Goal: Obtain resource: Download file/media

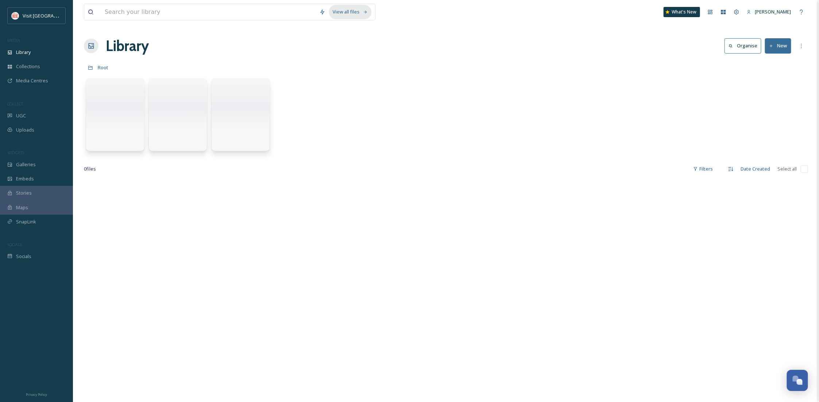
scroll to position [111, 0]
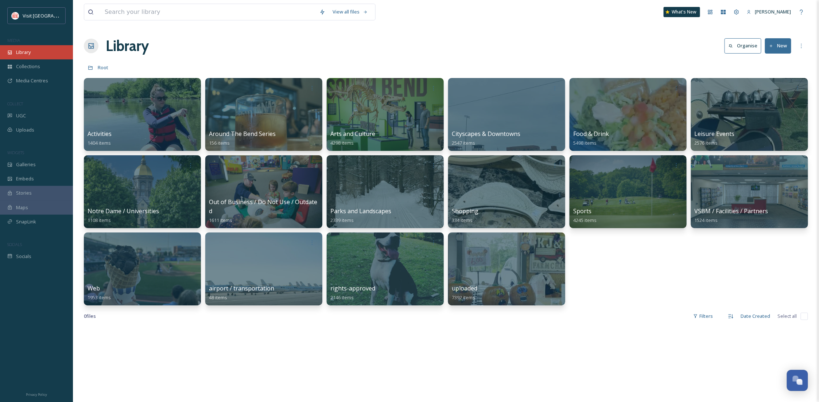
click at [23, 50] on span "Library" at bounding box center [23, 52] width 15 height 7
click at [170, 16] on input at bounding box center [208, 12] width 215 height 16
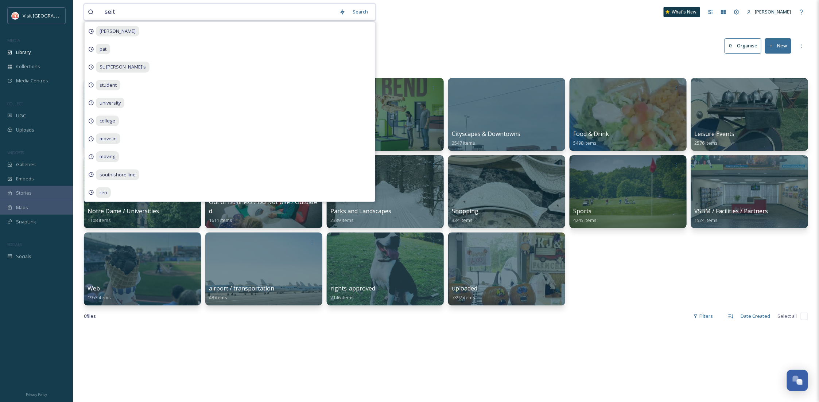
type input "seitz"
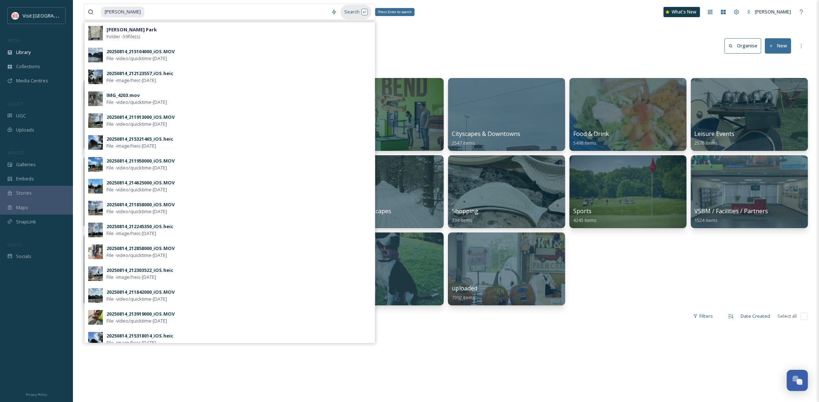
click at [355, 11] on div "Search Press Enter to search" at bounding box center [355, 12] width 31 height 14
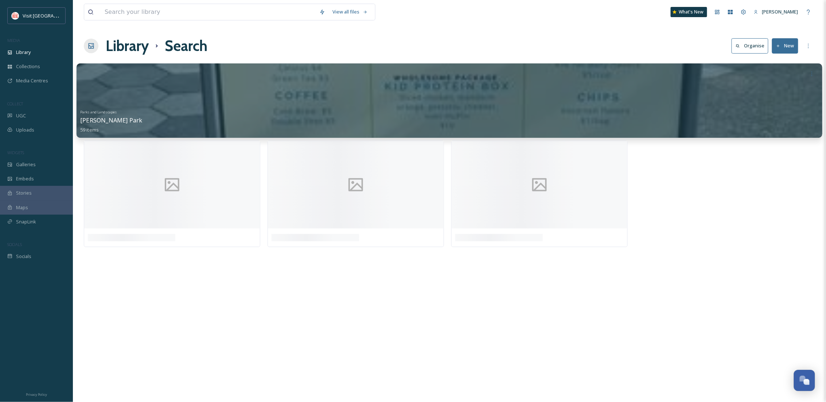
drag, startPoint x: 306, startPoint y: 93, endPoint x: 304, endPoint y: 98, distance: 4.9
click at [304, 98] on div at bounding box center [450, 100] width 746 height 74
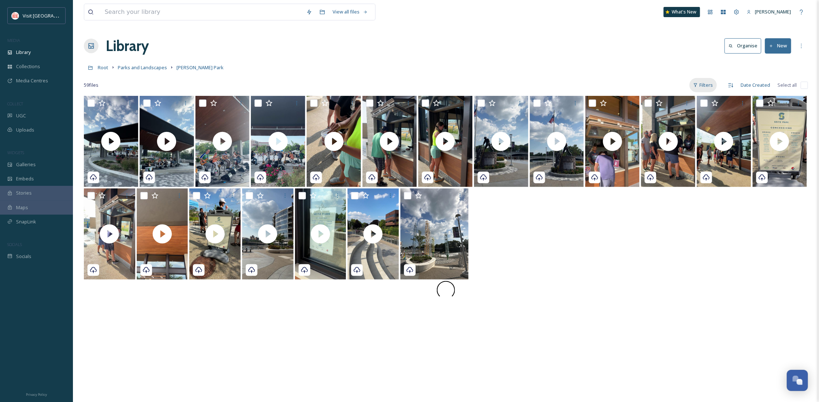
click at [705, 86] on div "Filters" at bounding box center [702, 85] width 27 height 14
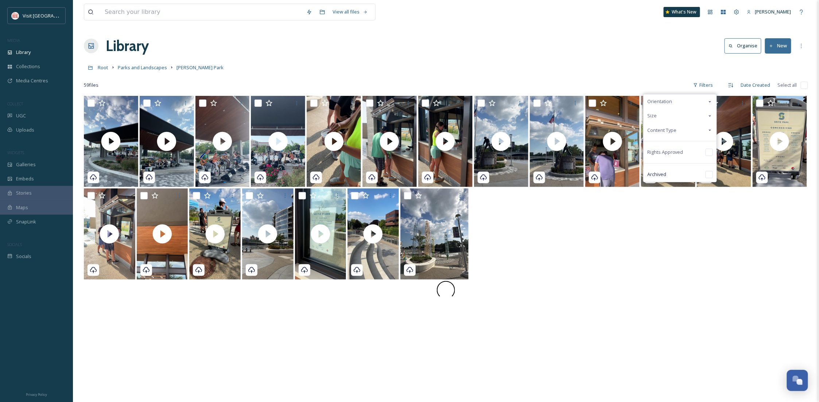
click at [684, 130] on div "Content Type" at bounding box center [679, 130] width 73 height 14
click at [684, 144] on div "Image" at bounding box center [679, 144] width 73 height 15
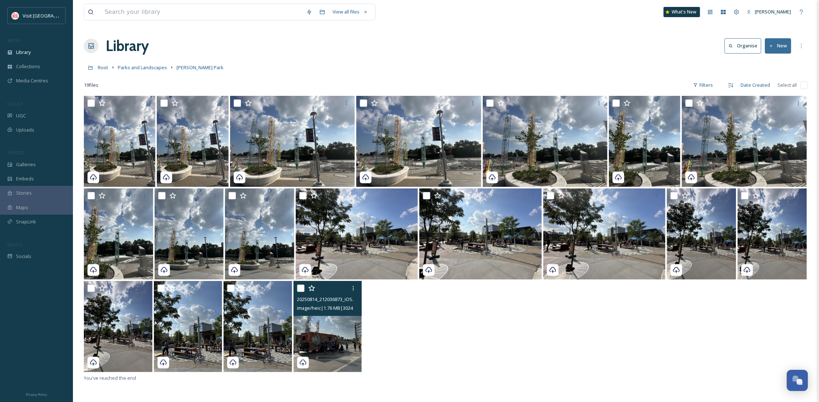
click at [350, 348] on img at bounding box center [327, 326] width 69 height 91
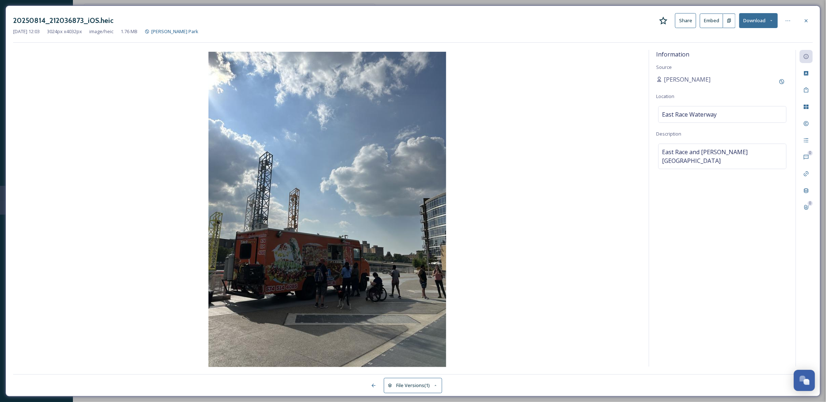
click at [766, 17] on button "Download" at bounding box center [758, 20] width 39 height 15
click at [759, 41] on span "Download Original (3024 x 4032)" at bounding box center [739, 37] width 69 height 7
click at [811, 23] on div at bounding box center [806, 20] width 13 height 13
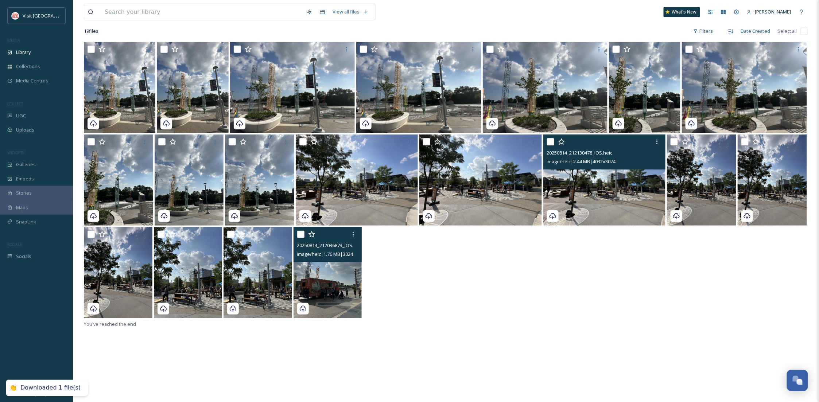
scroll to position [96, 0]
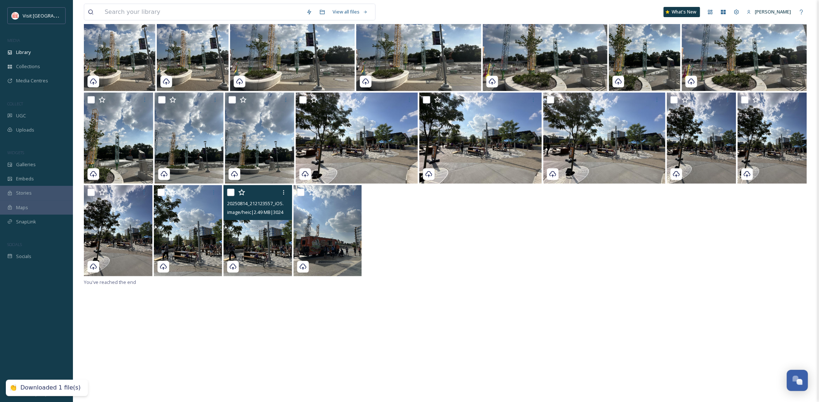
click at [271, 258] on img at bounding box center [257, 230] width 69 height 91
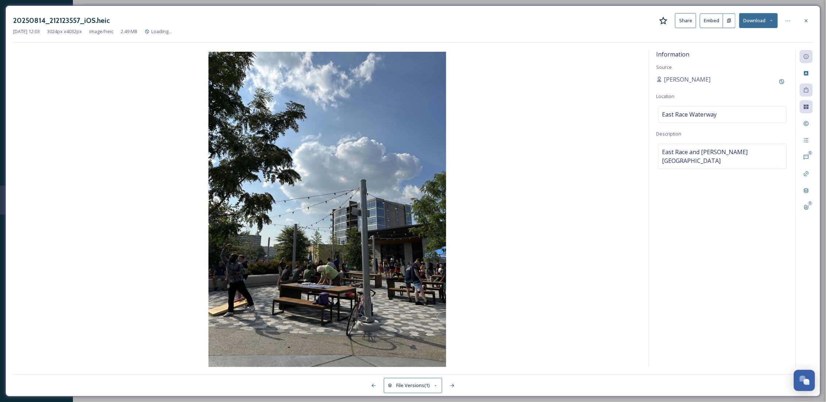
click at [767, 24] on button "Download" at bounding box center [758, 20] width 39 height 15
click at [761, 42] on div "Download Original (3024 x 4032)" at bounding box center [739, 37] width 76 height 14
click at [807, 24] on div at bounding box center [806, 20] width 13 height 13
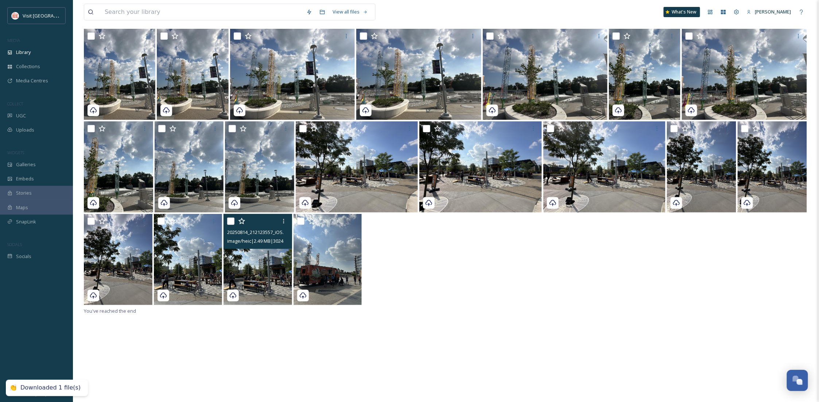
scroll to position [96, 0]
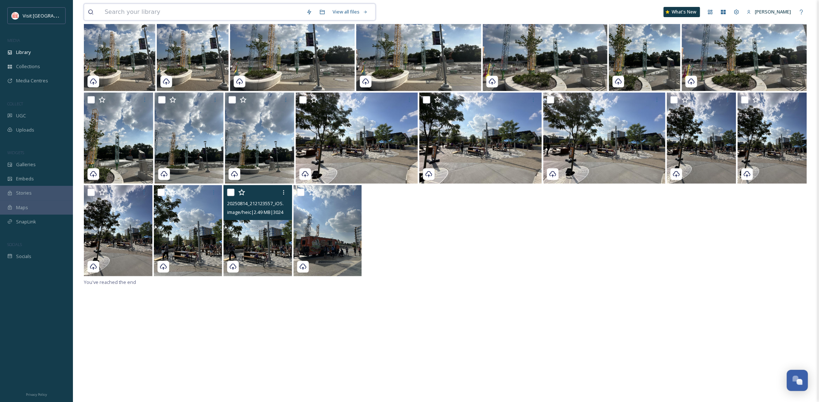
click at [211, 10] on input at bounding box center [202, 12] width 202 height 16
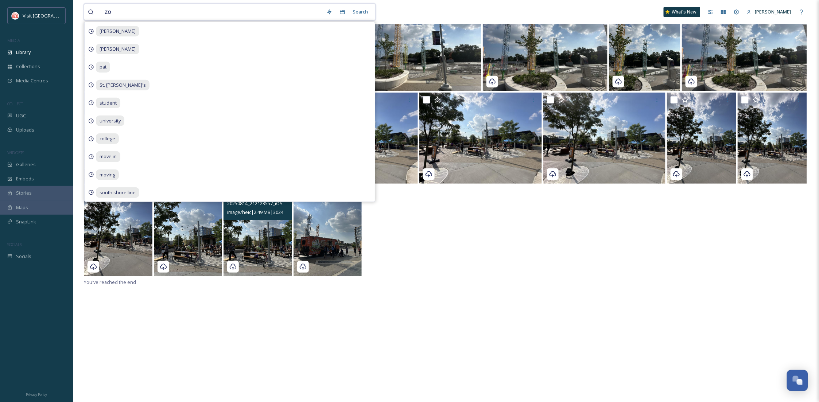
type input "zoo"
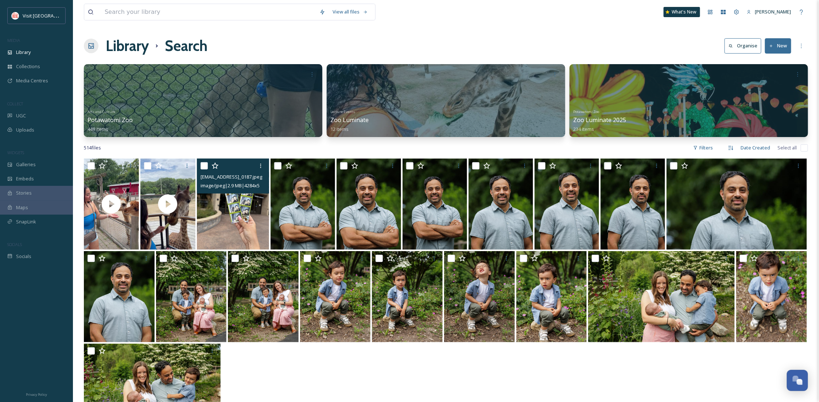
click at [237, 220] on img at bounding box center [233, 204] width 72 height 91
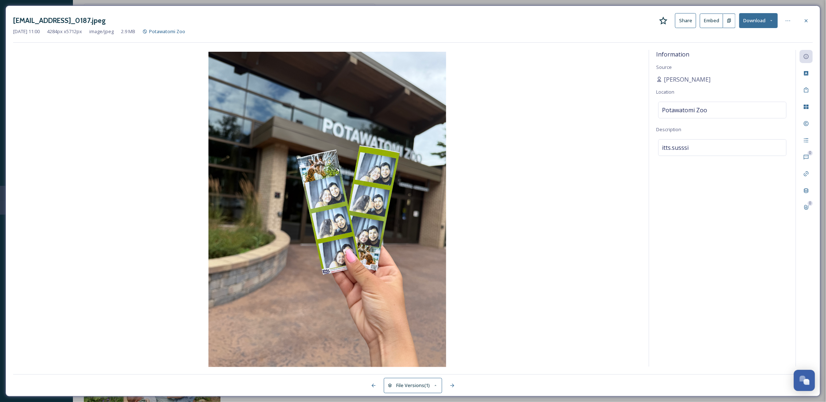
click at [755, 26] on button "Download" at bounding box center [758, 20] width 39 height 15
click at [813, 25] on div "ext_1755097251.189184_Susanraudales00@gmail.com-IMG_0187.jpeg Share Embed Downl…" at bounding box center [413, 20] width 800 height 15
click at [807, 22] on icon at bounding box center [806, 21] width 6 height 6
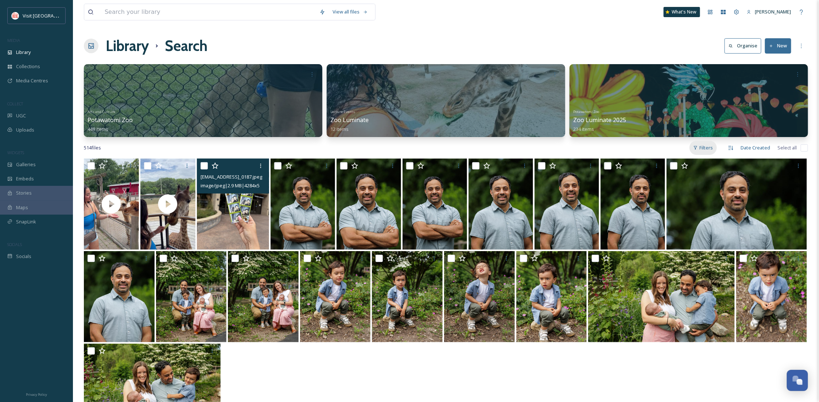
click at [703, 141] on div "Filters" at bounding box center [702, 148] width 27 height 14
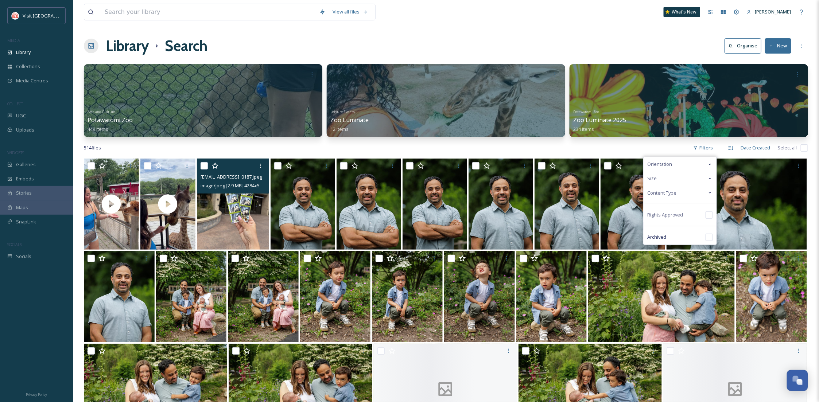
click at [671, 194] on span "Content Type" at bounding box center [661, 193] width 29 height 7
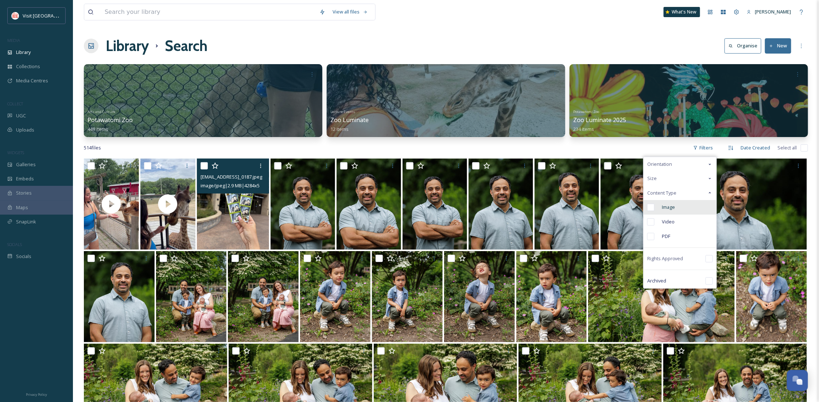
click at [671, 207] on span "Image" at bounding box center [667, 207] width 13 height 7
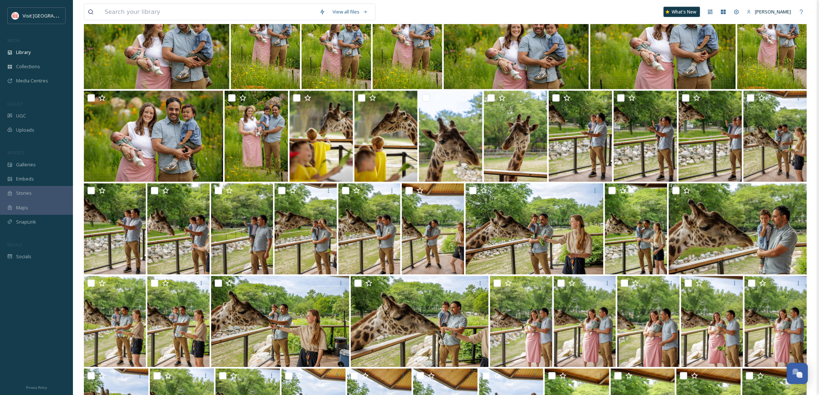
scroll to position [539, 0]
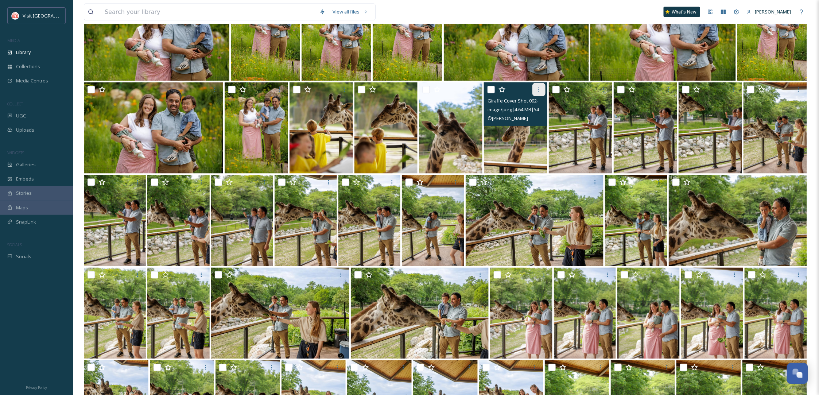
click at [539, 93] on div at bounding box center [538, 89] width 13 height 13
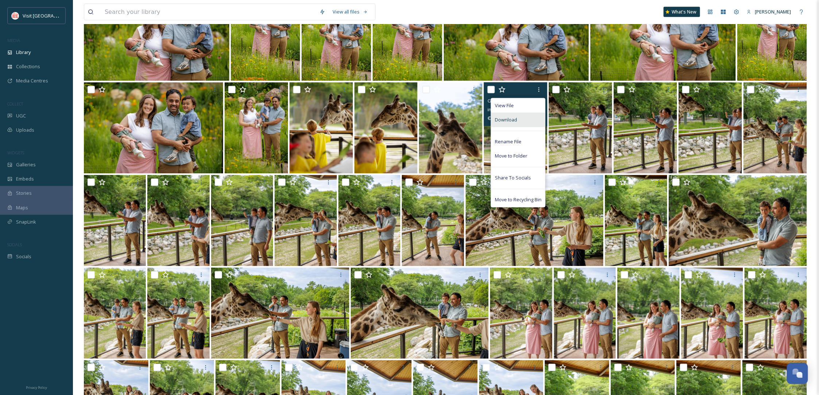
click at [531, 123] on div "Download" at bounding box center [518, 120] width 54 height 14
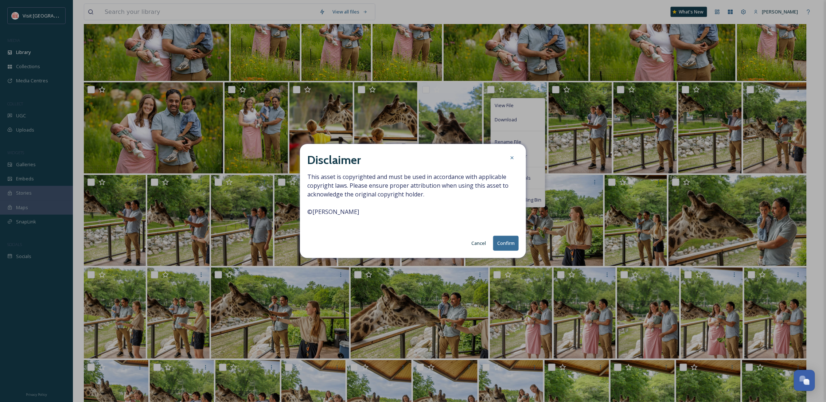
click at [505, 247] on button "Confirm" at bounding box center [506, 243] width 26 height 15
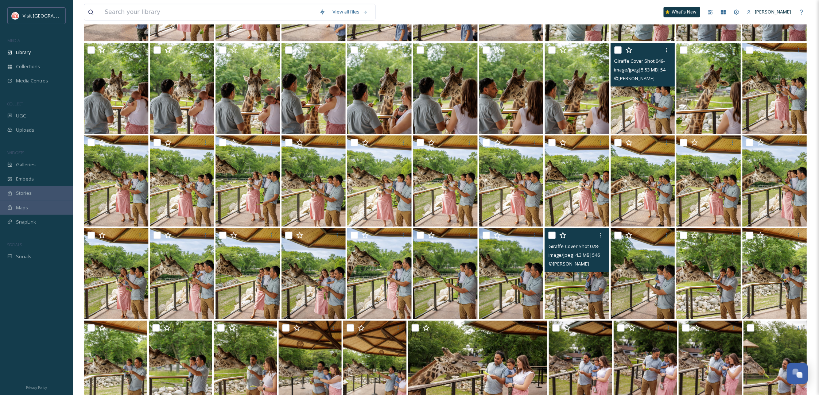
scroll to position [992, 0]
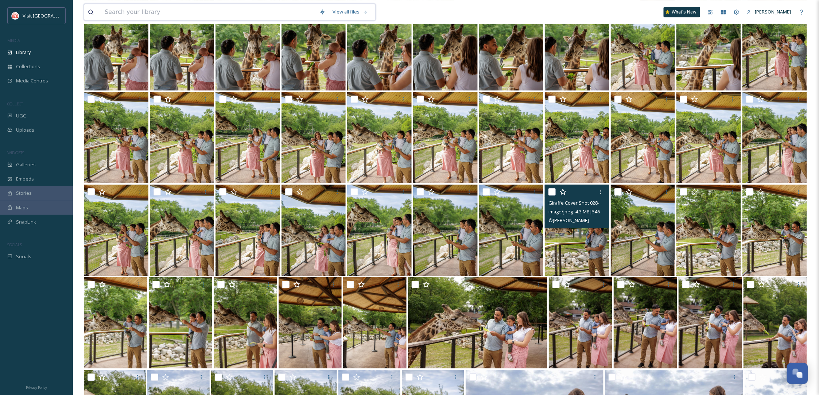
click at [173, 13] on input at bounding box center [208, 12] width 215 height 16
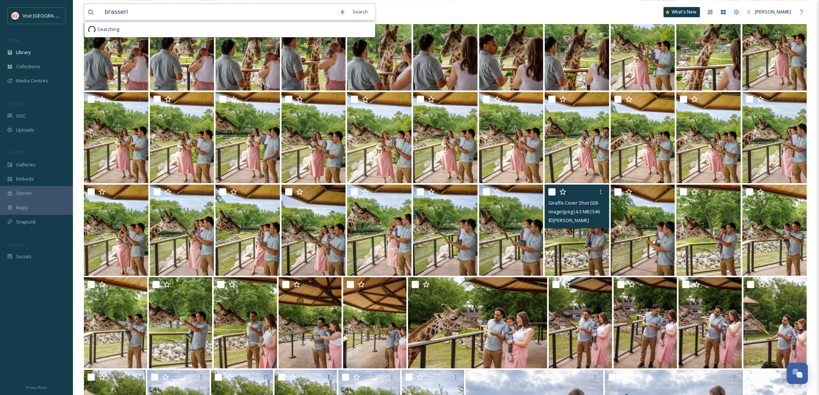
type input "brasserie"
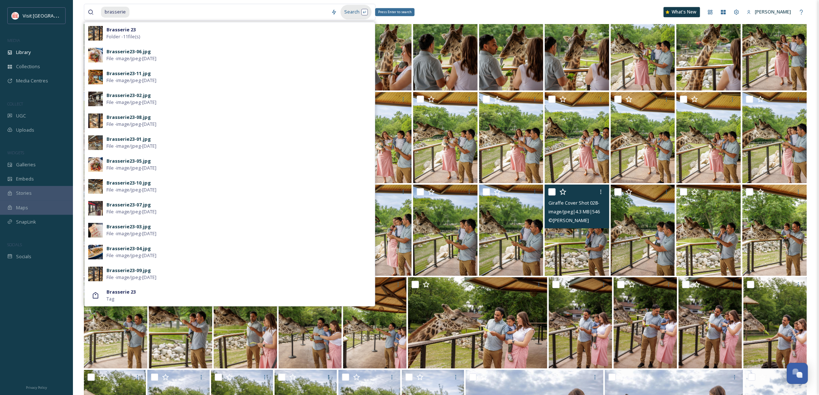
click at [354, 16] on div "Search Press Enter to search" at bounding box center [355, 12] width 31 height 14
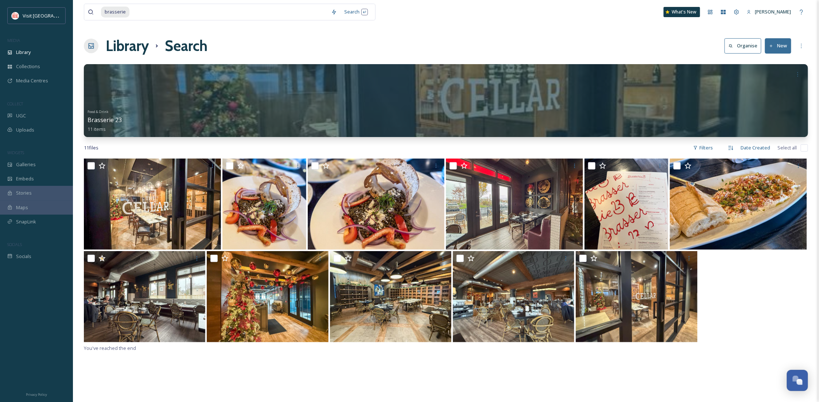
click at [482, 46] on div "Library Search Organise New" at bounding box center [446, 46] width 724 height 22
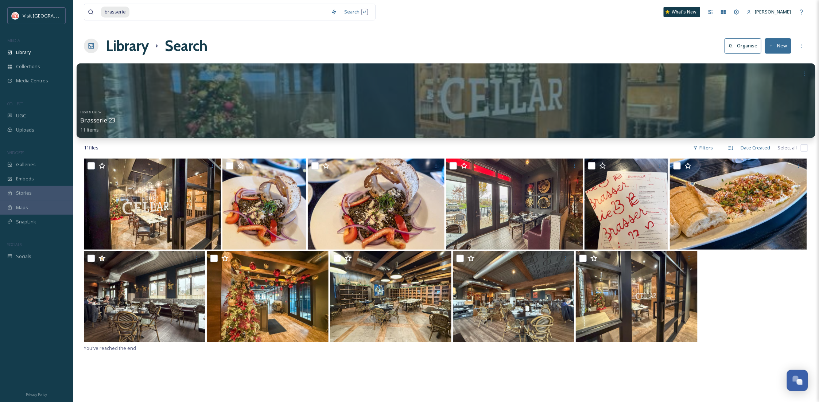
click at [438, 104] on div at bounding box center [446, 100] width 738 height 74
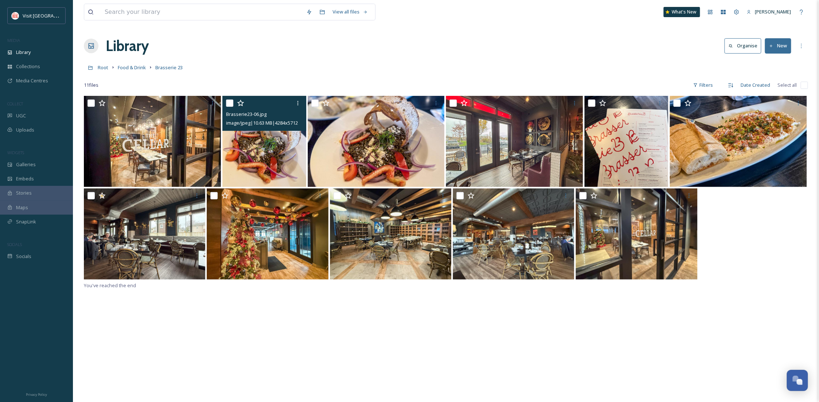
click at [277, 149] on img at bounding box center [264, 141] width 84 height 91
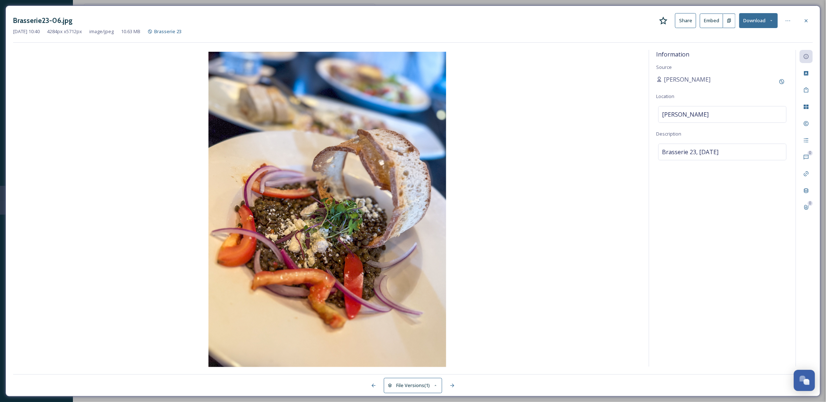
click at [763, 24] on button "Download" at bounding box center [758, 20] width 39 height 15
drag, startPoint x: 733, startPoint y: 39, endPoint x: 763, endPoint y: 26, distance: 32.8
click at [733, 38] on span "Download Original (4284 x 5712)" at bounding box center [739, 37] width 69 height 7
click at [804, 20] on icon at bounding box center [806, 21] width 6 height 6
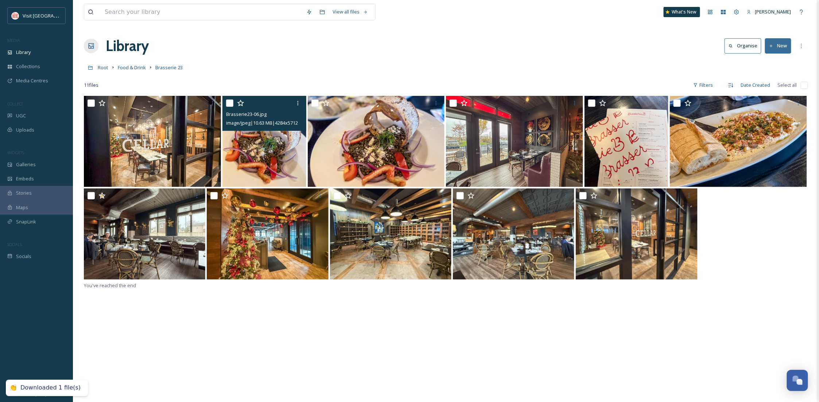
drag, startPoint x: 467, startPoint y: 351, endPoint x: 471, endPoint y: 343, distance: 9.3
click at [467, 351] on div "Brasserie23-06.jpg image/jpeg | 10.63 MB | 4284 x 5712 You've reached the end" at bounding box center [446, 297] width 724 height 402
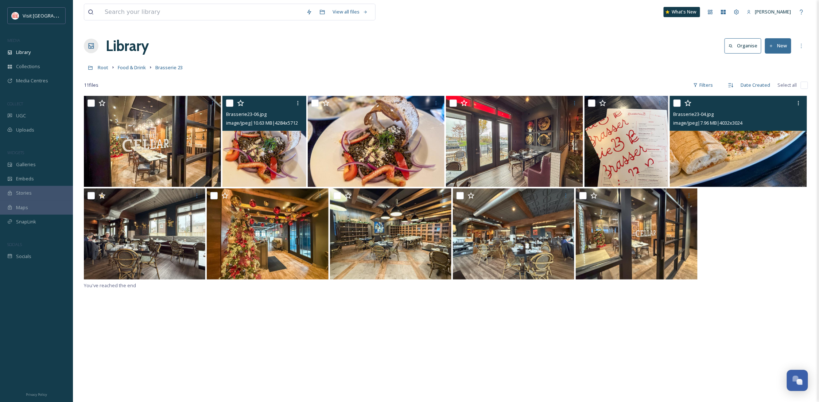
click at [749, 156] on img at bounding box center [737, 141] width 137 height 91
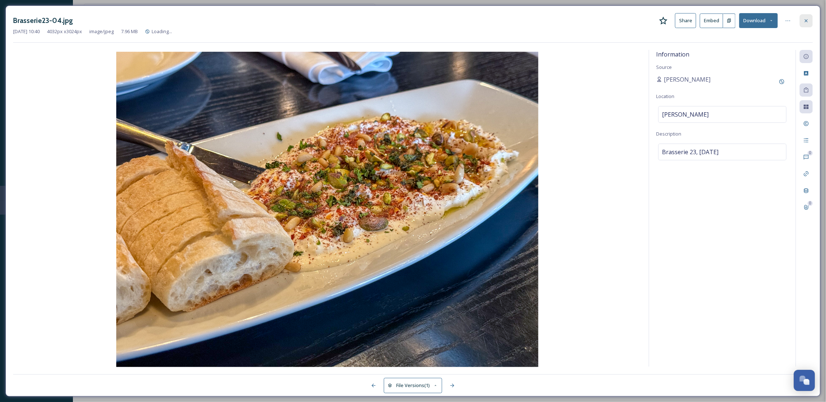
click at [806, 19] on icon at bounding box center [806, 21] width 6 height 6
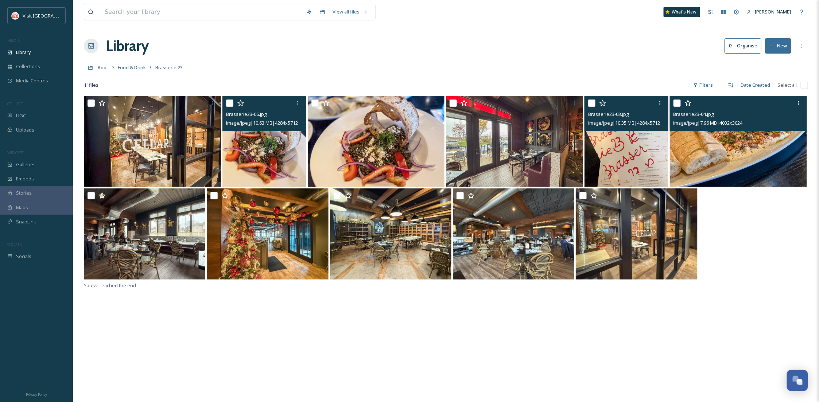
click at [614, 138] on img at bounding box center [626, 141] width 84 height 91
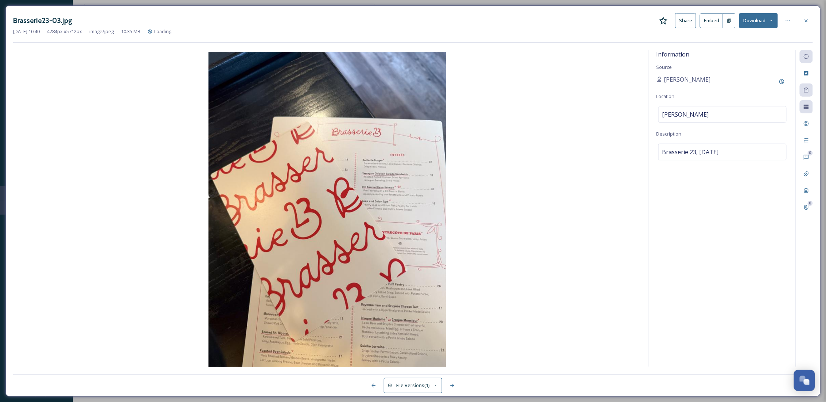
click at [753, 25] on button "Download" at bounding box center [758, 20] width 39 height 15
click at [750, 39] on span "Download Original (4284 x 5712)" at bounding box center [739, 37] width 69 height 7
click at [805, 20] on icon at bounding box center [806, 21] width 6 height 6
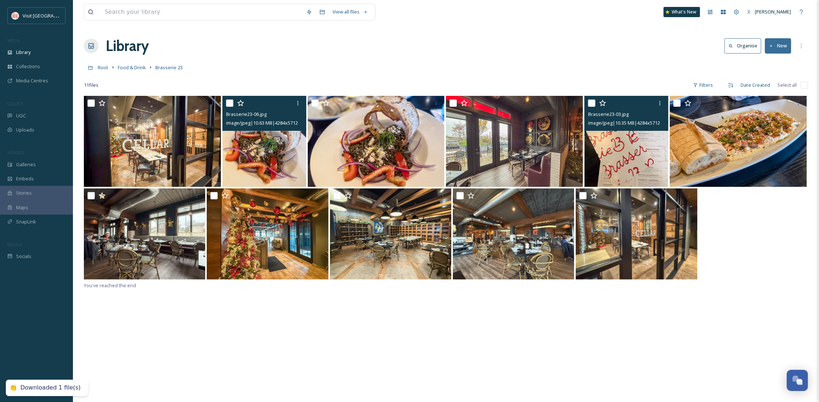
click at [744, 292] on div "Brasserie23-06.jpg image/jpeg | 10.63 MB | 4284 x 5712 Brasserie23-03.jpg image…" at bounding box center [446, 297] width 724 height 402
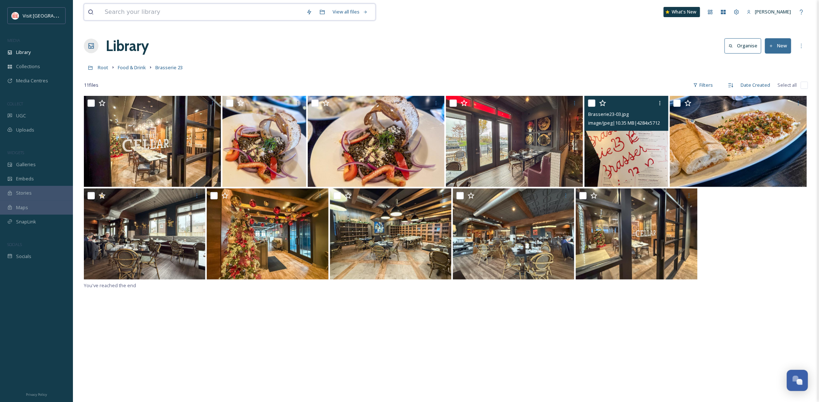
click at [139, 16] on input at bounding box center [202, 12] width 202 height 16
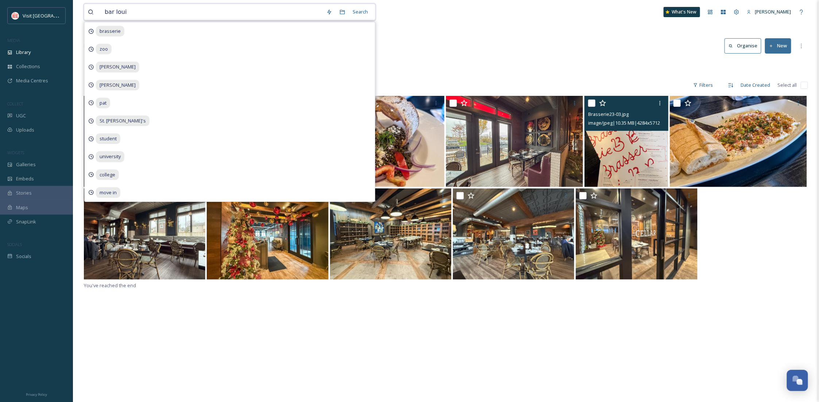
type input "[PERSON_NAME]"
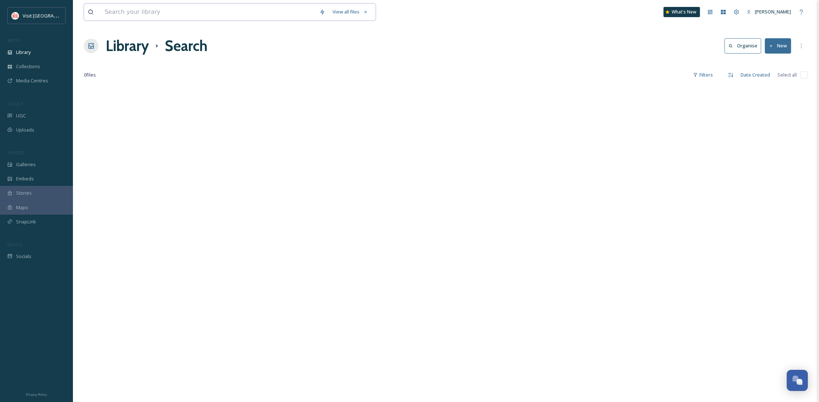
click at [156, 17] on input at bounding box center [208, 12] width 215 height 16
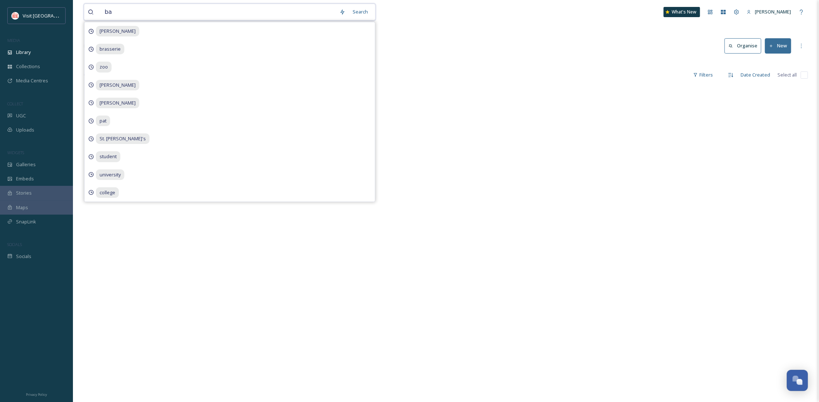
type input "bar"
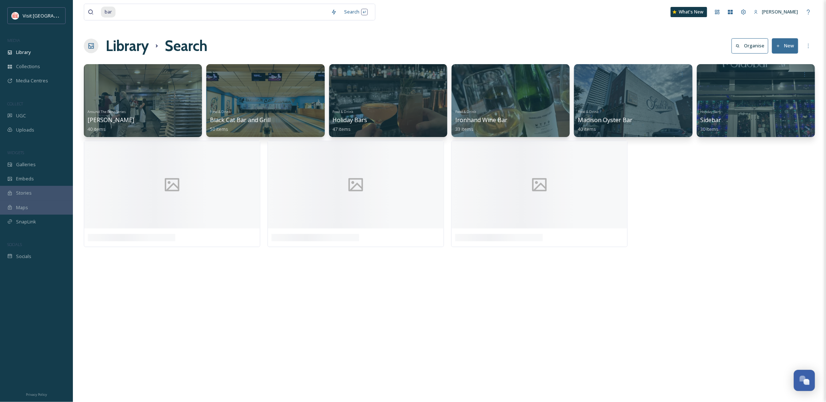
click at [529, 48] on div "Library Search Organise New" at bounding box center [449, 46] width 731 height 22
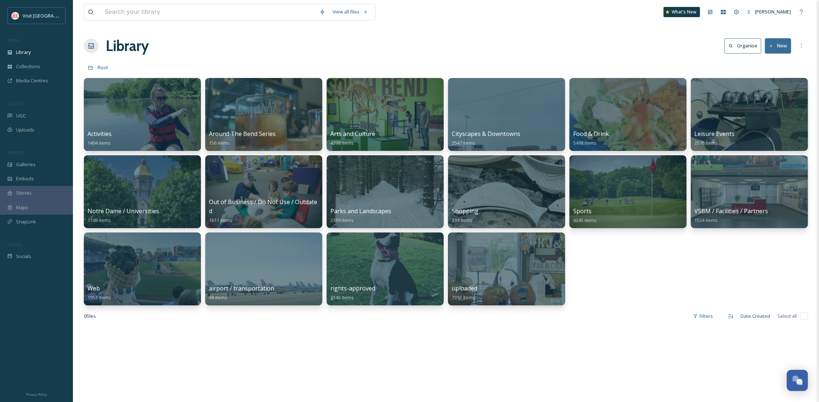
scroll to position [111, 0]
click at [125, 14] on input at bounding box center [208, 12] width 215 height 16
click at [23, 47] on div "Library" at bounding box center [36, 52] width 73 height 14
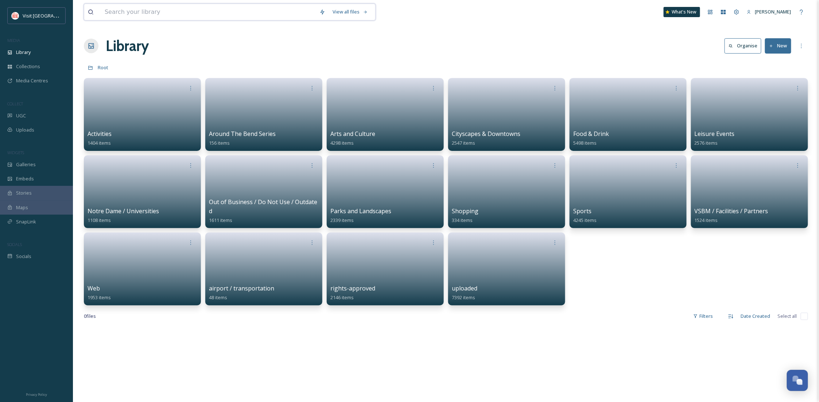
click at [162, 9] on input at bounding box center [208, 12] width 215 height 16
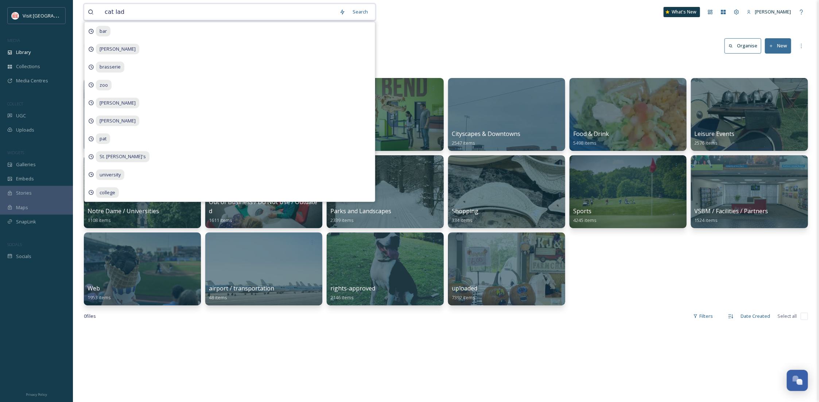
type input "cat [DEMOGRAPHIC_DATA]"
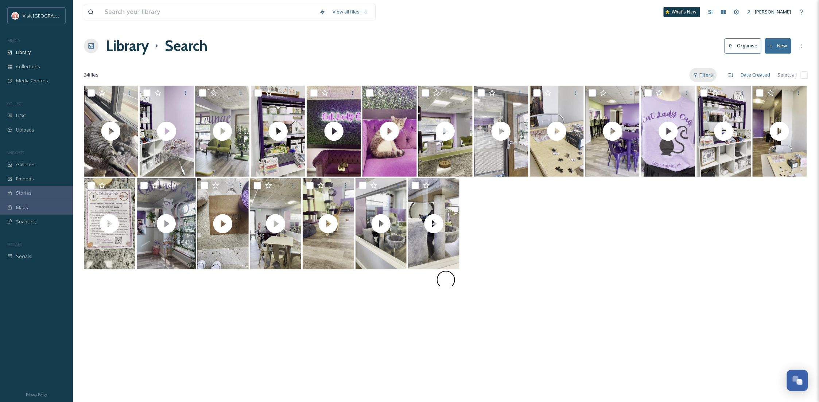
click at [702, 73] on div "Filters" at bounding box center [702, 75] width 27 height 14
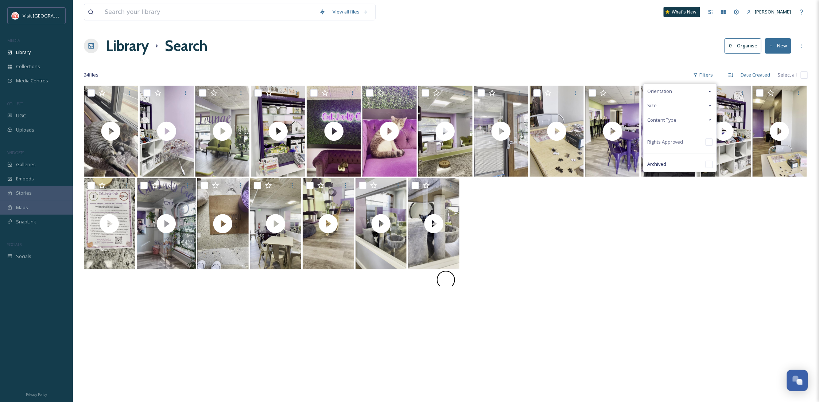
click at [674, 120] on span "Content Type" at bounding box center [661, 120] width 29 height 7
click at [685, 129] on div "Image" at bounding box center [679, 134] width 73 height 15
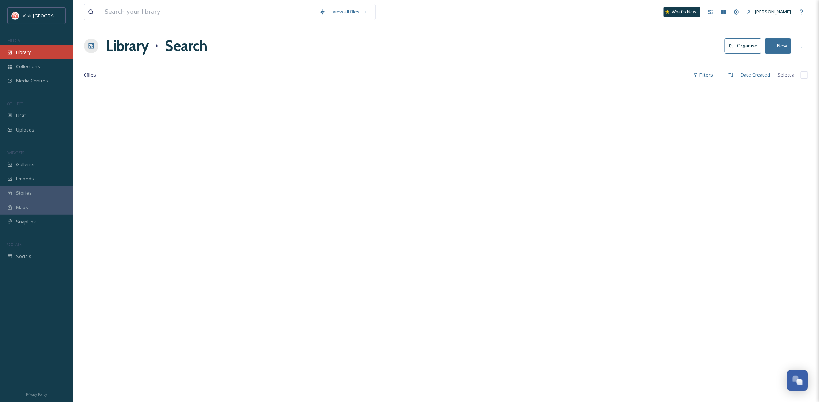
click at [20, 54] on span "Library" at bounding box center [23, 52] width 15 height 7
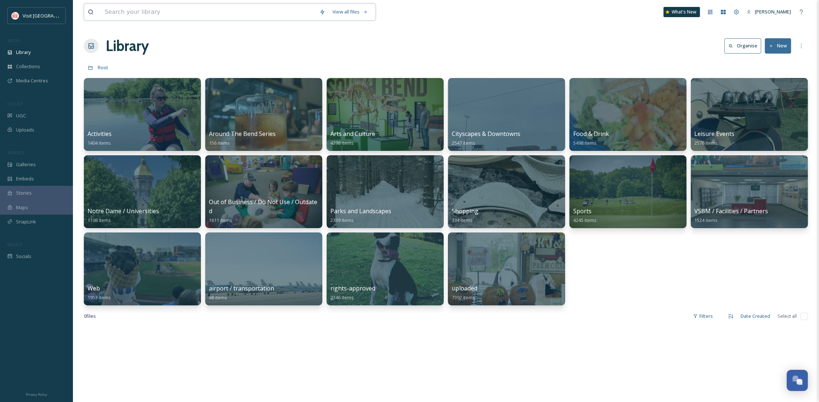
click at [204, 11] on input at bounding box center [208, 12] width 215 height 16
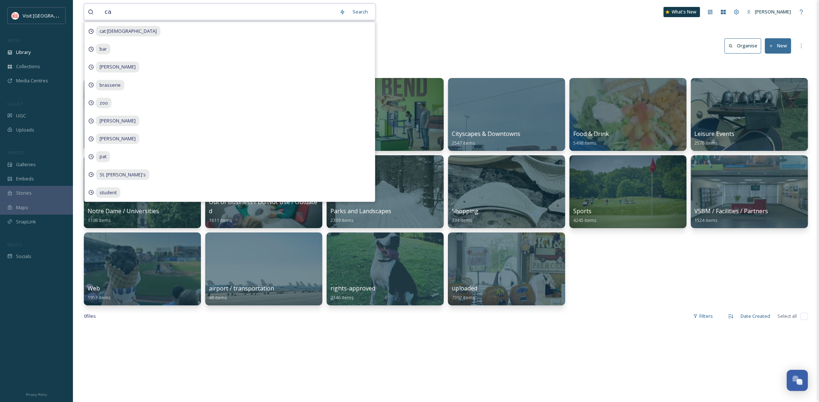
type input "cat"
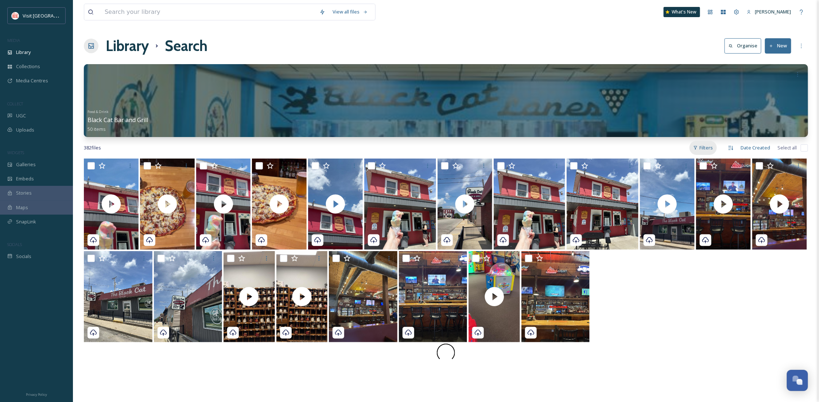
click at [707, 145] on div "Filters" at bounding box center [702, 148] width 27 height 14
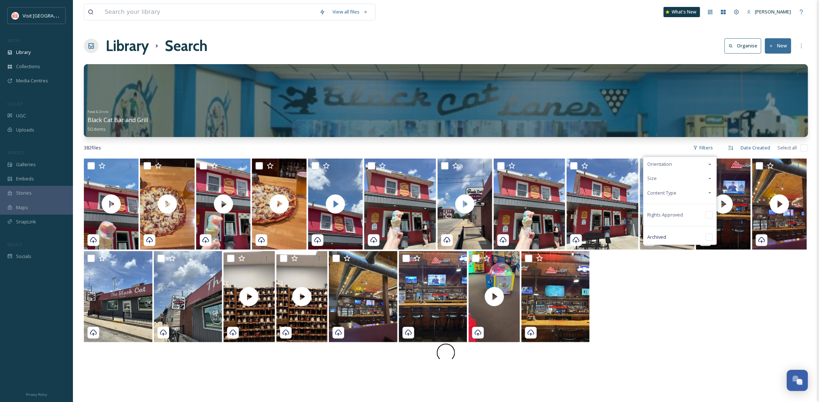
click at [692, 193] on div "Content Type" at bounding box center [679, 193] width 73 height 14
click at [690, 204] on div "Image" at bounding box center [679, 207] width 73 height 15
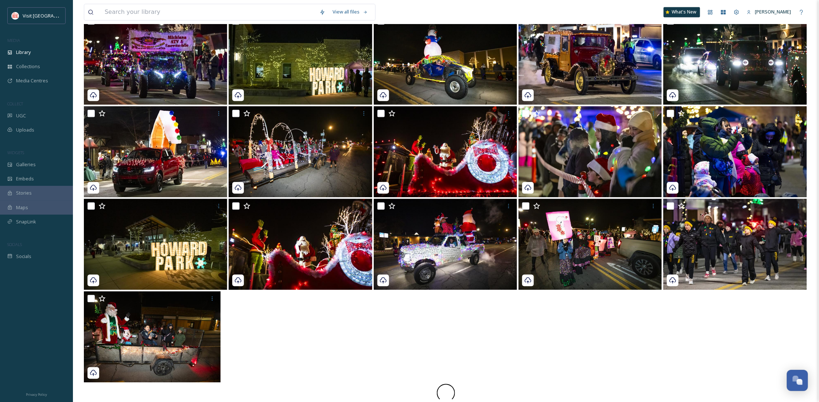
scroll to position [793, 0]
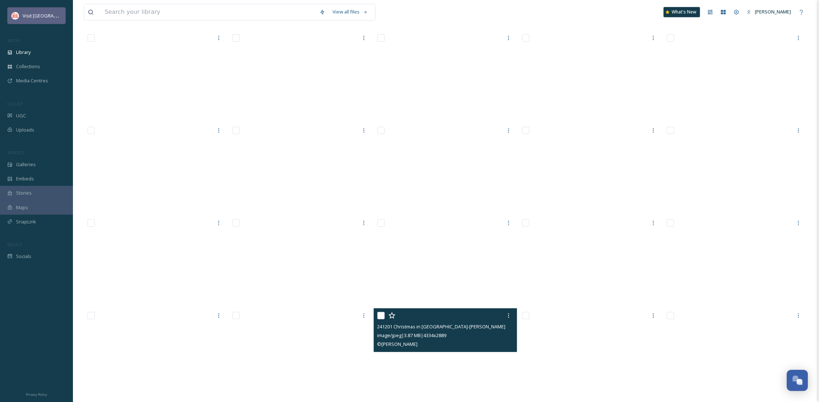
scroll to position [3543, 0]
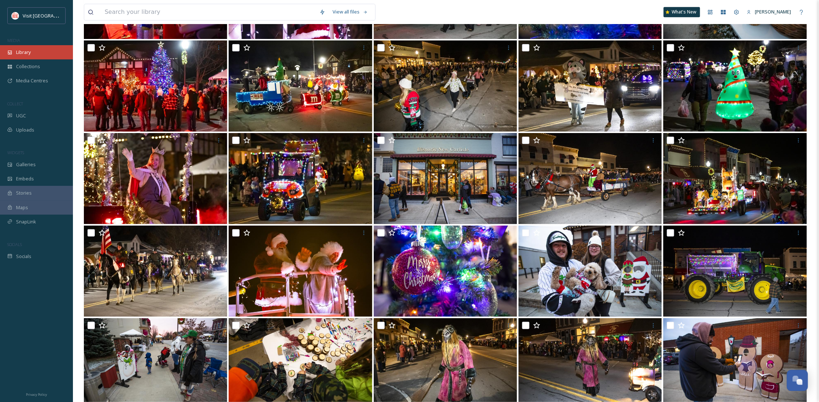
click at [20, 52] on span "Library" at bounding box center [23, 52] width 15 height 7
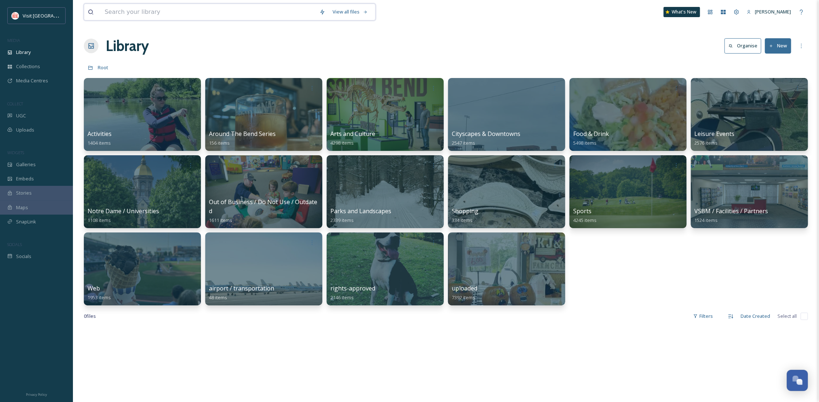
click at [136, 12] on input at bounding box center [208, 12] width 215 height 16
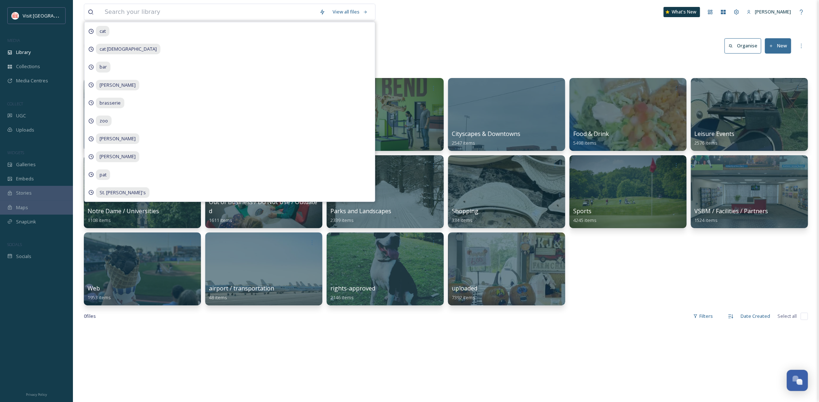
click at [644, 293] on div "Activities 1404 items Around The Bend Series 156 items Arts and Culture 4298 it…" at bounding box center [446, 191] width 724 height 227
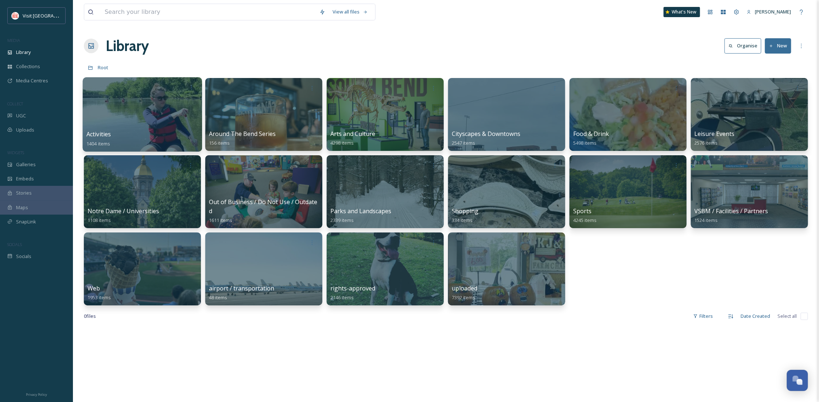
click at [142, 113] on div at bounding box center [142, 114] width 119 height 74
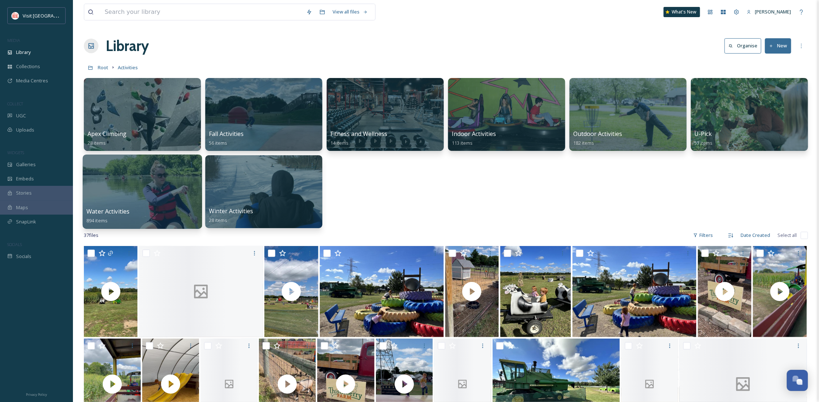
click at [137, 197] on div at bounding box center [142, 192] width 119 height 74
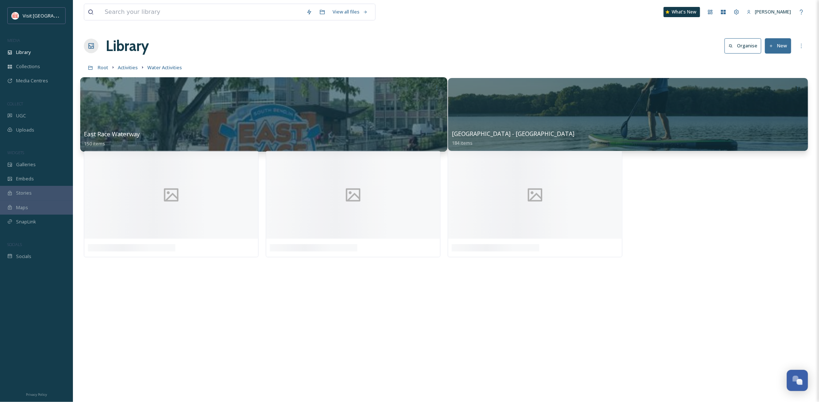
click at [262, 115] on div at bounding box center [263, 114] width 367 height 74
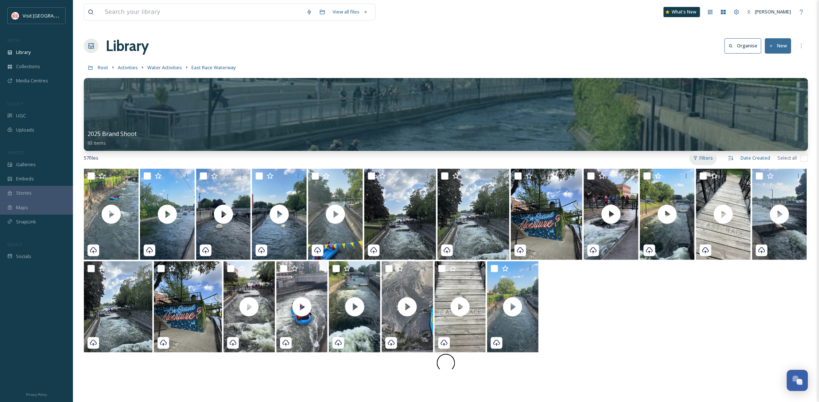
click at [704, 156] on div "Filters" at bounding box center [702, 158] width 27 height 14
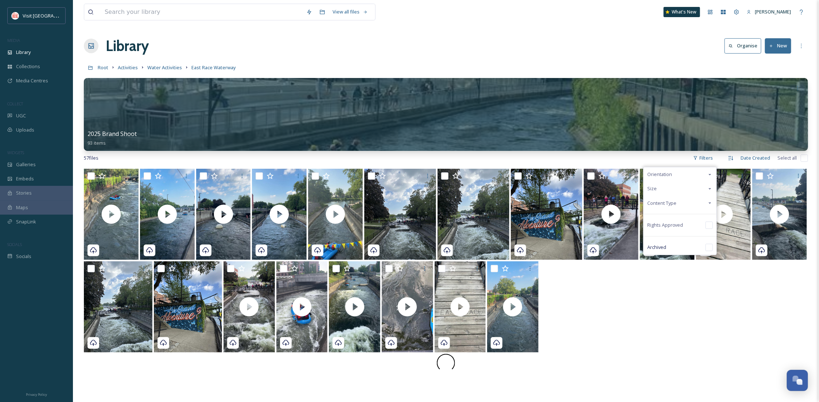
click at [657, 206] on span "Content Type" at bounding box center [661, 203] width 29 height 7
click at [663, 212] on div "Image" at bounding box center [679, 217] width 73 height 15
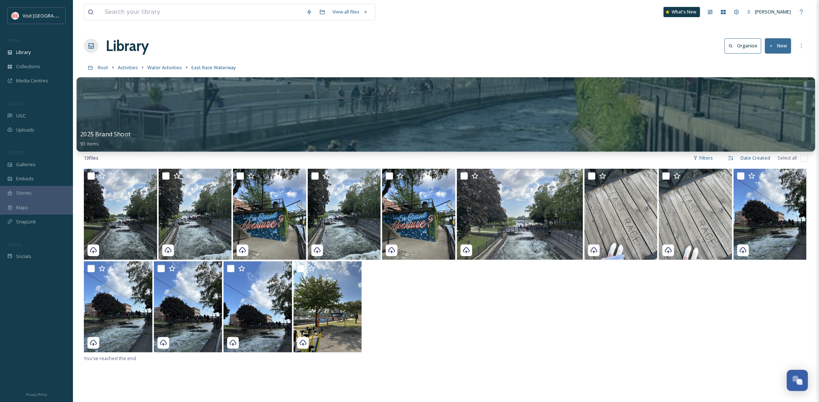
click at [226, 117] on div at bounding box center [446, 114] width 738 height 74
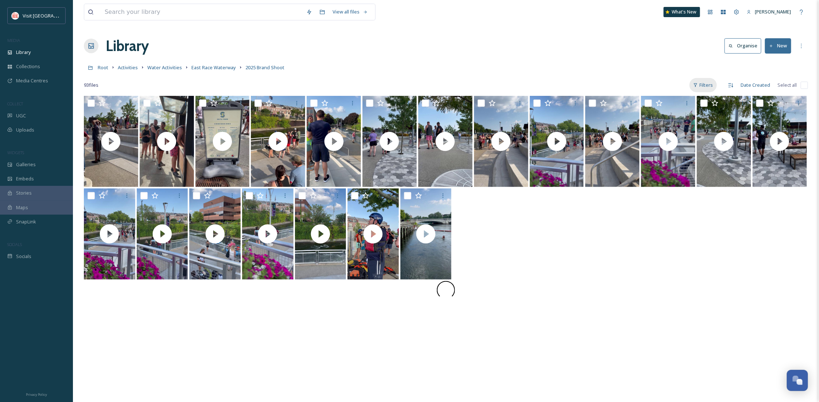
click at [706, 85] on div "Filters" at bounding box center [702, 85] width 27 height 14
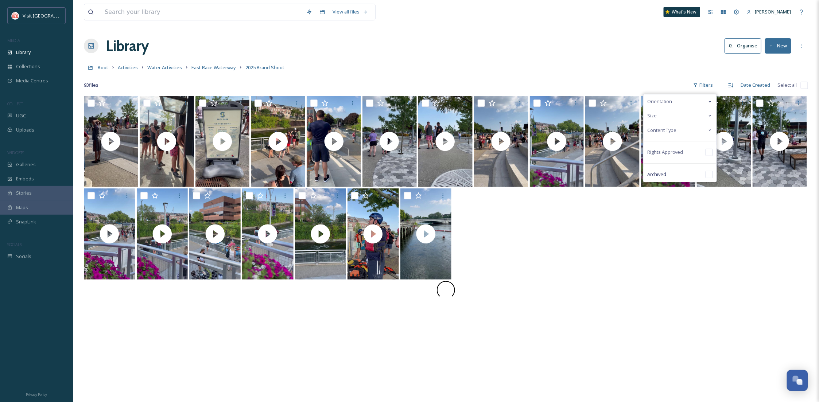
click at [669, 132] on span "Content Type" at bounding box center [661, 130] width 29 height 7
click at [665, 148] on span "Image" at bounding box center [667, 144] width 13 height 7
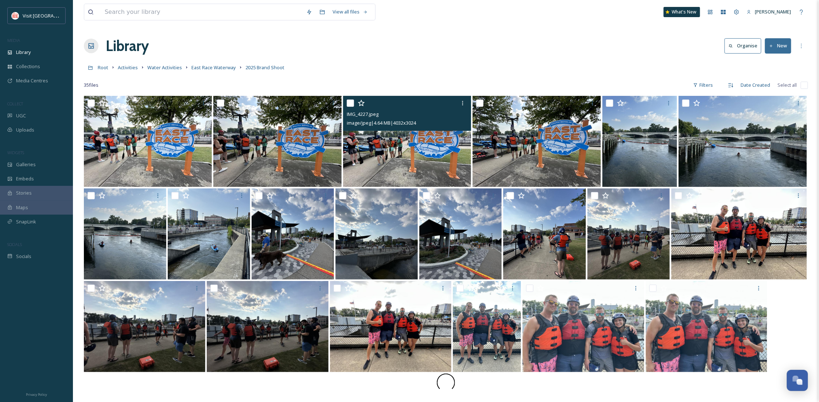
click at [412, 136] on img at bounding box center [407, 141] width 128 height 91
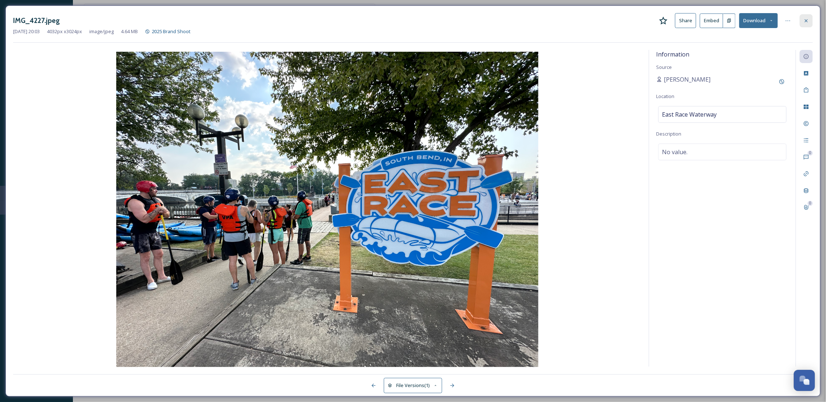
click at [805, 19] on icon at bounding box center [806, 21] width 6 height 6
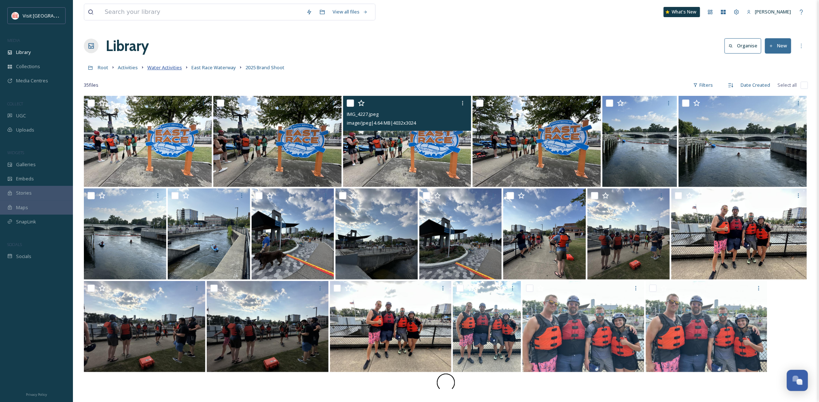
click at [166, 69] on span "Water Activities" at bounding box center [164, 67] width 35 height 7
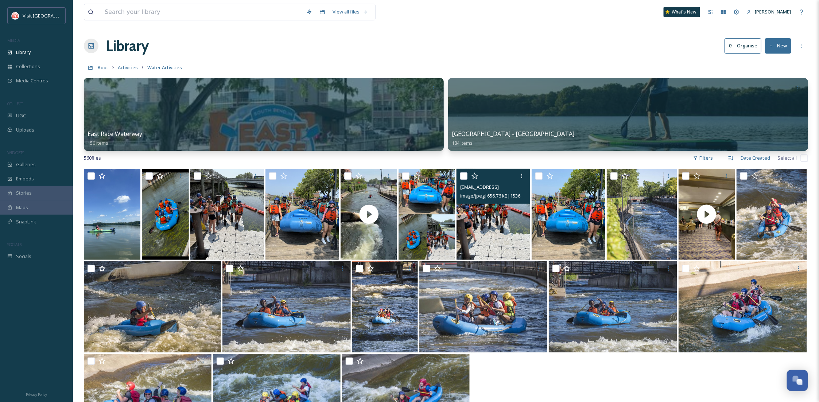
click at [505, 234] on img at bounding box center [493, 214] width 74 height 91
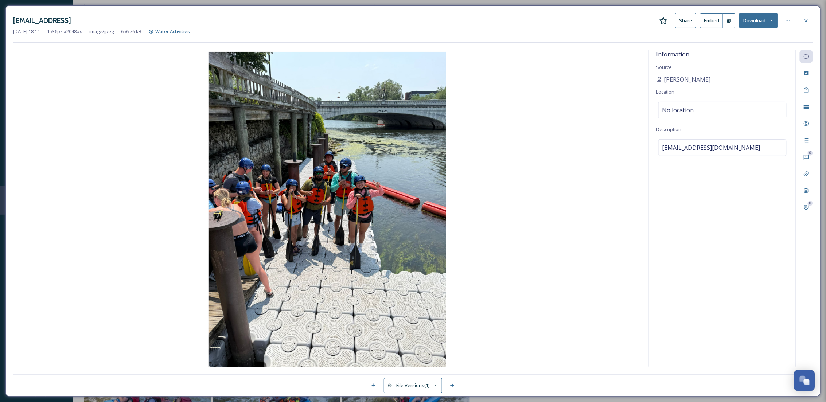
click at [757, 18] on button "Download" at bounding box center [758, 20] width 39 height 15
click at [753, 39] on span "Download Original (1536 x 2048)" at bounding box center [739, 37] width 69 height 7
click at [807, 22] on icon at bounding box center [806, 21] width 6 height 6
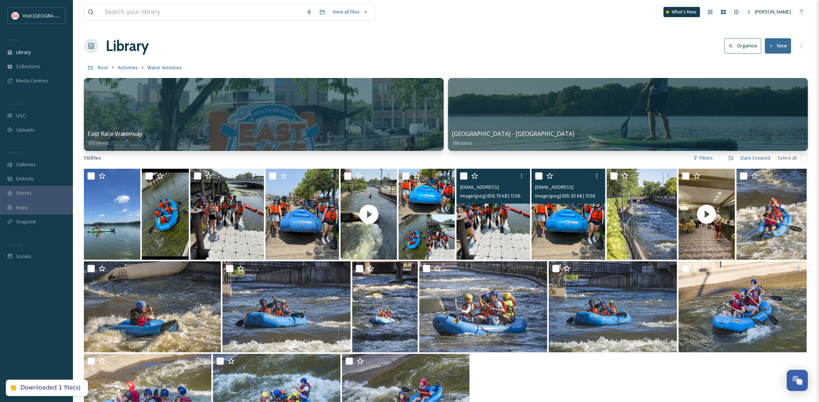
click at [568, 237] on img at bounding box center [568, 214] width 74 height 91
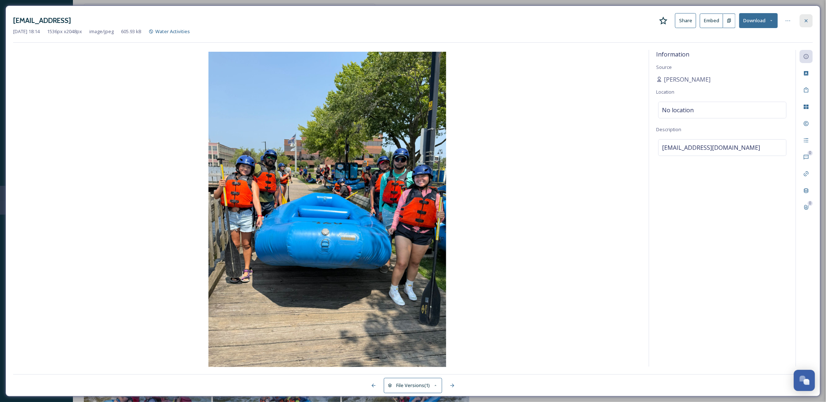
click at [805, 19] on icon at bounding box center [806, 21] width 6 height 6
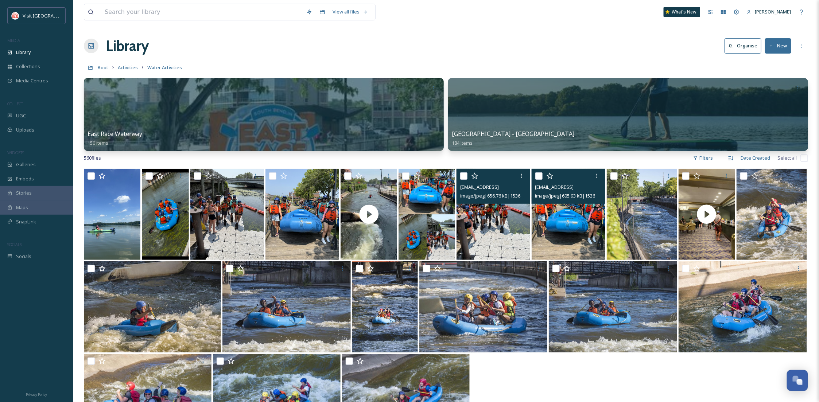
scroll to position [169, 0]
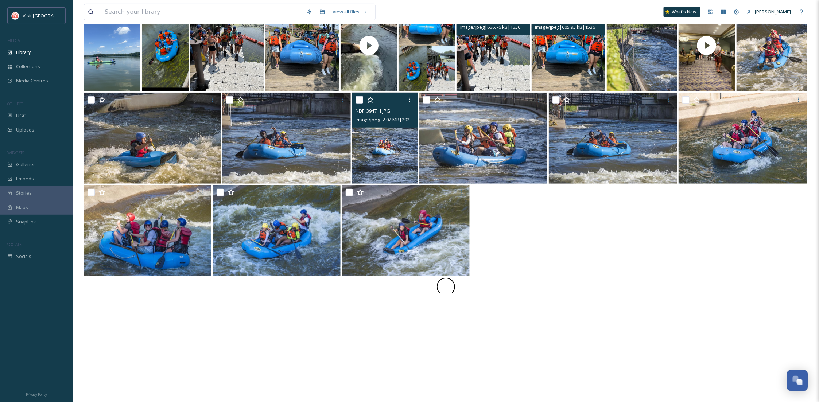
click at [394, 152] on img at bounding box center [385, 138] width 66 height 91
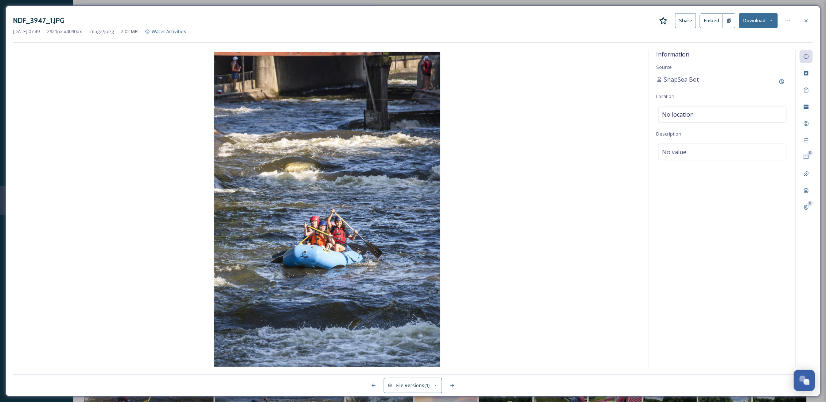
click at [752, 17] on button "Download" at bounding box center [758, 20] width 39 height 15
click at [747, 39] on span "Download Original (2921 x 4090)" at bounding box center [739, 37] width 69 height 7
click at [805, 19] on icon at bounding box center [806, 21] width 6 height 6
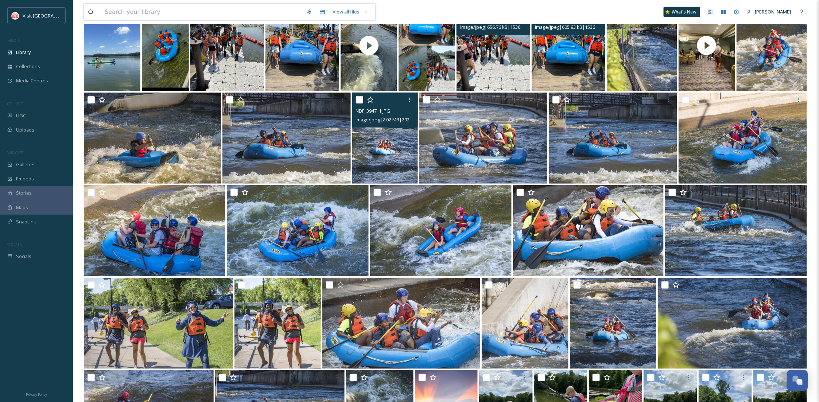
click at [161, 17] on input at bounding box center [202, 12] width 202 height 16
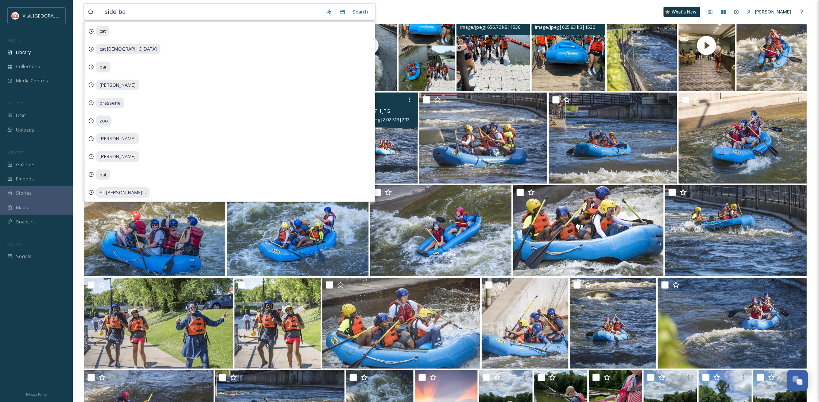
type input "side bar"
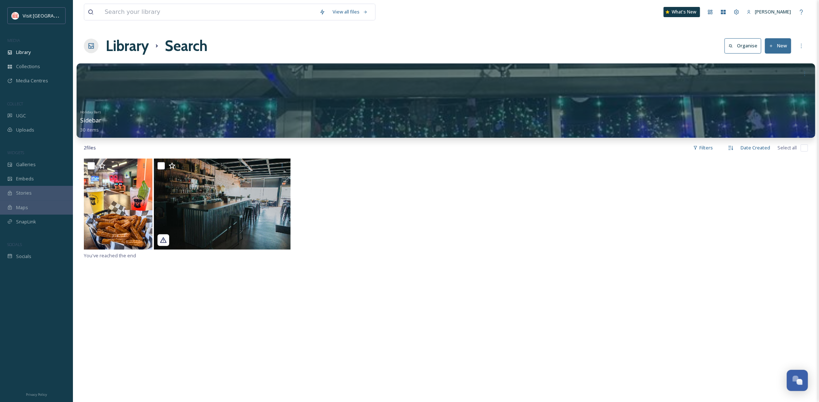
click at [324, 92] on div at bounding box center [446, 100] width 738 height 74
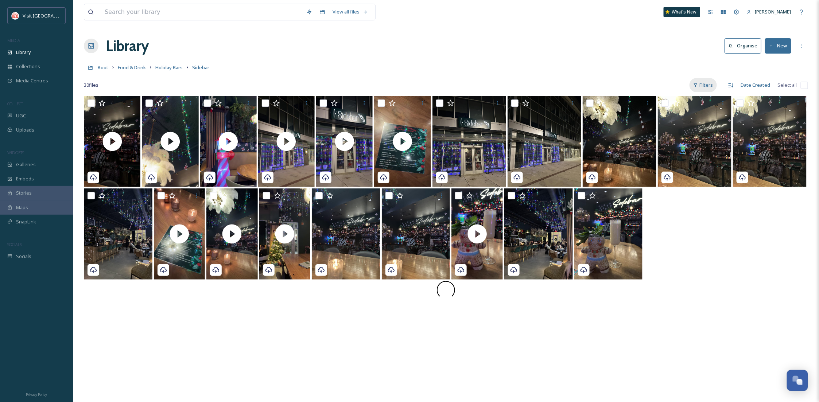
click at [708, 82] on div "Filters" at bounding box center [702, 85] width 27 height 14
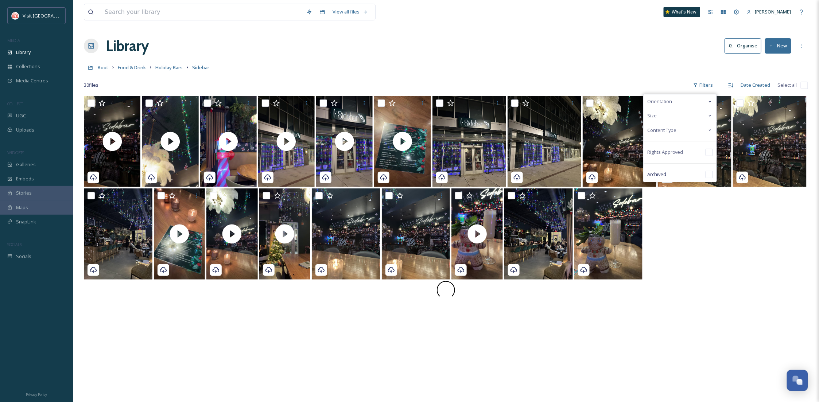
click at [676, 128] on span "Content Type" at bounding box center [661, 130] width 29 height 7
click at [683, 138] on div "Image" at bounding box center [679, 144] width 73 height 15
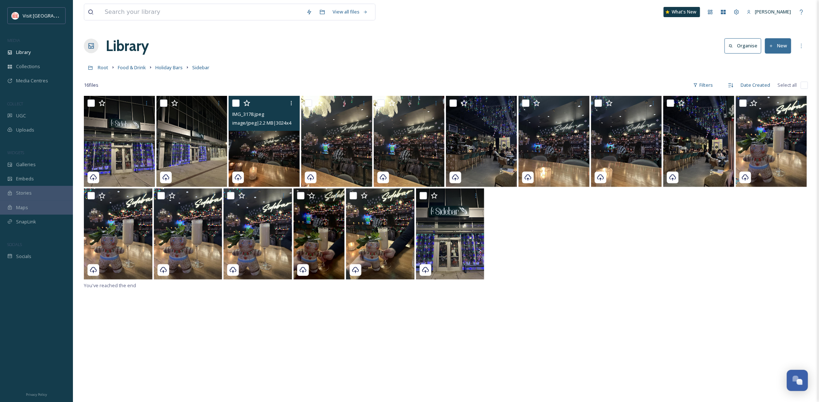
click at [293, 155] on img at bounding box center [264, 141] width 71 height 91
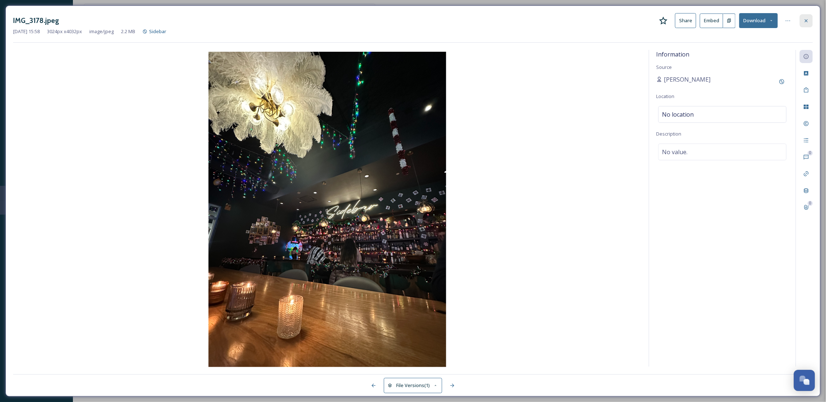
click at [803, 21] on icon at bounding box center [806, 21] width 6 height 6
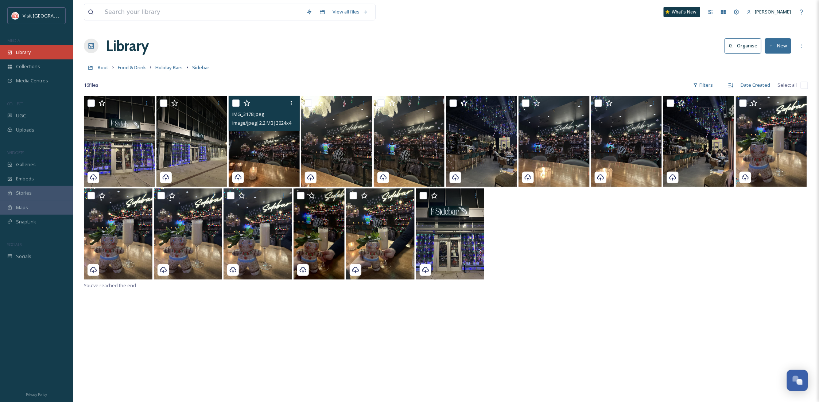
click at [32, 52] on div "Library" at bounding box center [36, 52] width 73 height 14
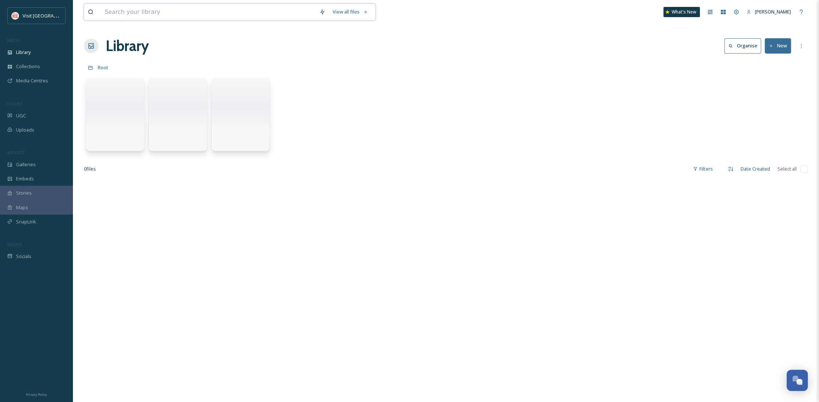
click at [218, 11] on input at bounding box center [208, 12] width 215 height 16
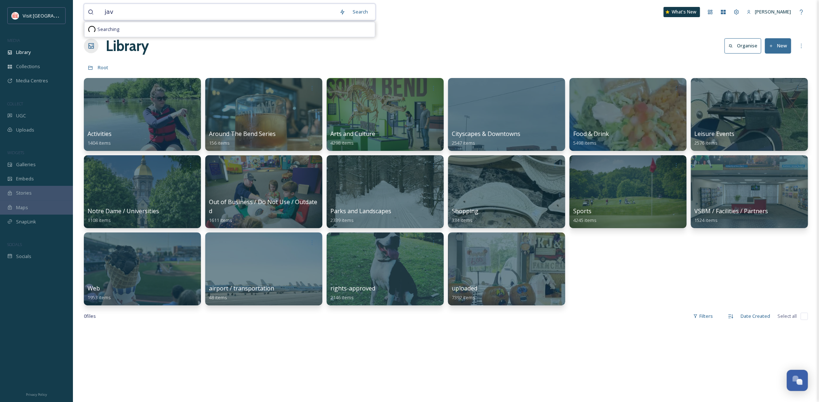
type input "java"
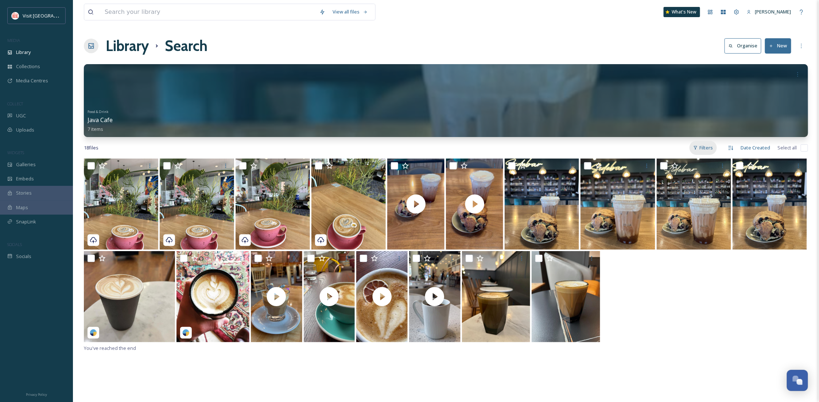
click at [701, 148] on div "Filters" at bounding box center [702, 148] width 27 height 14
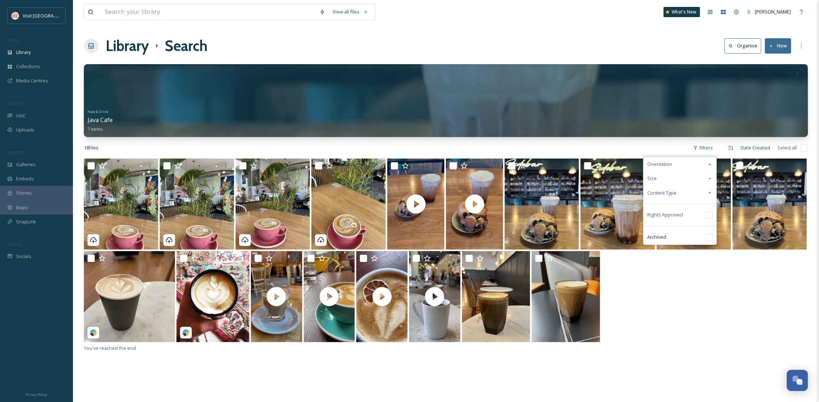
click at [690, 195] on div "Content Type" at bounding box center [679, 193] width 73 height 14
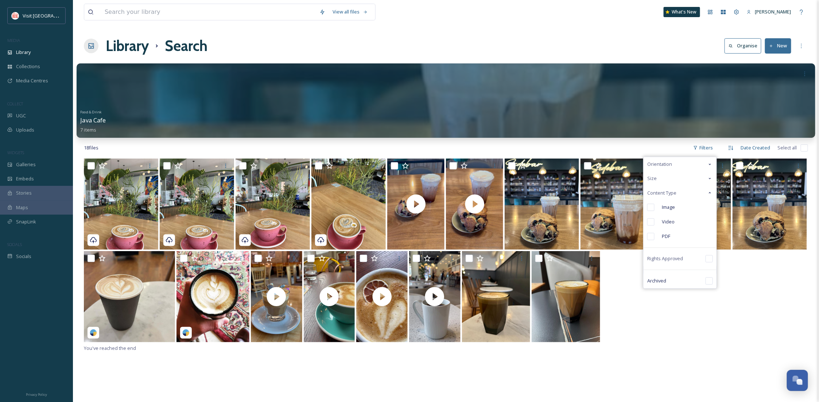
click at [336, 93] on div at bounding box center [446, 100] width 738 height 74
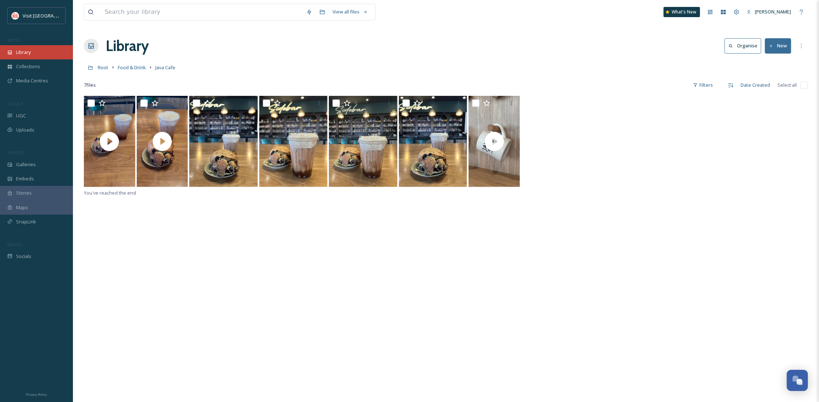
click at [32, 49] on div "Library" at bounding box center [36, 52] width 73 height 14
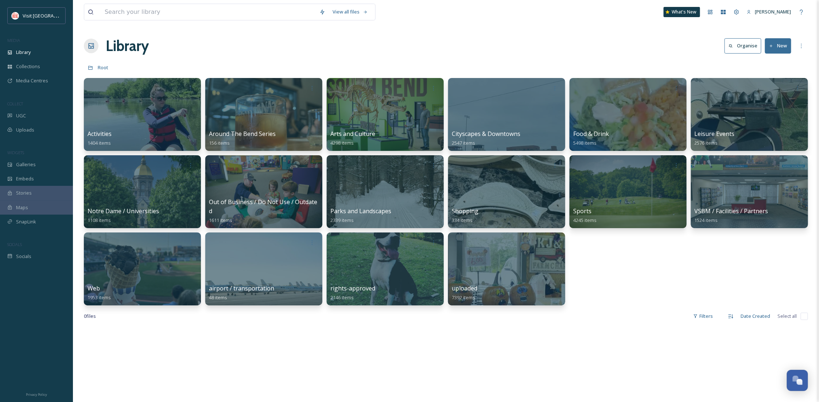
click at [39, 54] on div "Library" at bounding box center [36, 52] width 73 height 14
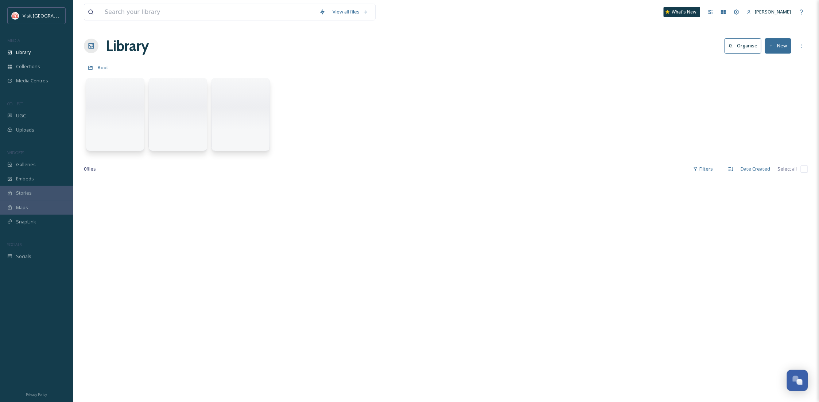
click at [133, 22] on div "View all files What's New [PERSON_NAME]" at bounding box center [446, 12] width 724 height 24
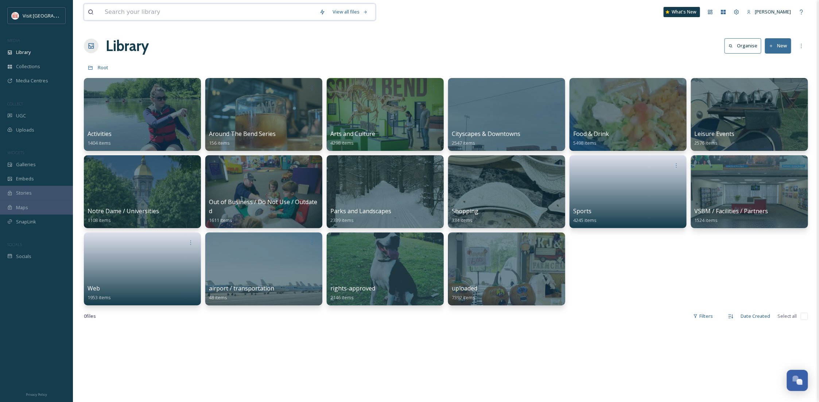
click at [134, 9] on input at bounding box center [208, 12] width 215 height 16
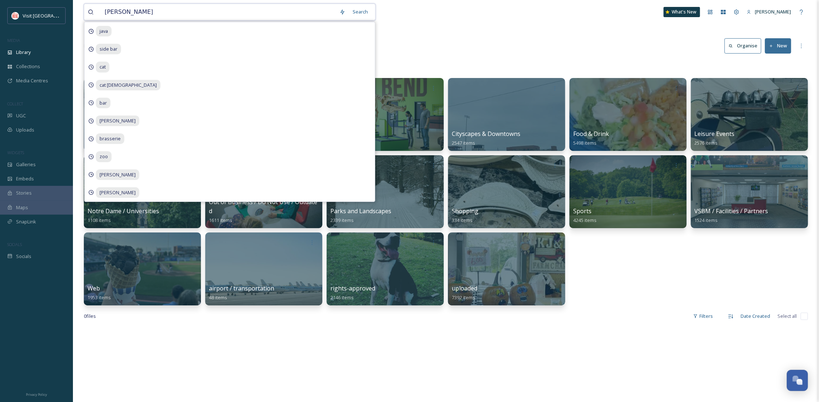
type input "[PERSON_NAME]"
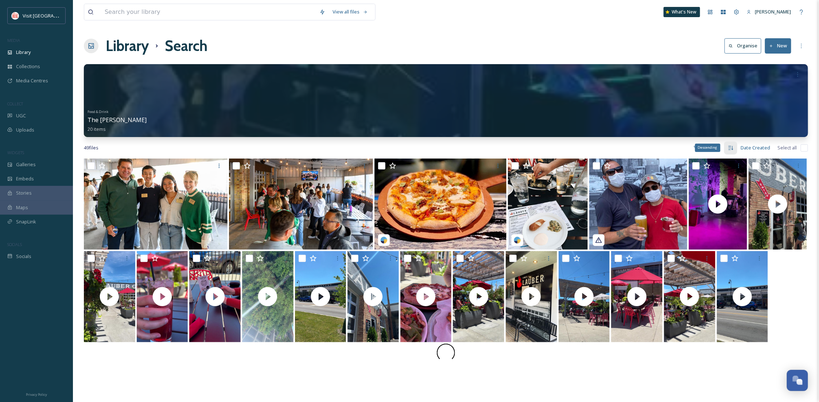
click at [701, 151] on div "Descending" at bounding box center [708, 148] width 26 height 8
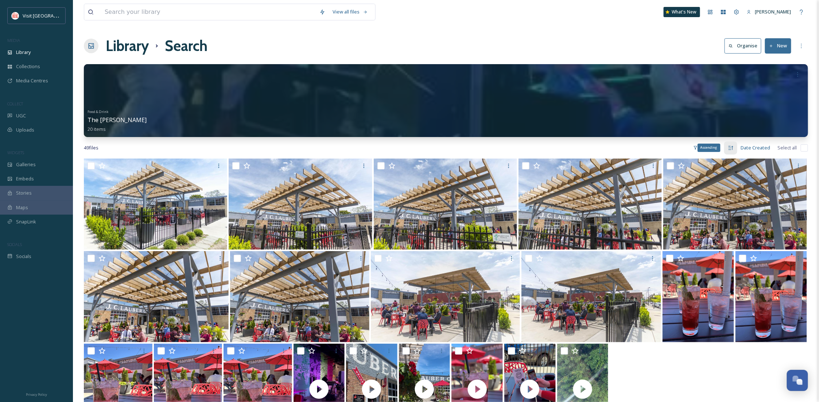
click at [732, 146] on icon at bounding box center [730, 148] width 6 height 6
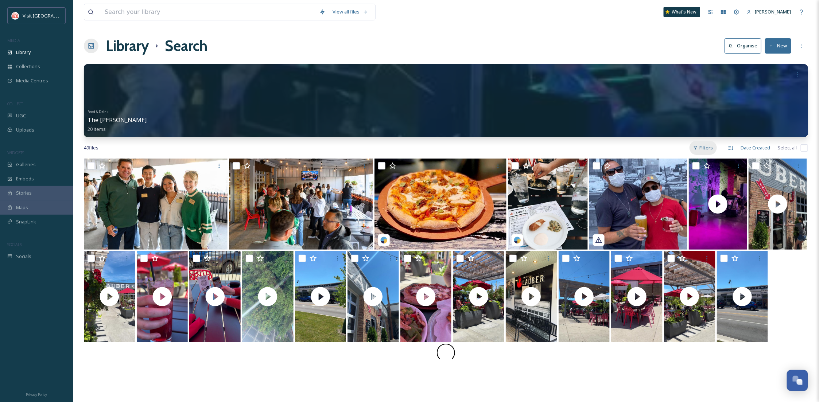
click at [705, 149] on div "Filters" at bounding box center [702, 148] width 27 height 14
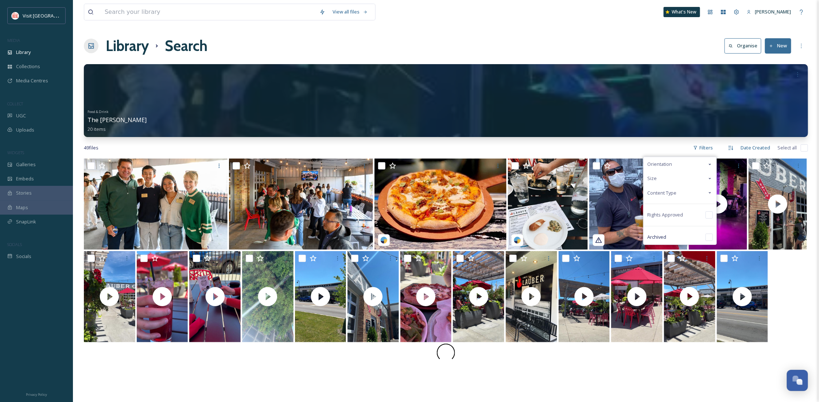
click at [685, 196] on div "Content Type" at bounding box center [679, 193] width 73 height 14
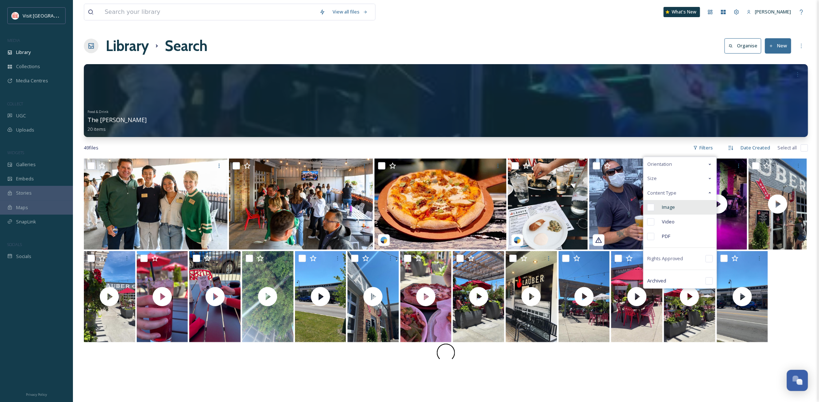
click at [684, 202] on div "Image" at bounding box center [679, 207] width 73 height 15
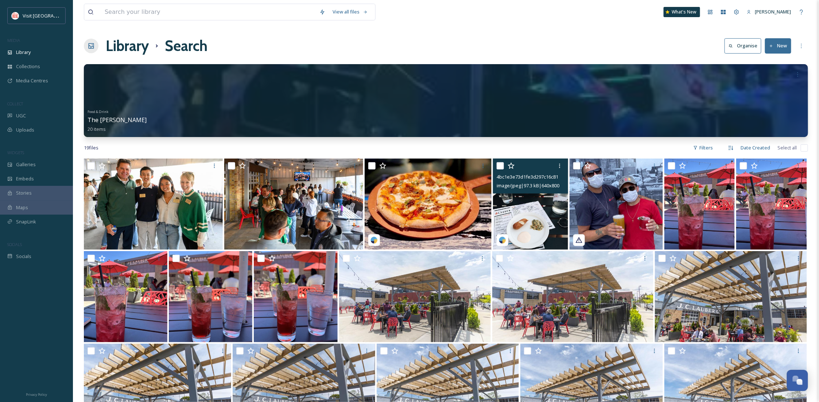
click at [526, 232] on img at bounding box center [530, 204] width 75 height 91
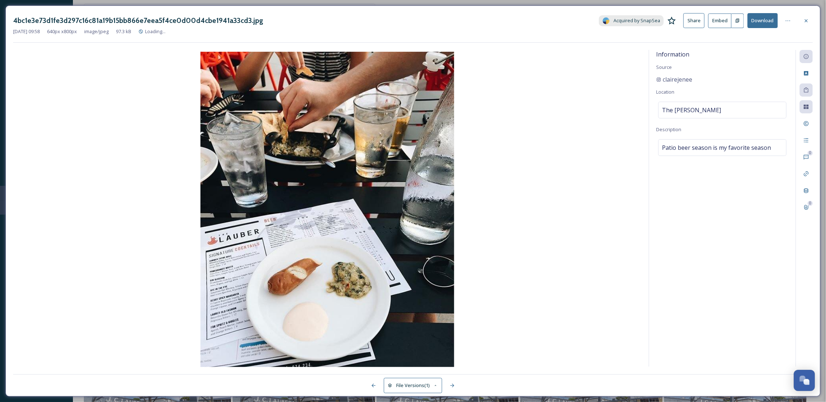
click at [762, 27] on button "Download" at bounding box center [762, 20] width 30 height 15
click at [762, 16] on button "Download" at bounding box center [762, 20] width 30 height 15
click at [762, 22] on button "Download" at bounding box center [762, 20] width 30 height 15
click at [801, 25] on div at bounding box center [806, 20] width 13 height 13
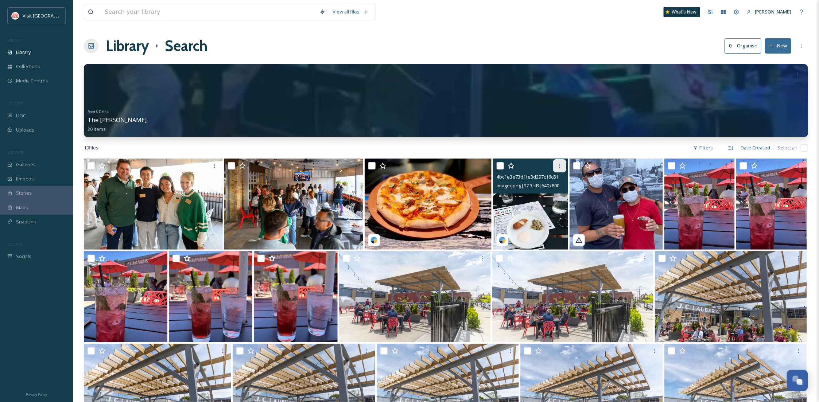
click at [554, 167] on div at bounding box center [559, 165] width 13 height 13
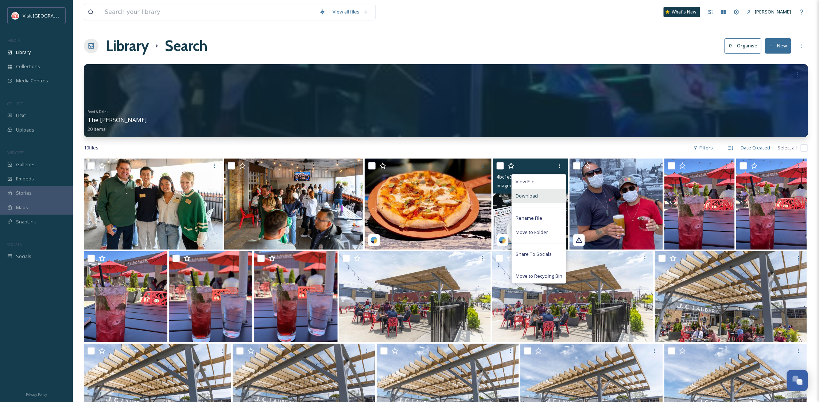
click at [548, 196] on div "Download" at bounding box center [539, 196] width 54 height 14
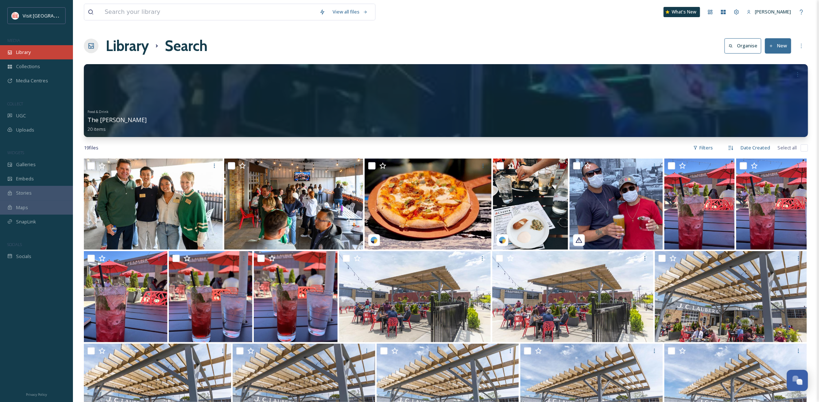
click at [44, 54] on div "Library" at bounding box center [36, 52] width 73 height 14
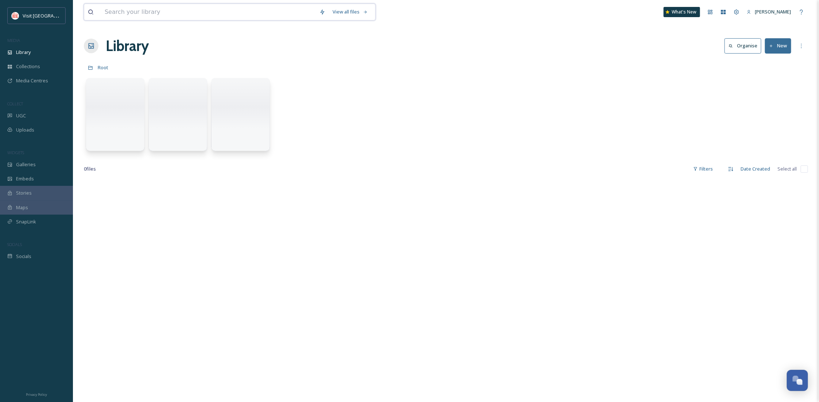
click at [139, 15] on input at bounding box center [208, 12] width 215 height 16
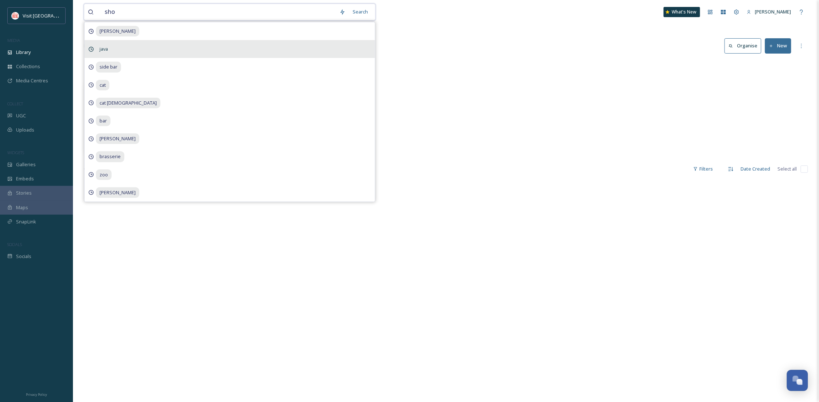
type input "shop"
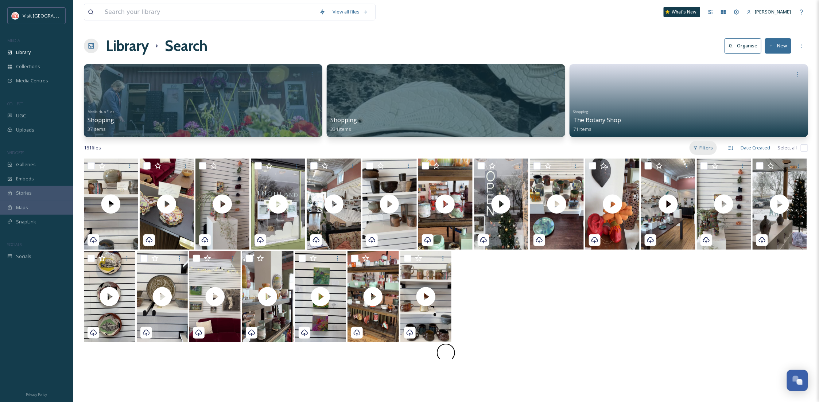
click at [697, 148] on icon at bounding box center [695, 147] width 5 height 5
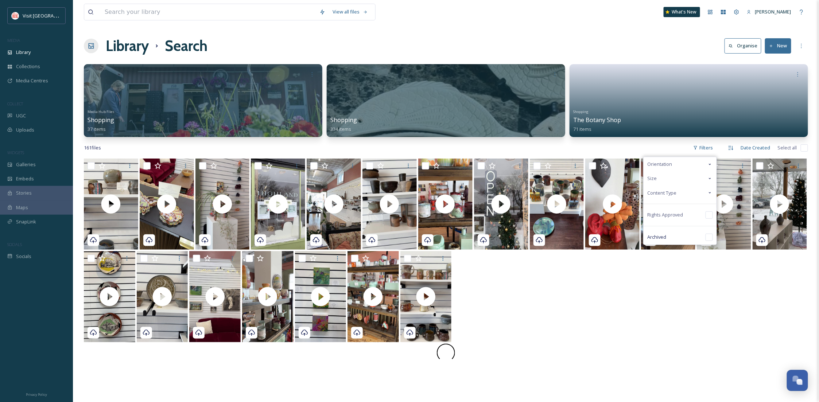
click at [684, 196] on div "Content Type" at bounding box center [679, 193] width 73 height 14
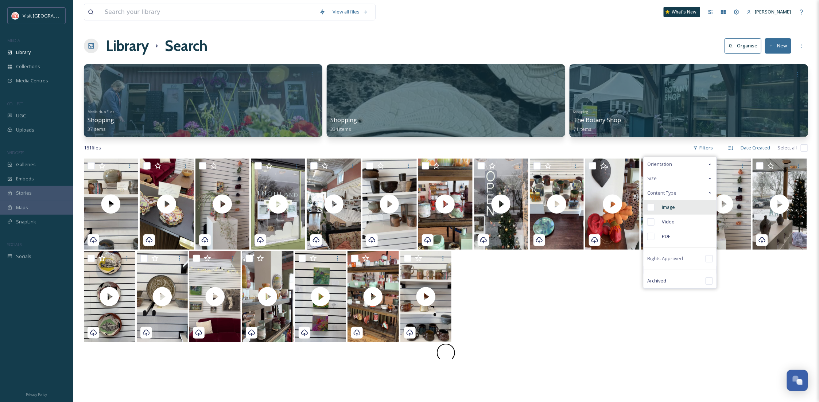
click at [690, 205] on div "Image" at bounding box center [679, 207] width 73 height 15
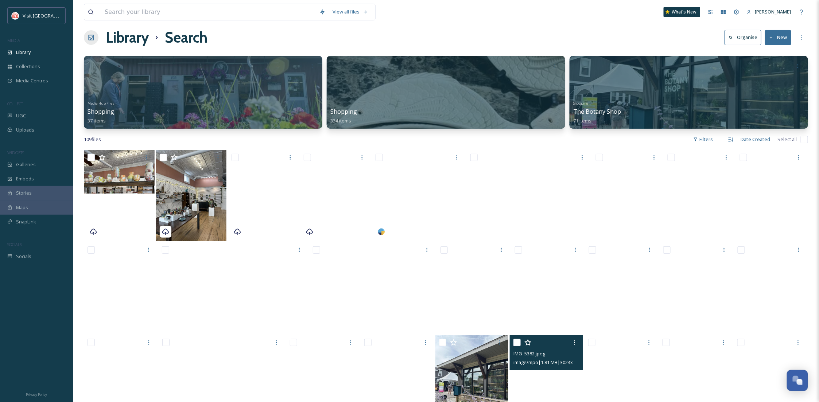
scroll to position [6, 0]
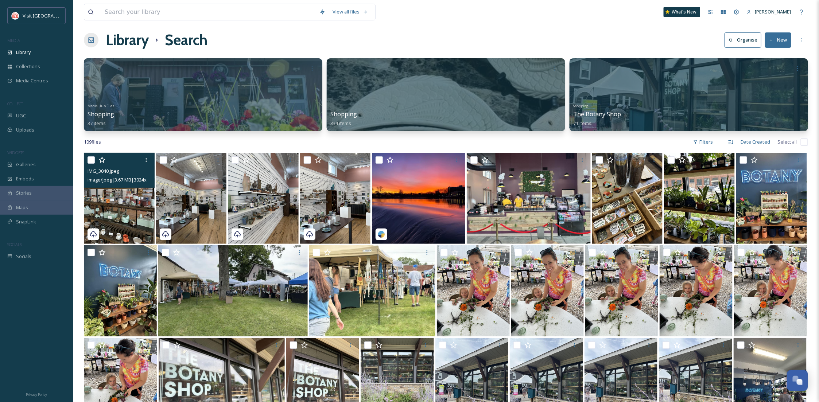
click at [135, 227] on img at bounding box center [119, 198] width 71 height 91
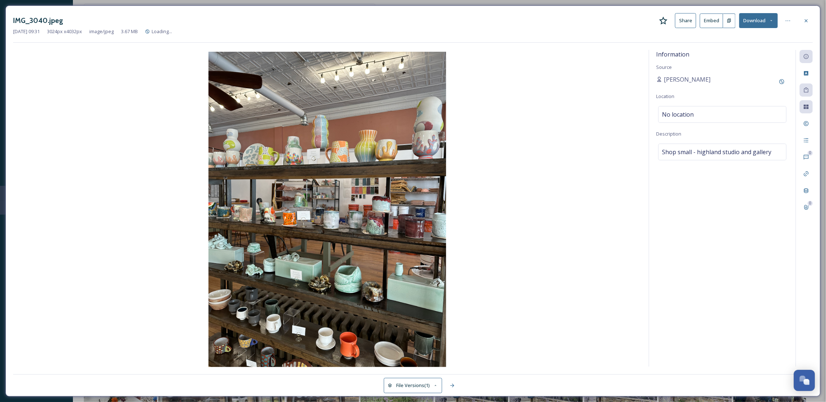
click at [752, 26] on button "Download" at bounding box center [758, 20] width 39 height 15
click at [758, 38] on span "Download Original (3024 x 4032)" at bounding box center [739, 37] width 69 height 7
click at [808, 23] on icon at bounding box center [806, 21] width 6 height 6
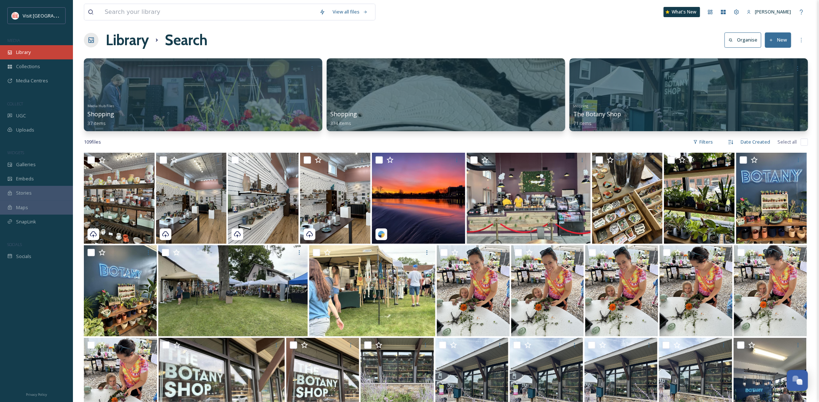
click at [32, 50] on div "Library" at bounding box center [36, 52] width 73 height 14
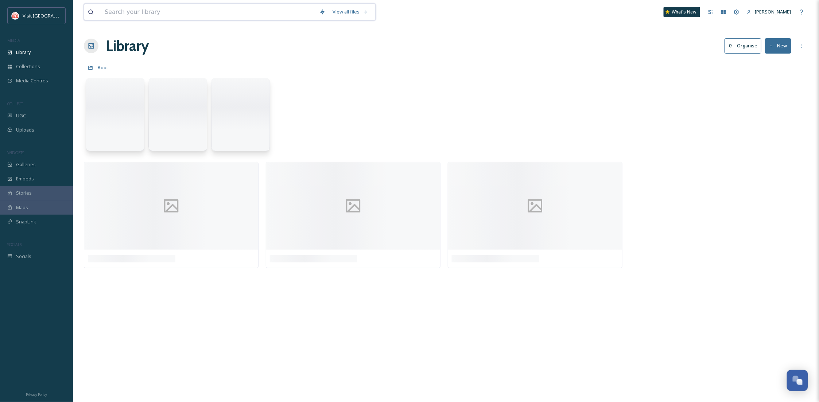
click at [137, 9] on input at bounding box center [208, 12] width 215 height 16
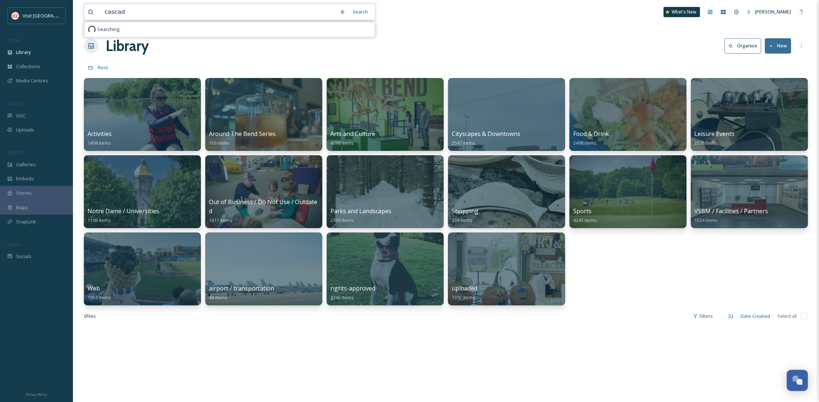
type input "cascade"
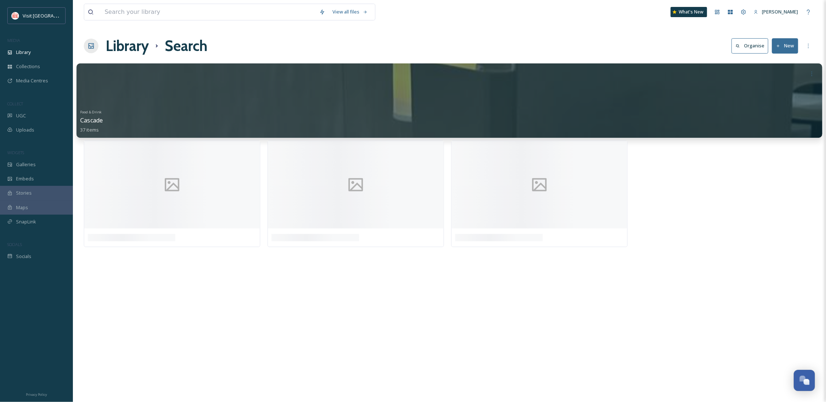
click at [300, 113] on div "Food & Drink Cascade 37 items" at bounding box center [449, 120] width 738 height 27
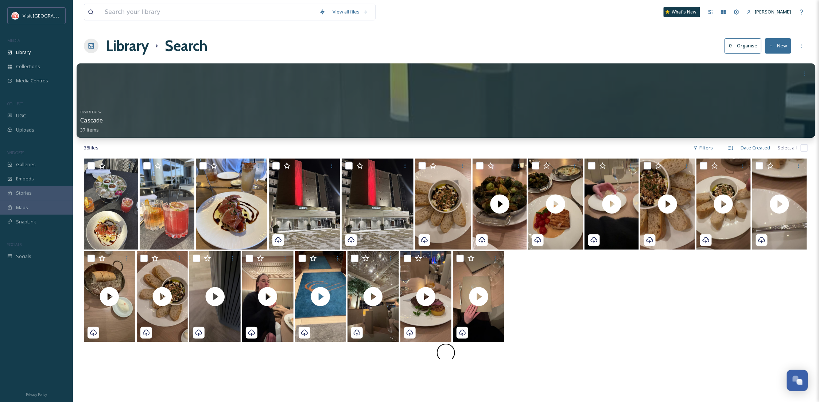
click at [537, 90] on div at bounding box center [446, 100] width 738 height 74
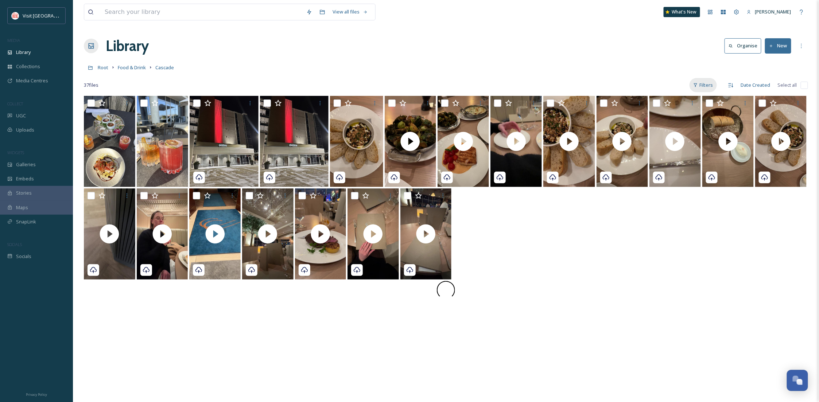
click at [695, 87] on div "Filters" at bounding box center [702, 85] width 27 height 14
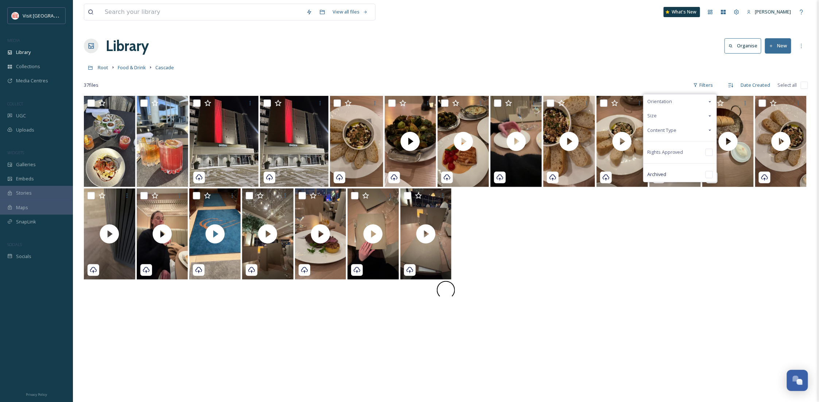
click at [683, 128] on div "Content Type" at bounding box center [679, 130] width 73 height 14
click at [682, 140] on div "Image" at bounding box center [679, 144] width 73 height 15
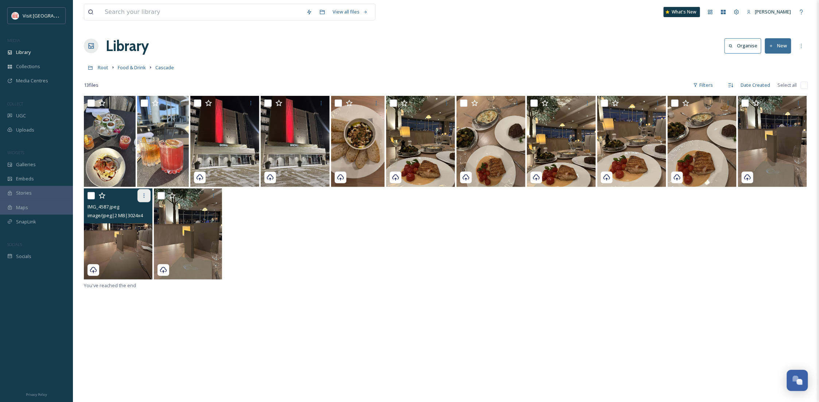
click at [149, 199] on div at bounding box center [143, 195] width 13 height 13
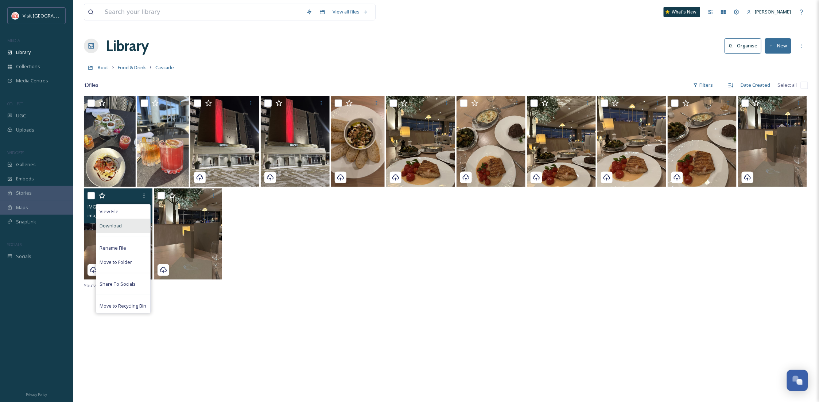
click at [130, 226] on div "Download" at bounding box center [123, 226] width 54 height 14
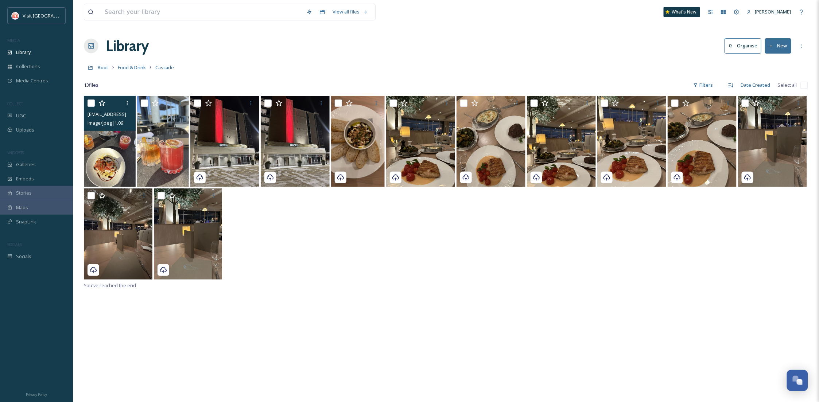
click at [116, 171] on img at bounding box center [110, 141] width 52 height 91
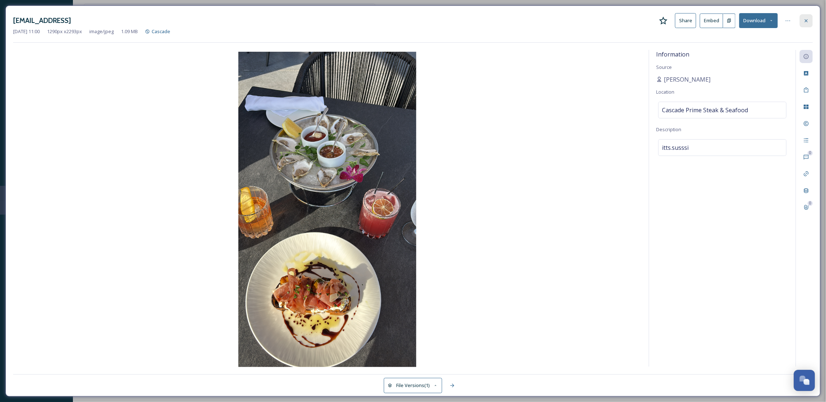
click at [809, 19] on div at bounding box center [806, 20] width 13 height 13
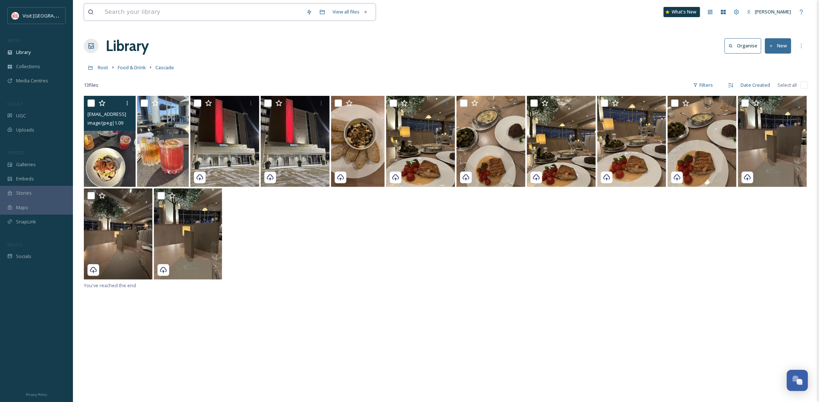
click at [215, 12] on input at bounding box center [202, 12] width 202 height 16
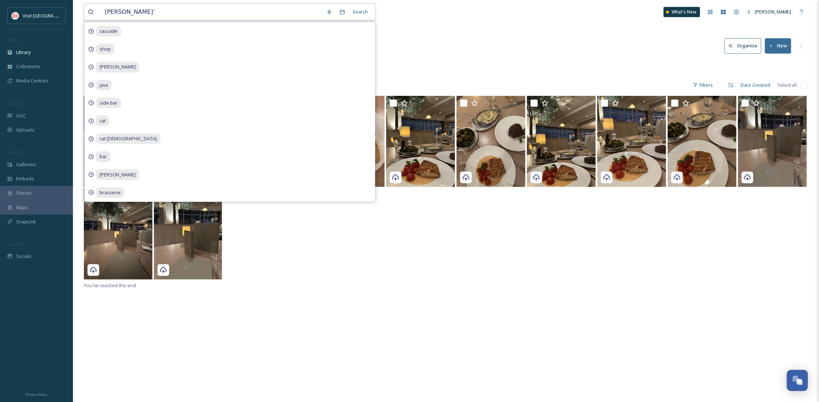
type input "[PERSON_NAME]"
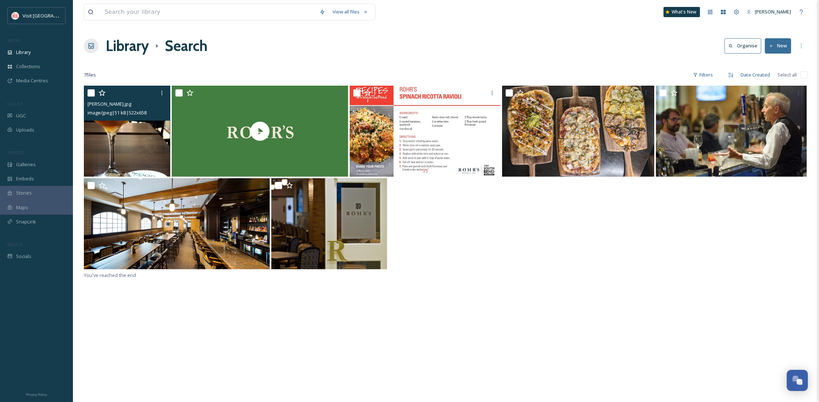
click at [133, 166] on img at bounding box center [127, 131] width 86 height 91
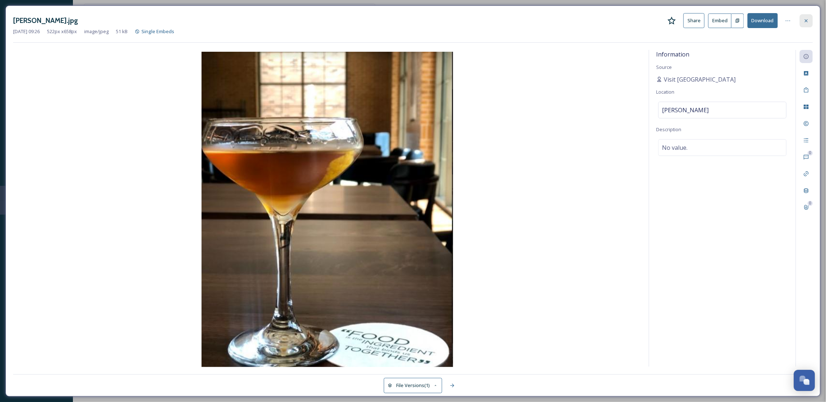
click at [807, 19] on icon at bounding box center [806, 21] width 6 height 6
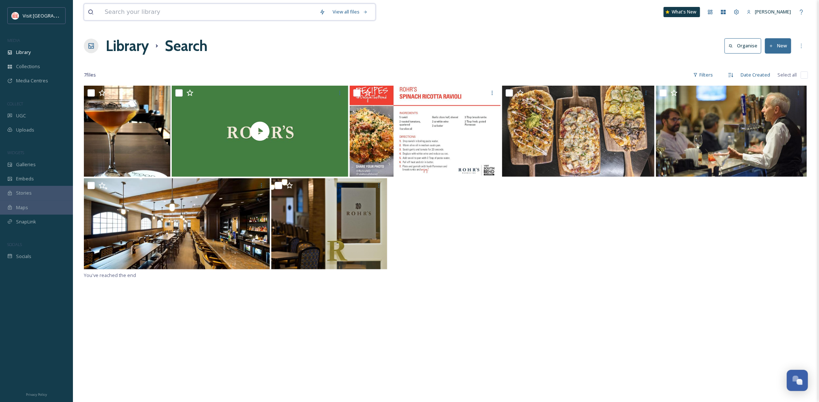
click at [127, 15] on input at bounding box center [208, 12] width 215 height 16
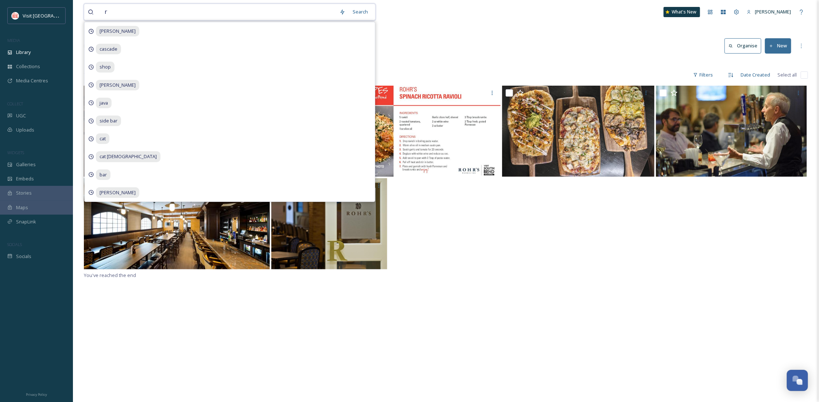
type input "ro"
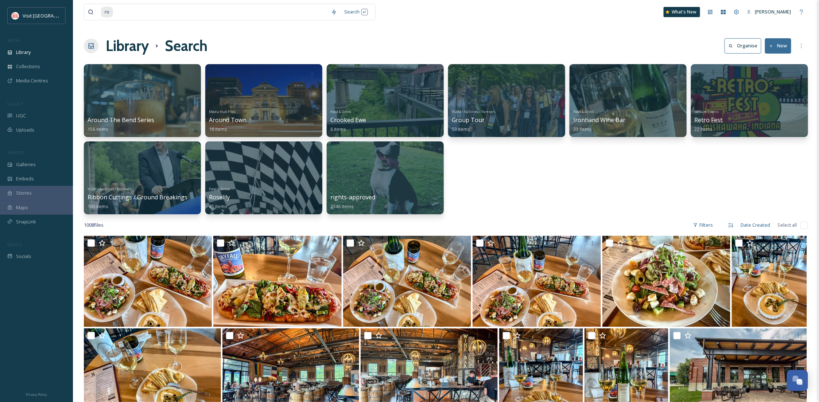
click at [587, 195] on div "Around The Bend Series 156 items Media Hub Files Around Town 18 items Food & Dr…" at bounding box center [446, 139] width 724 height 150
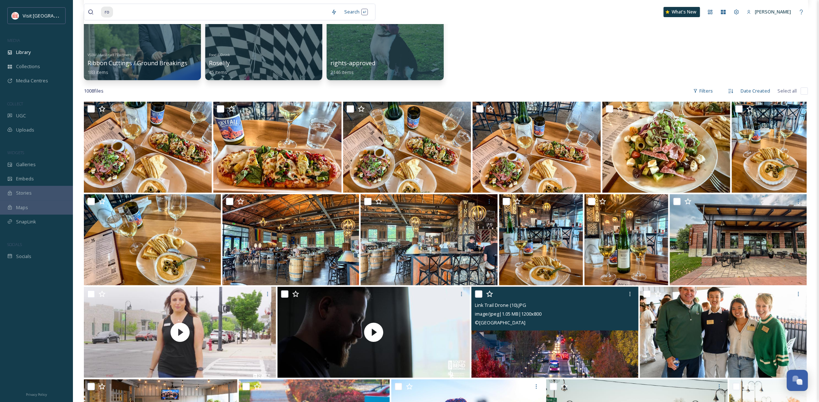
scroll to position [106, 0]
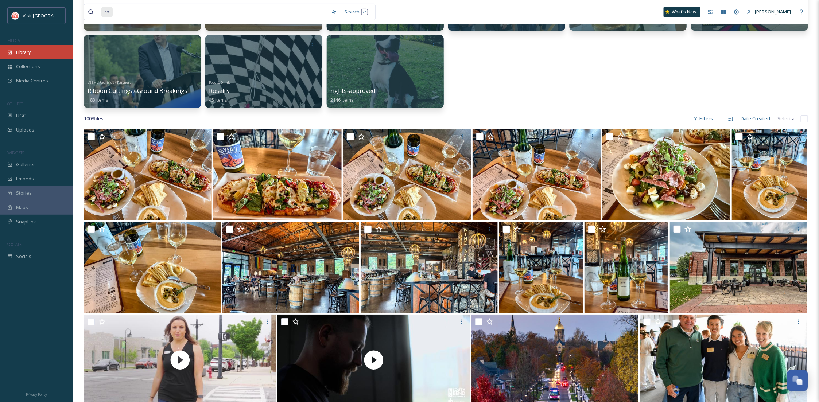
click at [56, 52] on div "Library" at bounding box center [36, 52] width 73 height 14
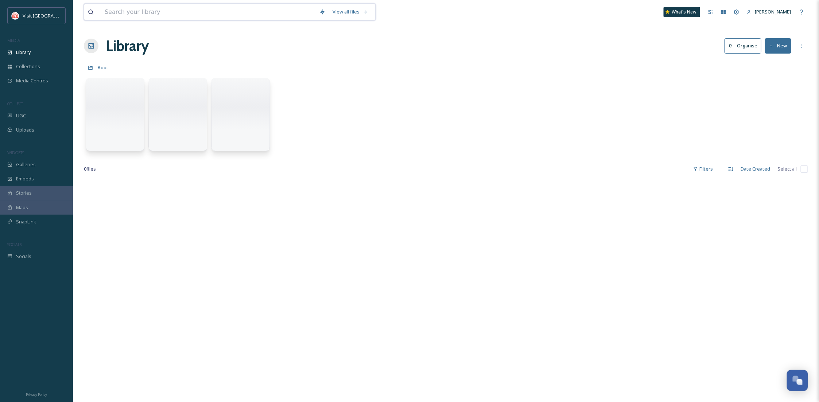
click at [156, 14] on input at bounding box center [208, 12] width 215 height 16
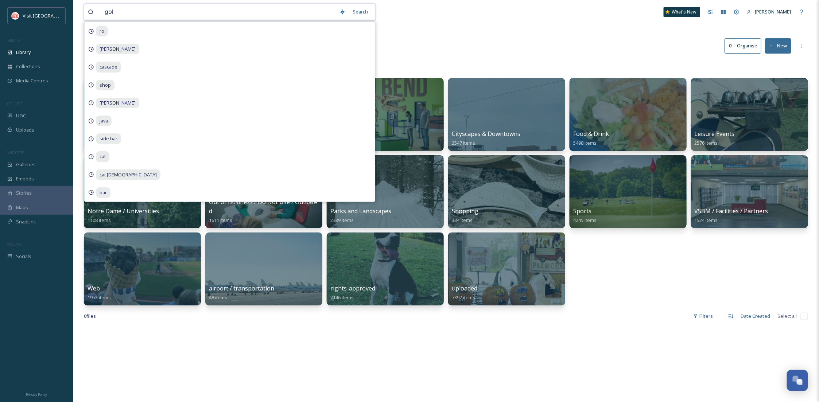
type input "golf"
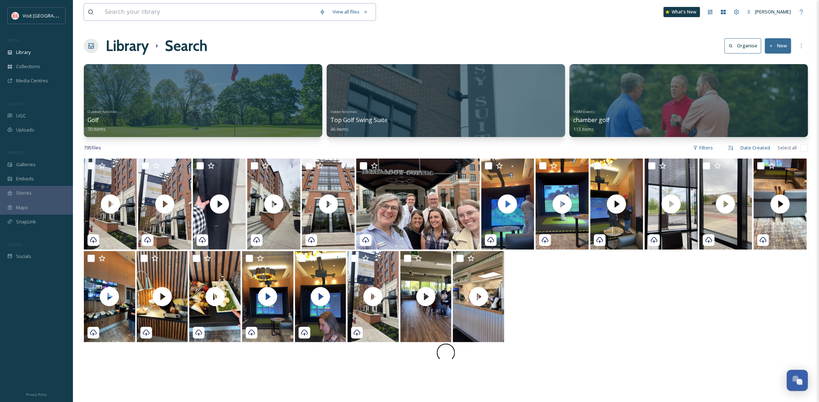
click at [181, 13] on input at bounding box center [208, 12] width 215 height 16
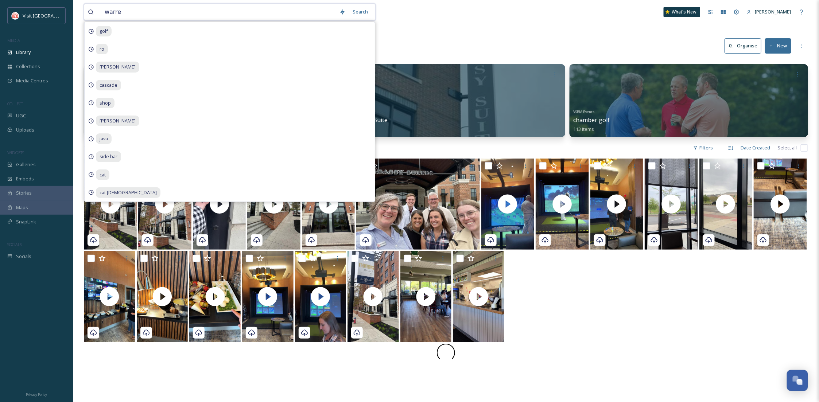
type input "[PERSON_NAME]"
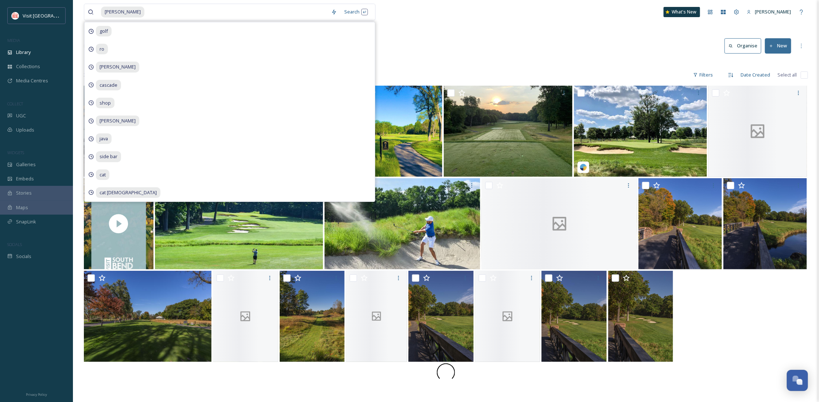
click at [515, 56] on div "Library Search Organise New" at bounding box center [446, 46] width 724 height 22
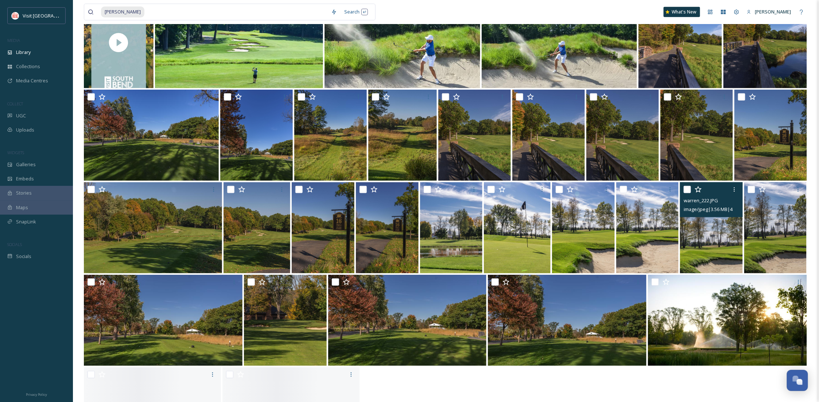
scroll to position [247, 0]
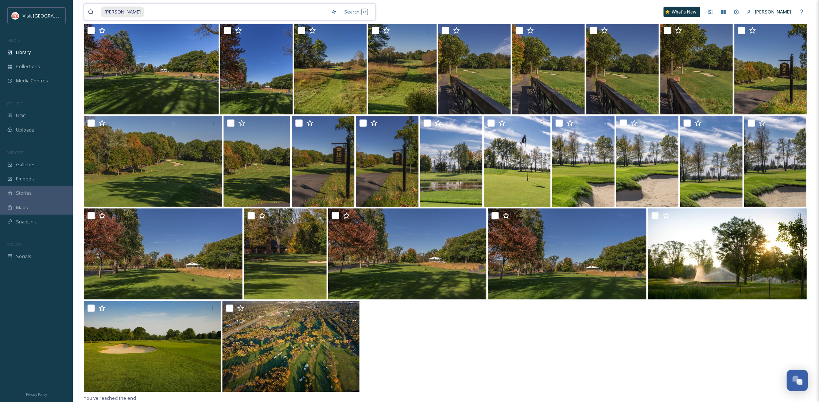
click at [147, 8] on input at bounding box center [236, 12] width 182 height 16
click at [146, 9] on input at bounding box center [236, 12] width 182 height 16
type input "w"
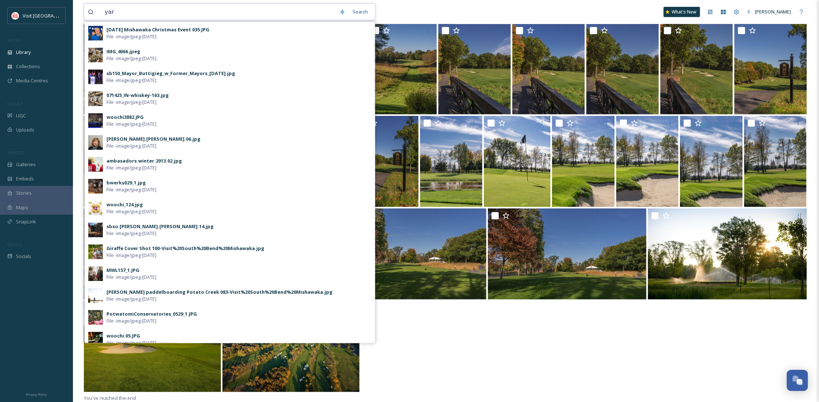
type input "yart"
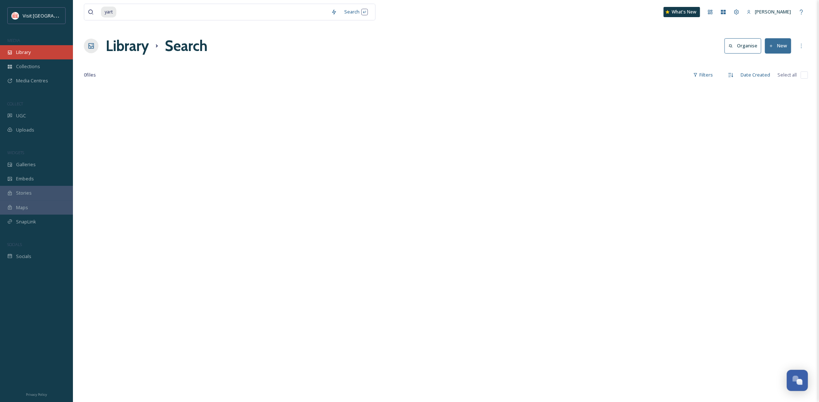
click at [29, 54] on span "Library" at bounding box center [23, 52] width 15 height 7
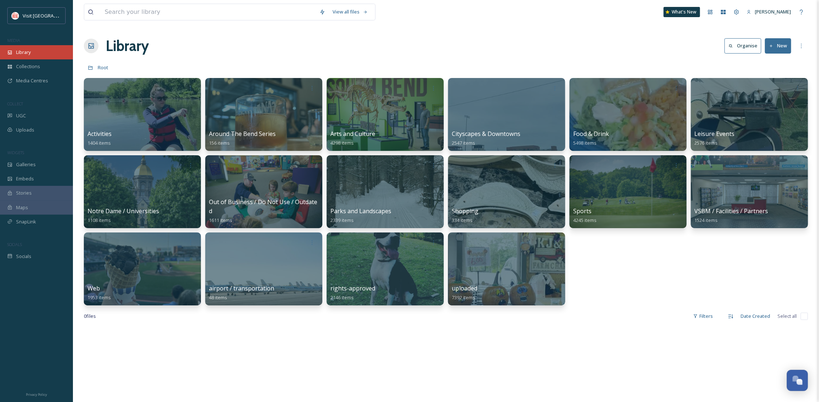
click at [43, 50] on div "Library" at bounding box center [36, 52] width 73 height 14
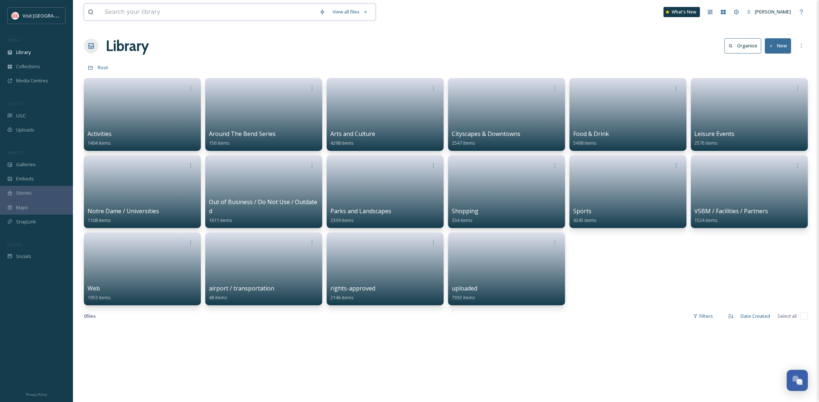
click at [108, 16] on input at bounding box center [208, 12] width 215 height 16
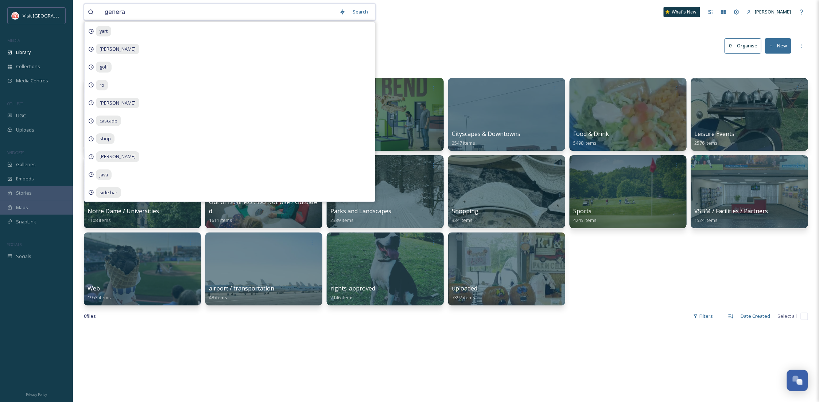
type input "general"
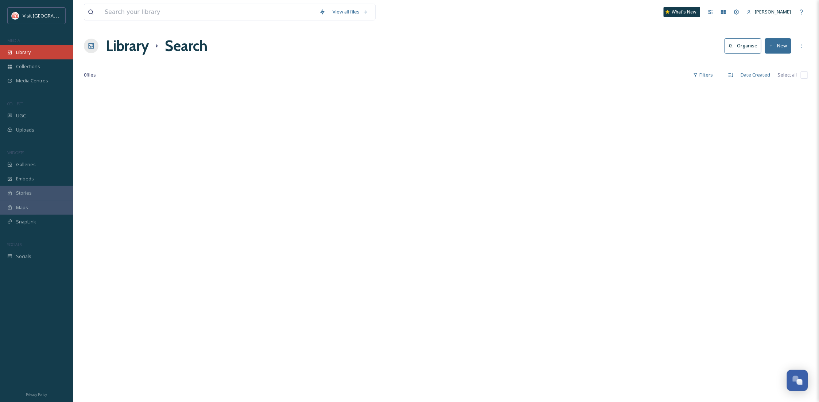
click at [48, 47] on div "Library" at bounding box center [36, 52] width 73 height 14
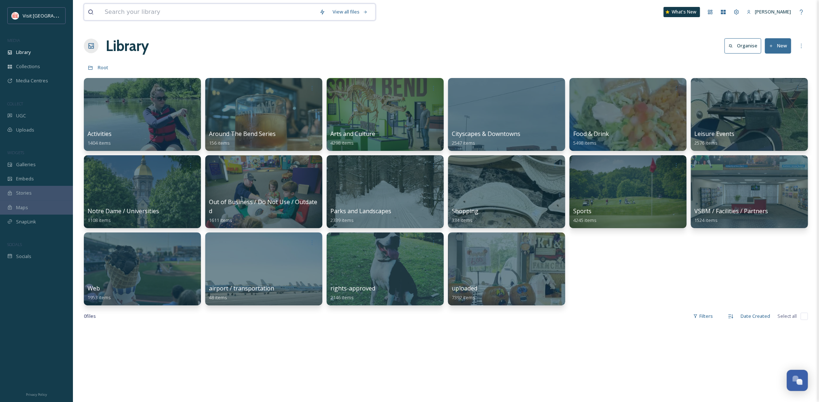
click at [259, 19] on input at bounding box center [208, 12] width 215 height 16
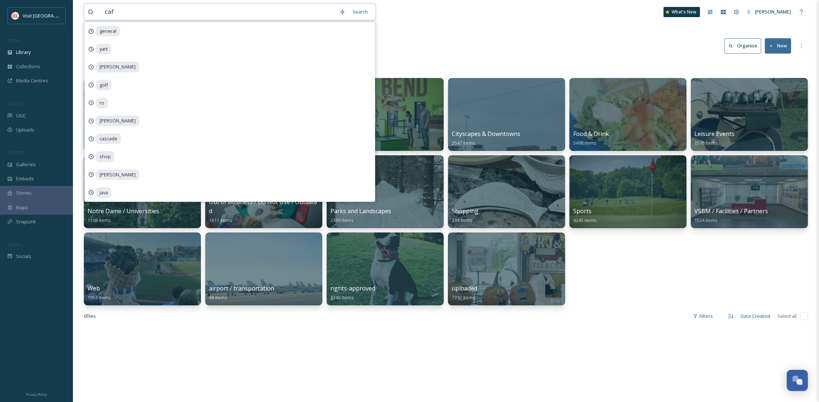
type input "cafe"
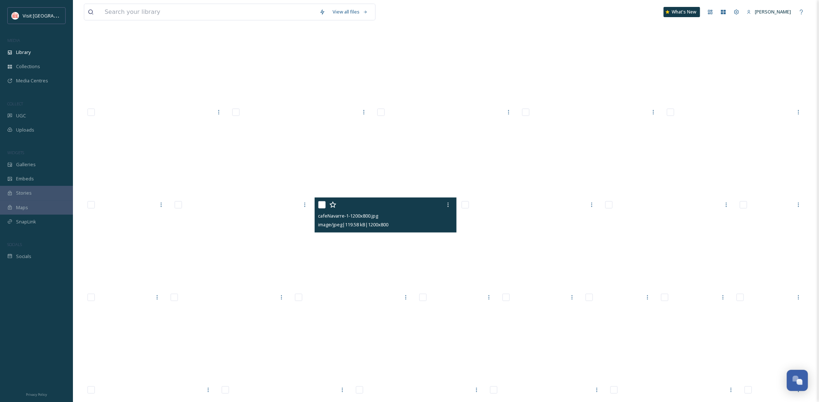
scroll to position [1626, 0]
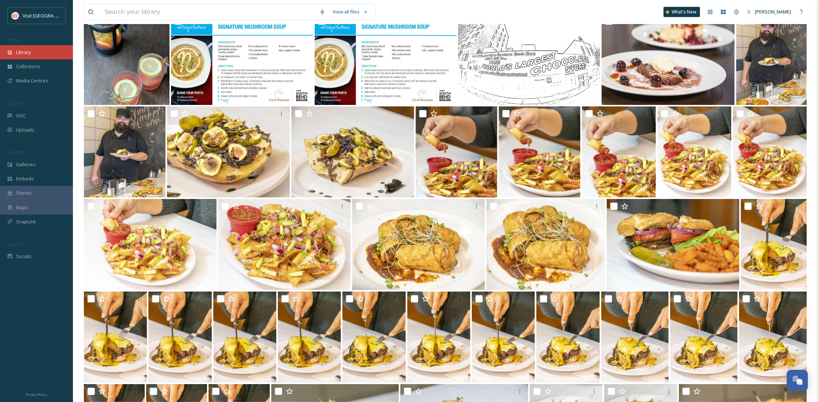
click at [34, 51] on div "Library" at bounding box center [36, 52] width 73 height 14
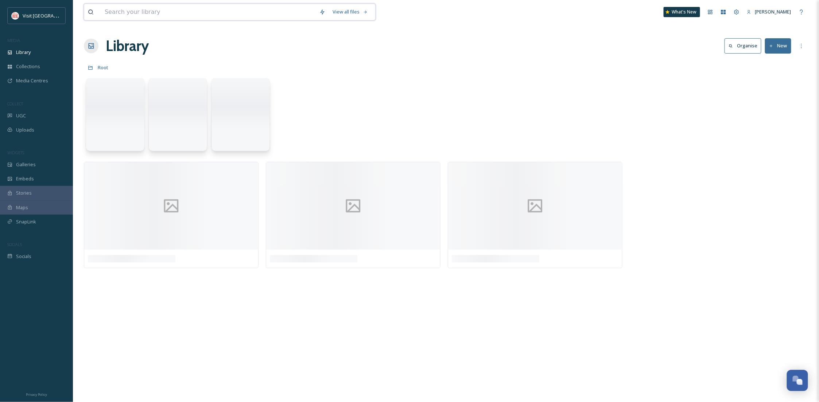
click at [124, 15] on input at bounding box center [208, 12] width 215 height 16
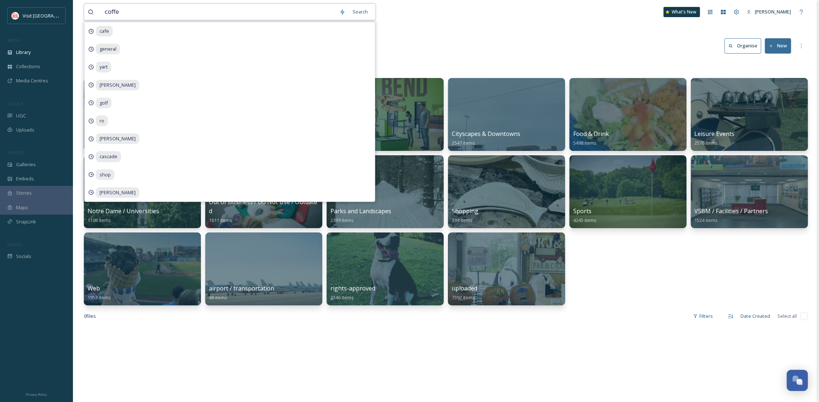
type input "coffee"
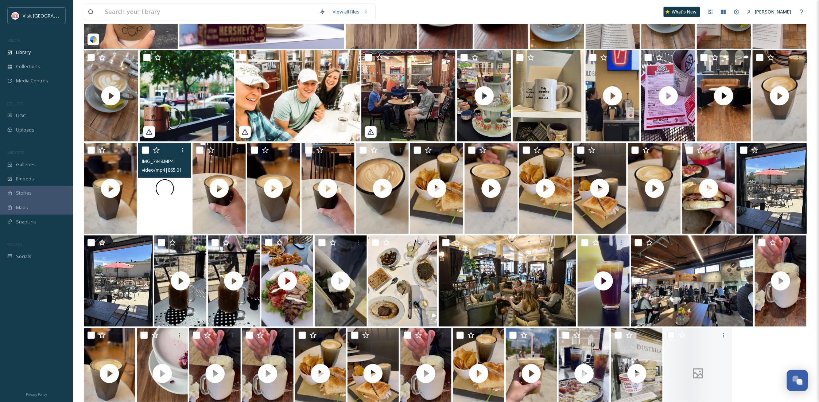
scroll to position [1738, 0]
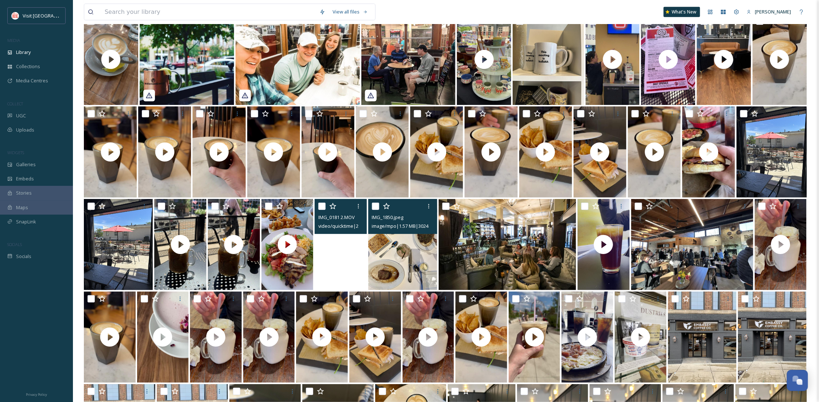
click at [410, 269] on img at bounding box center [402, 244] width 69 height 91
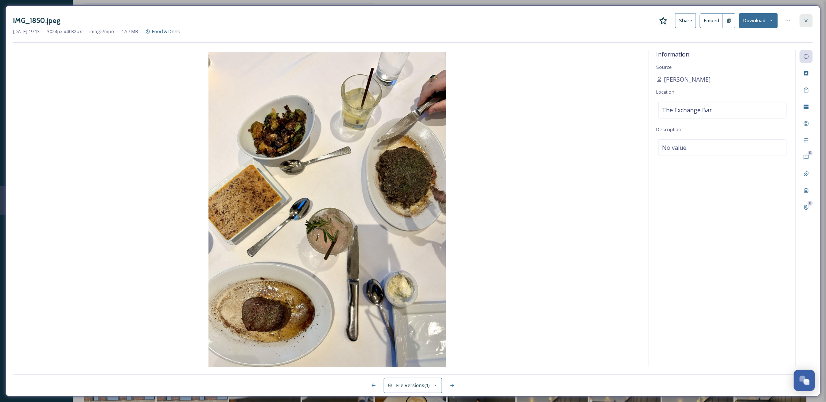
click at [803, 16] on div at bounding box center [806, 20] width 13 height 13
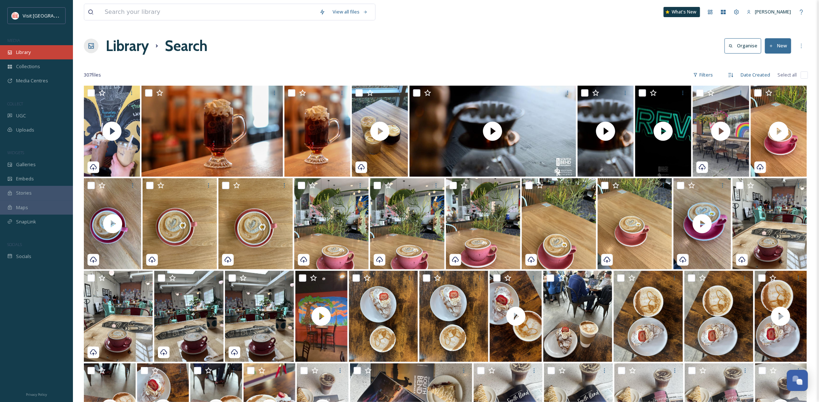
click at [41, 55] on div "Library" at bounding box center [36, 52] width 73 height 14
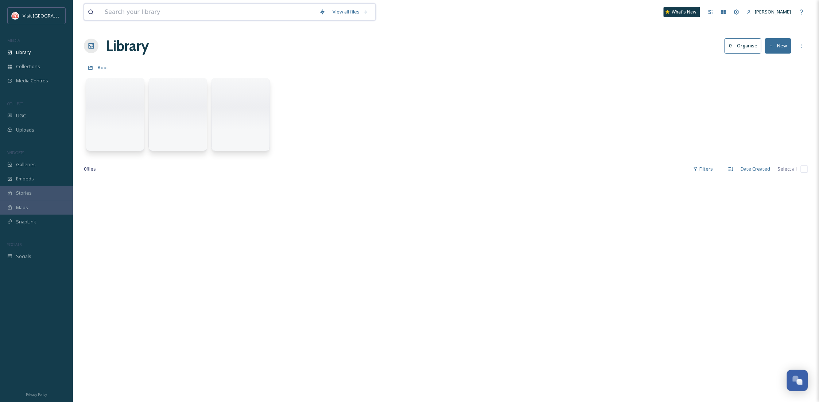
click at [131, 17] on input at bounding box center [208, 12] width 215 height 16
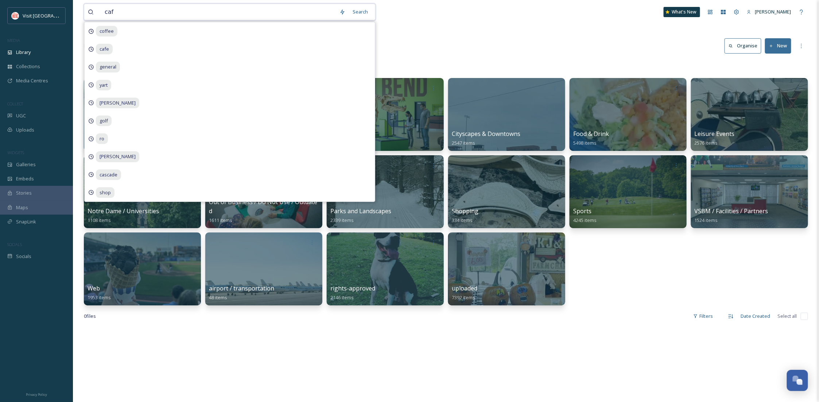
type input "cafe"
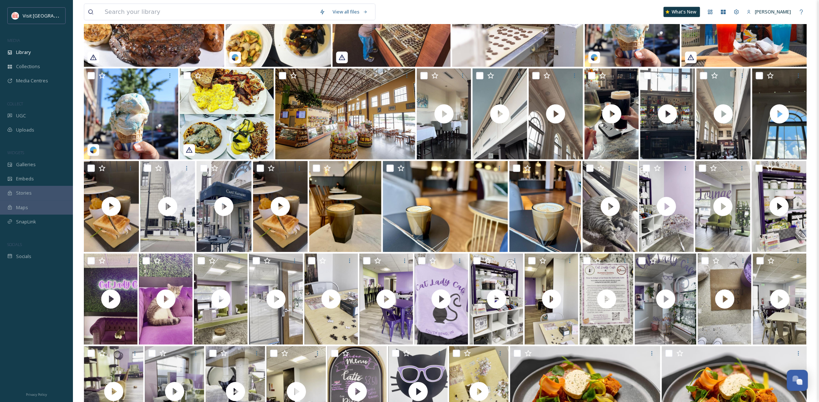
scroll to position [331, 0]
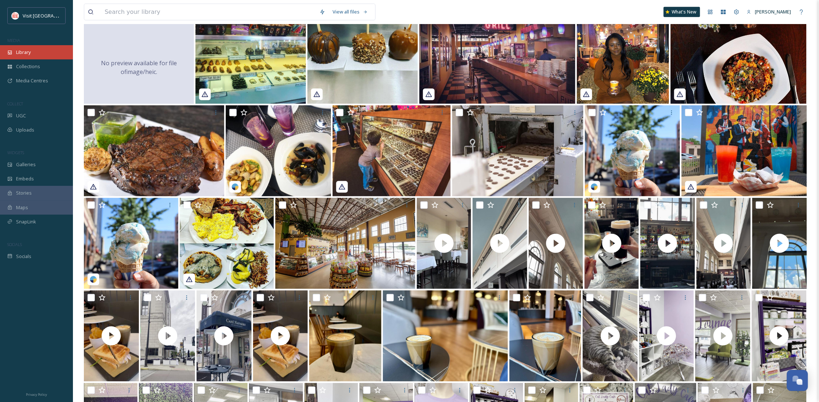
click at [1, 54] on div "Library" at bounding box center [36, 52] width 73 height 14
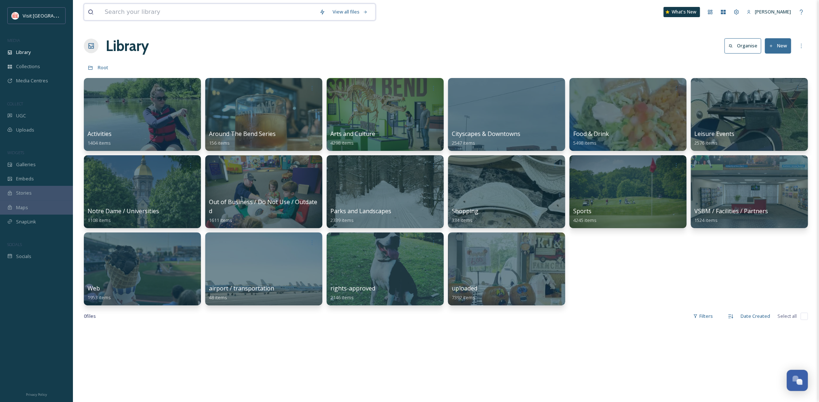
click at [145, 19] on input at bounding box center [208, 12] width 215 height 16
type input "sandwich"
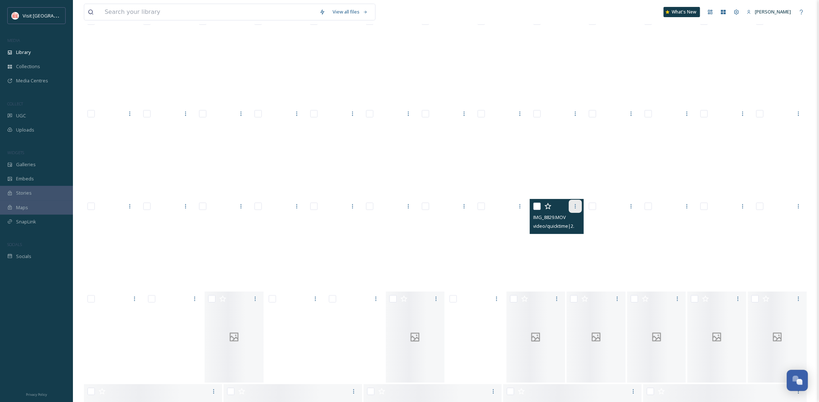
scroll to position [1276, 0]
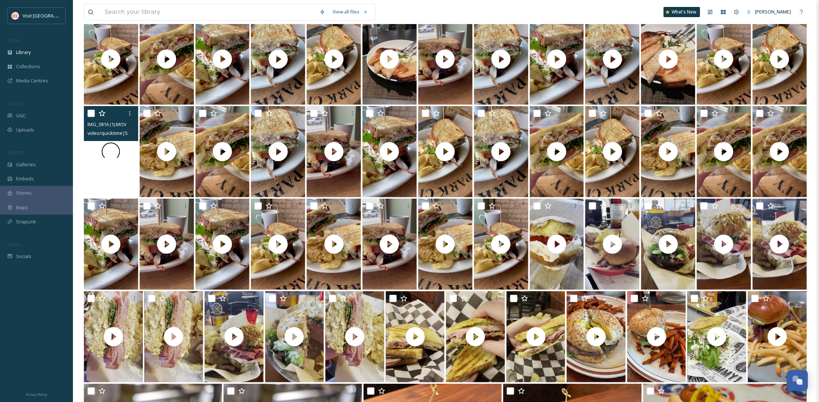
click at [133, 182] on div at bounding box center [111, 151] width 54 height 91
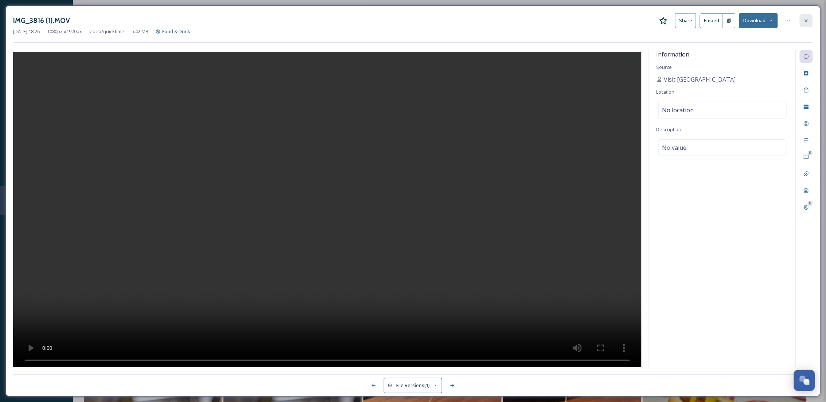
click at [800, 20] on div at bounding box center [806, 20] width 13 height 13
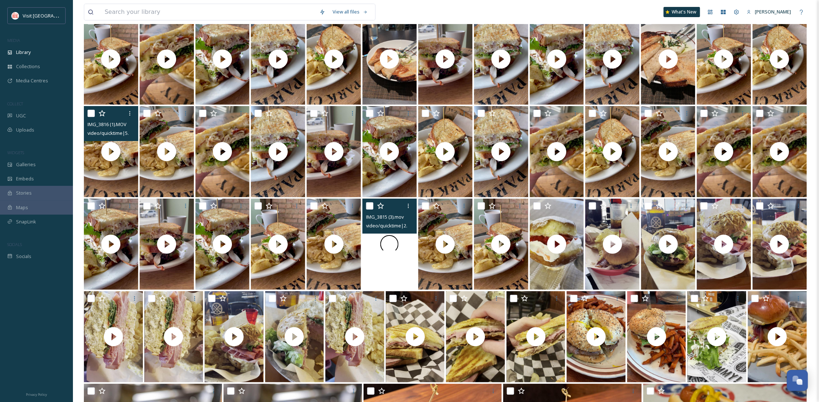
scroll to position [1081, 0]
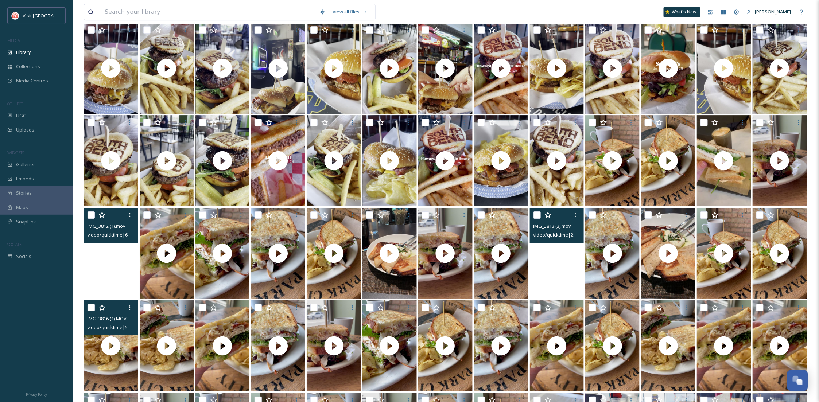
click at [84, 269] on video "IMG_3812 (1).mov" at bounding box center [111, 253] width 54 height 91
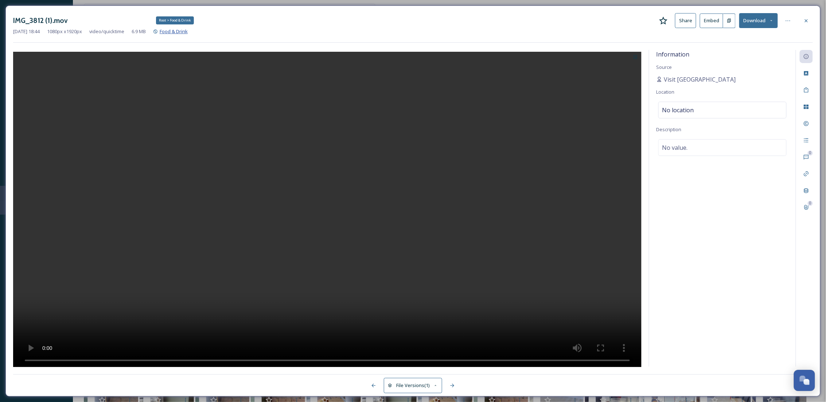
click at [186, 34] on span "Food & Drink" at bounding box center [174, 31] width 28 height 7
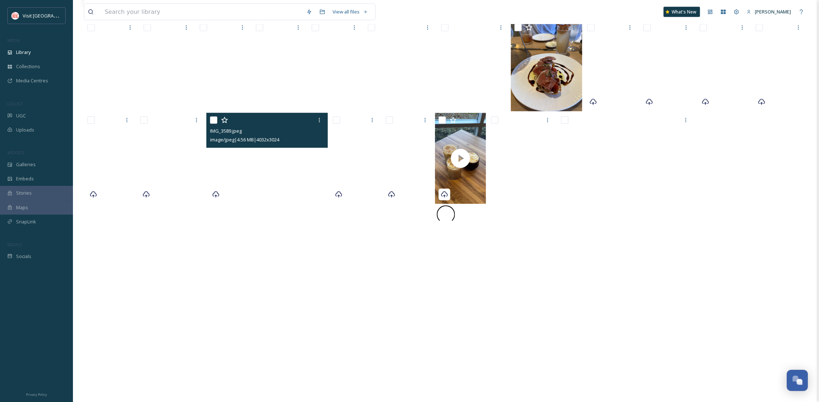
scroll to position [632, 0]
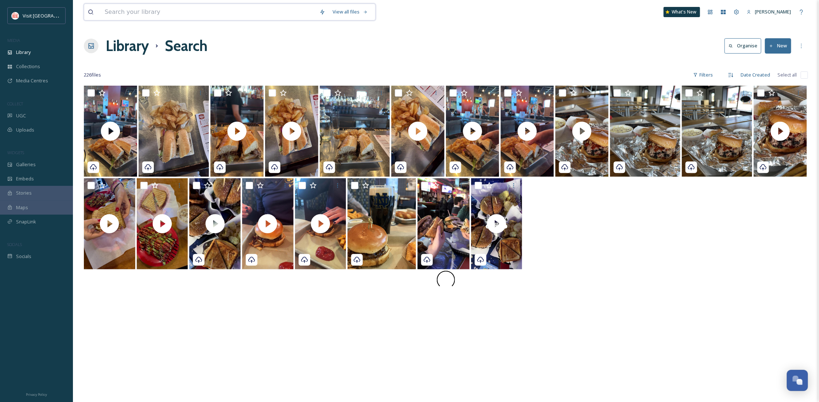
click at [182, 11] on input at bounding box center [208, 12] width 215 height 16
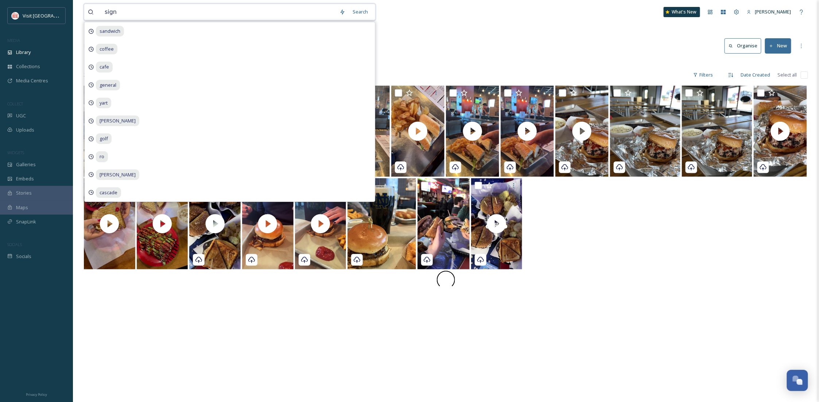
type input "signm"
type input "sign"
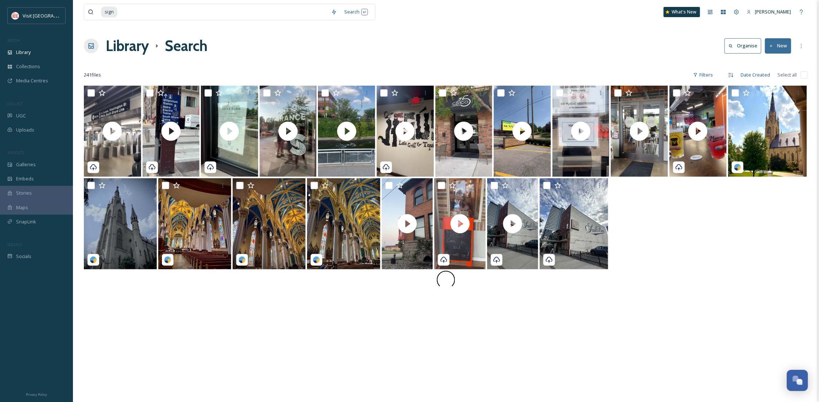
click at [812, 191] on div "sign Search What's New [PERSON_NAME] Library Search Organise New Your Selection…" at bounding box center [446, 244] width 746 height 488
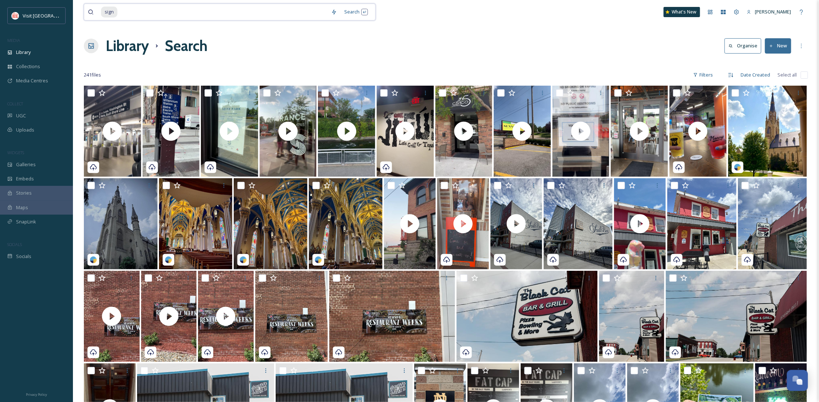
click at [136, 9] on input at bounding box center [222, 12] width 209 height 16
type input "s"
type input "february"
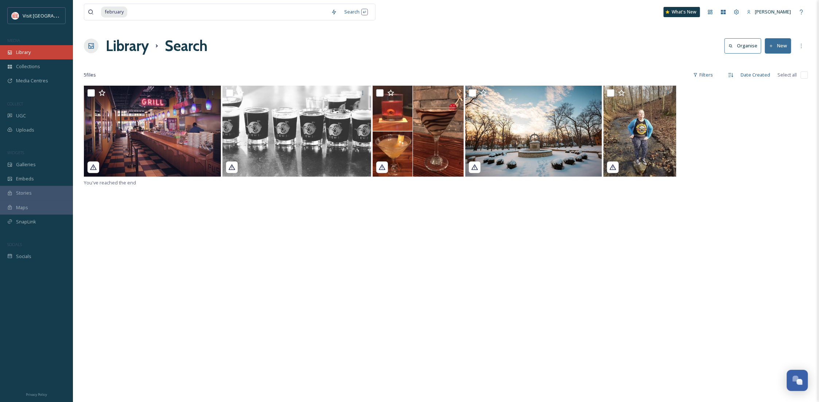
click at [38, 51] on div "Library" at bounding box center [36, 52] width 73 height 14
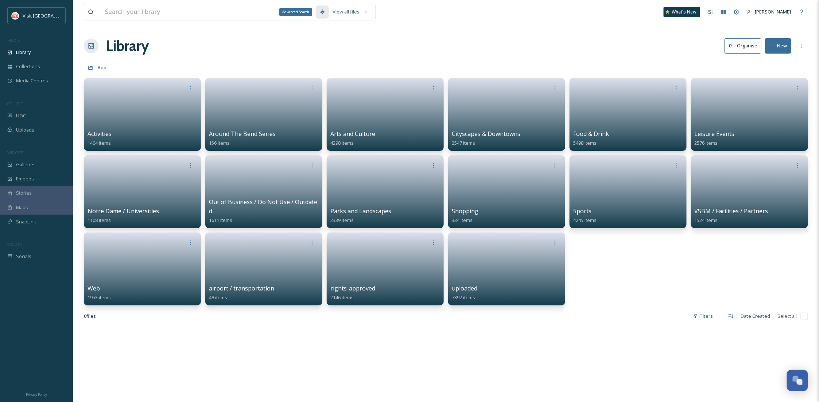
click at [320, 14] on icon at bounding box center [322, 12] width 6 height 6
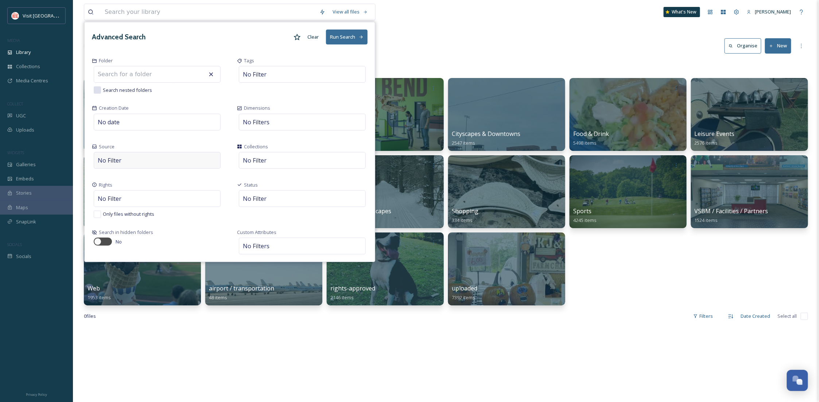
click at [116, 164] on span "No Filter" at bounding box center [110, 160] width 24 height 9
click at [296, 177] on div "Status No Filter" at bounding box center [302, 199] width 145 height 47
click at [126, 121] on div "No date" at bounding box center [157, 122] width 127 height 17
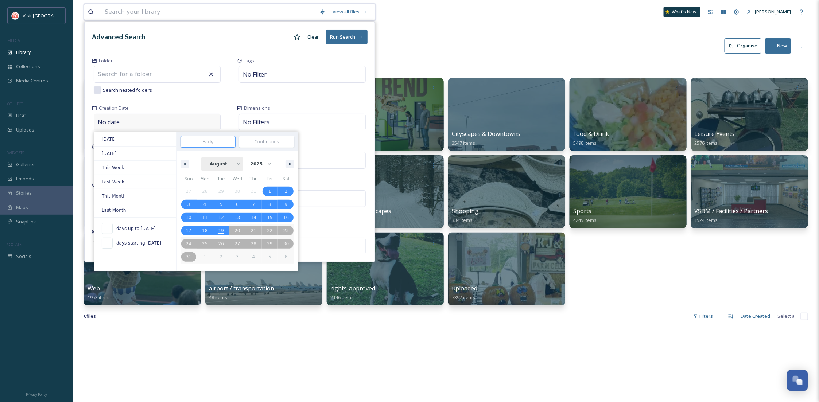
drag, startPoint x: 219, startPoint y: 165, endPoint x: 223, endPoint y: 171, distance: 6.8
click at [219, 165] on select "January February March April May June July August September October November De…" at bounding box center [222, 164] width 42 height 14
select select "1"
click at [205, 157] on select "January February March April May June July August September October November De…" at bounding box center [222, 164] width 42 height 14
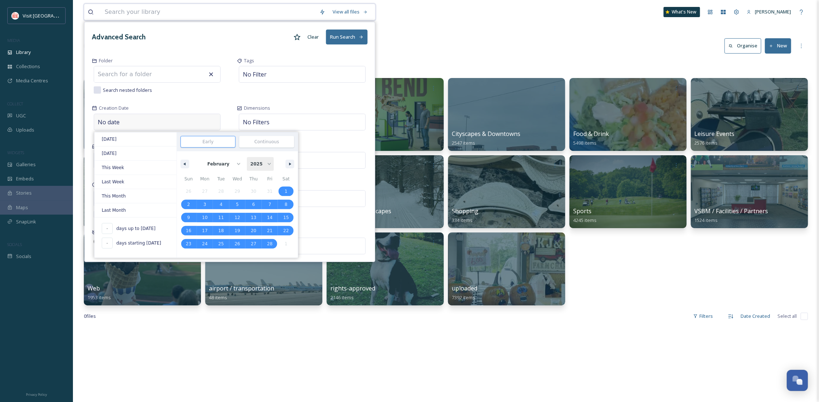
click at [264, 160] on select "2025 2024 2023" at bounding box center [260, 164] width 27 height 14
select select "2024"
click at [247, 157] on select "2025 2024 2023" at bounding box center [260, 164] width 27 height 14
click at [250, 193] on span "1" at bounding box center [253, 191] width 16 height 9
type input "[DATE]"
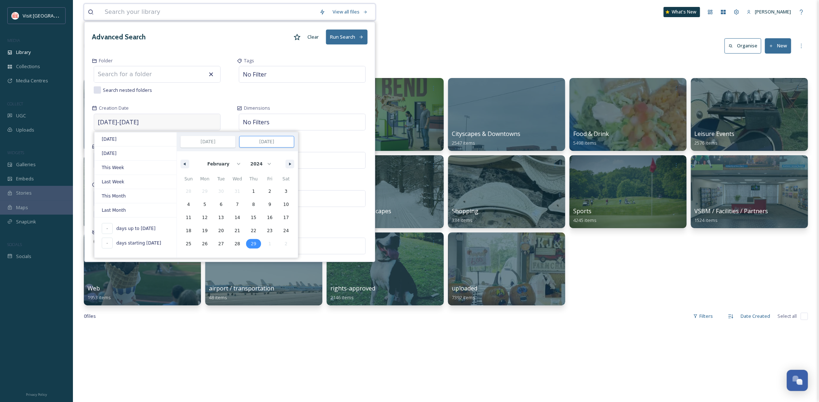
click at [256, 246] on span "29" at bounding box center [253, 243] width 16 height 9
type input "[DATE]"
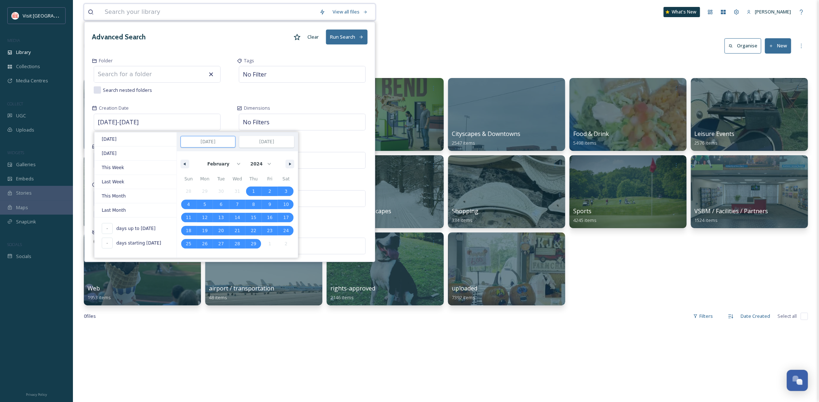
click at [345, 31] on button "Run Search" at bounding box center [347, 37] width 42 height 15
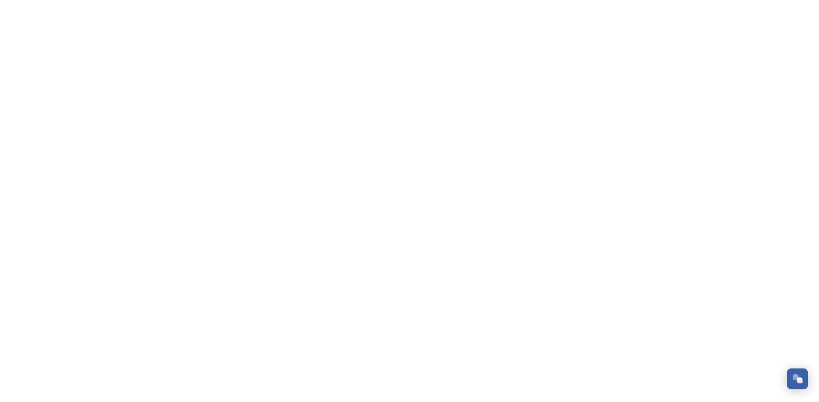
scroll to position [110, 0]
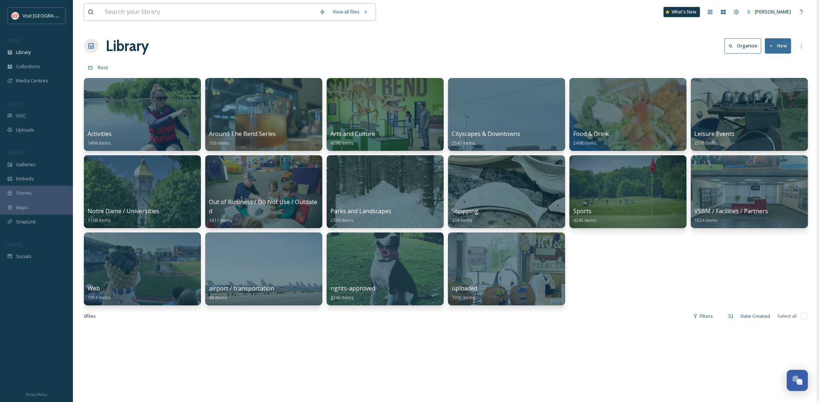
click at [215, 7] on input at bounding box center [208, 12] width 215 height 16
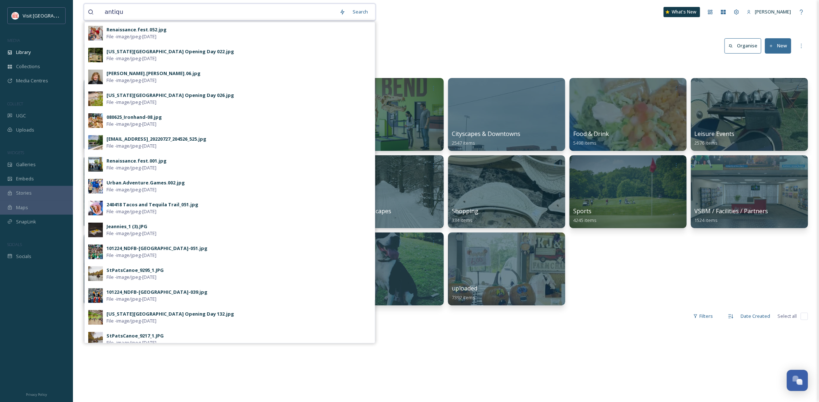
type input "antique"
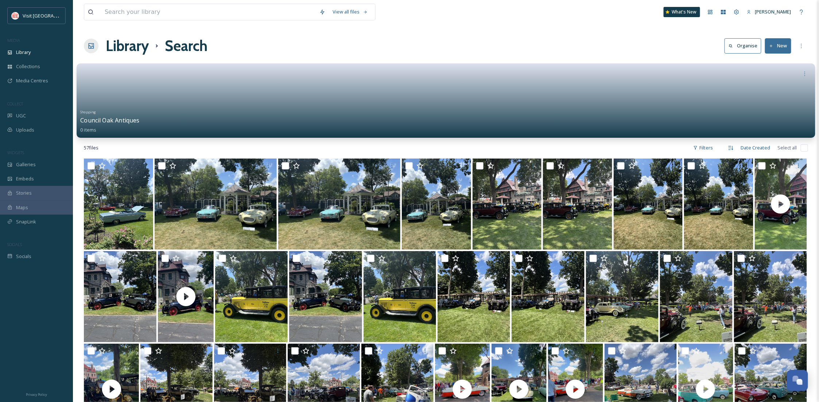
click at [230, 116] on div "Shopping Council Oak Antiques 0 items" at bounding box center [445, 120] width 731 height 27
click at [259, 103] on link at bounding box center [445, 94] width 731 height 26
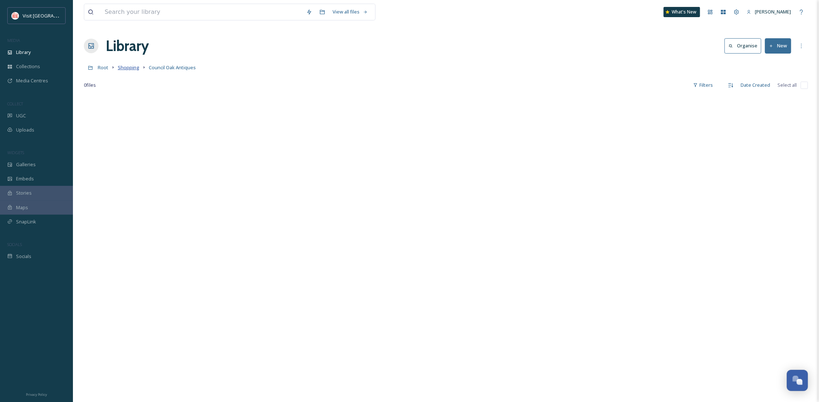
click at [135, 66] on span "Shopping" at bounding box center [129, 67] width 22 height 7
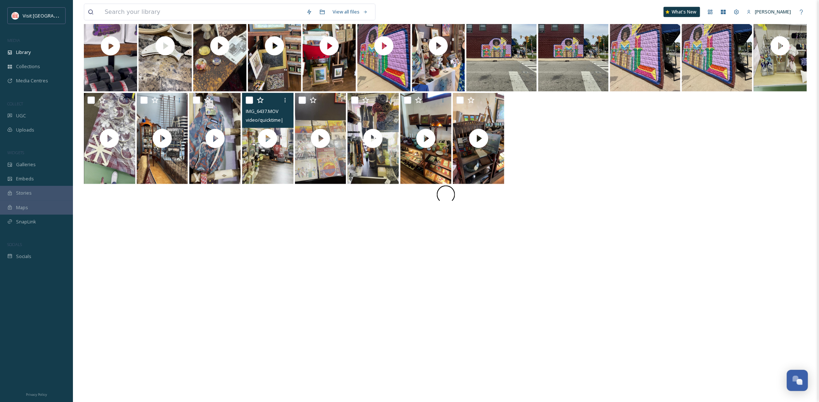
scroll to position [51, 0]
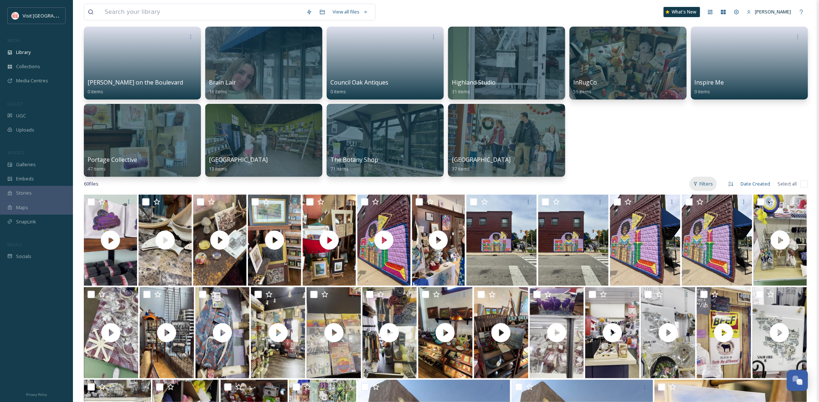
click at [698, 183] on icon at bounding box center [695, 183] width 5 height 5
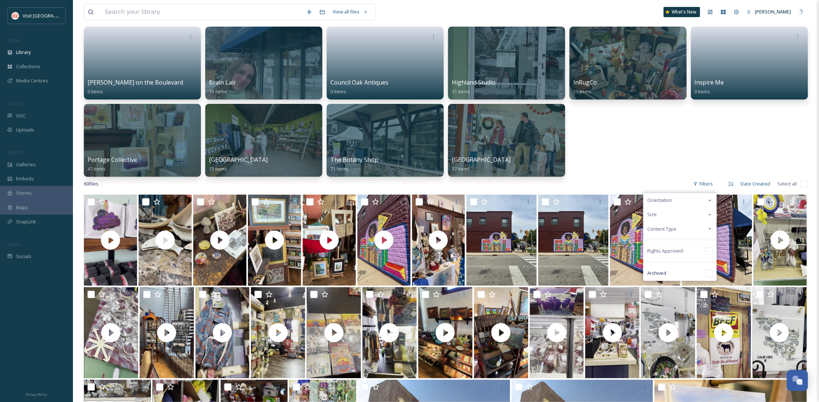
click at [691, 231] on div "Content Type" at bounding box center [679, 229] width 73 height 14
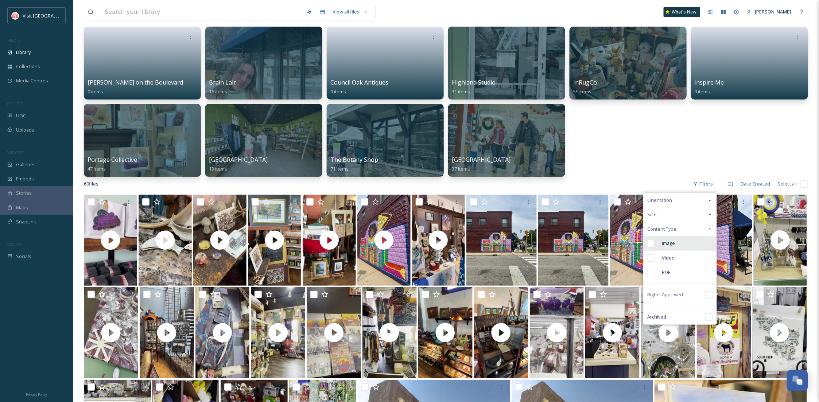
click at [689, 238] on div "Image" at bounding box center [679, 243] width 73 height 15
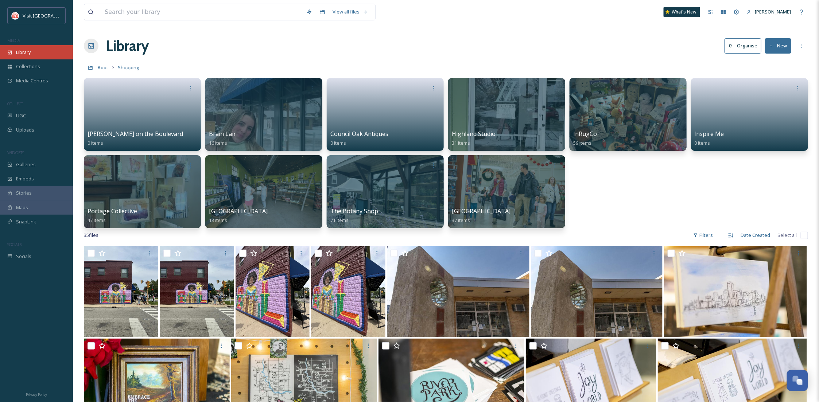
click at [64, 58] on div "Library" at bounding box center [36, 52] width 73 height 14
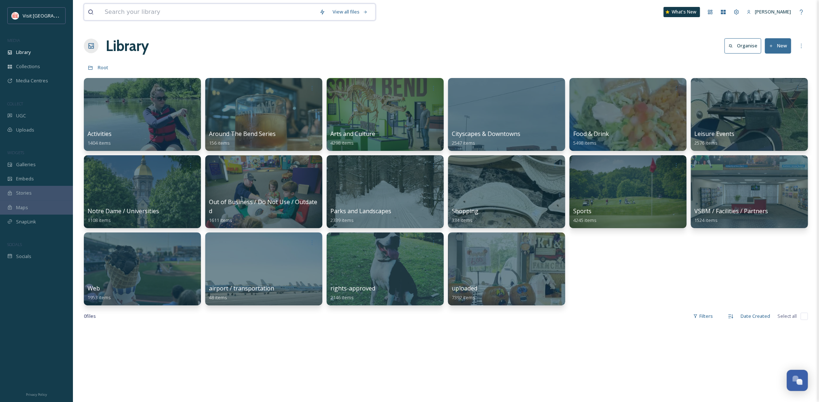
click at [203, 10] on input at bounding box center [208, 12] width 215 height 16
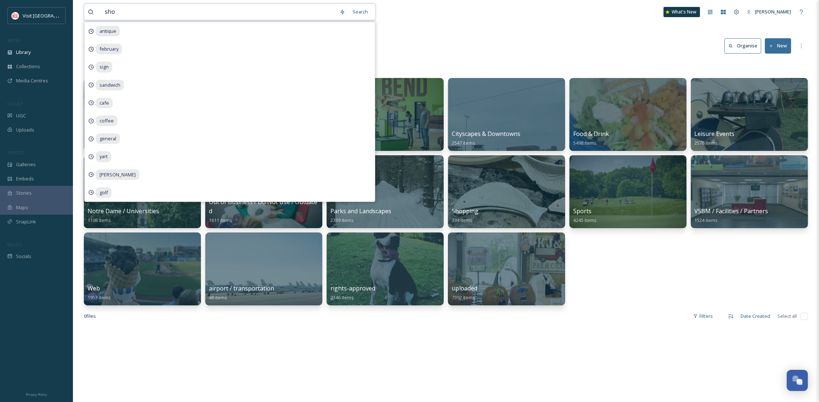
type input "shop"
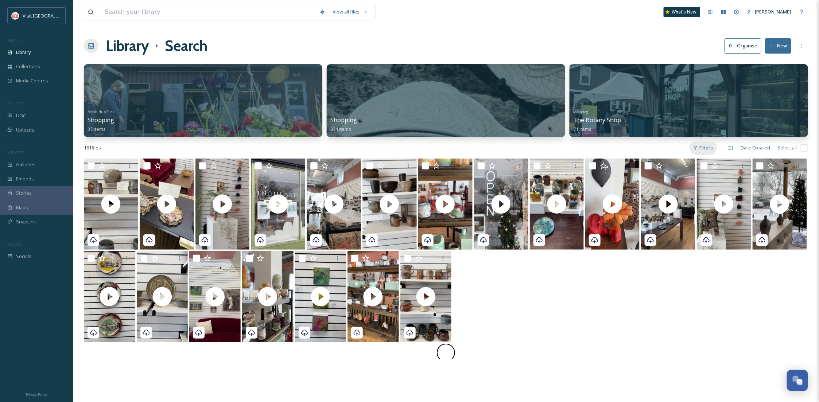
click at [705, 145] on div "Filters" at bounding box center [702, 148] width 27 height 14
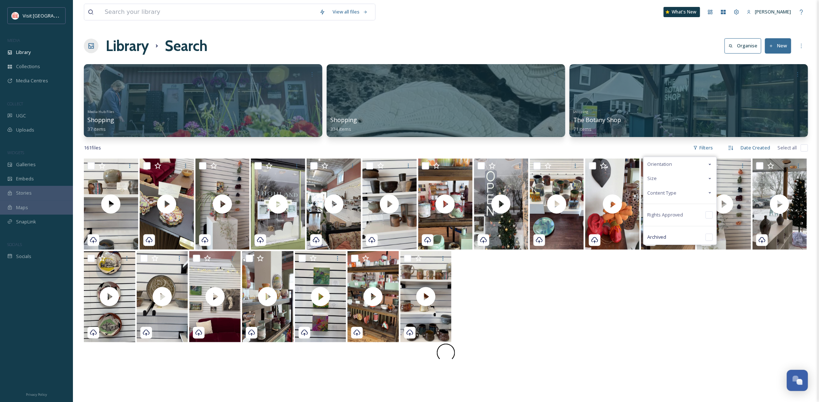
click at [679, 190] on div "Content Type" at bounding box center [679, 193] width 73 height 14
click at [675, 202] on div "Image" at bounding box center [679, 207] width 73 height 15
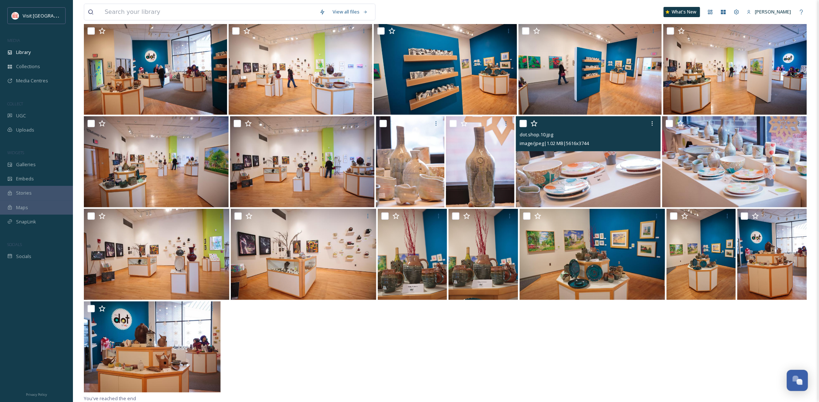
scroll to position [1432, 0]
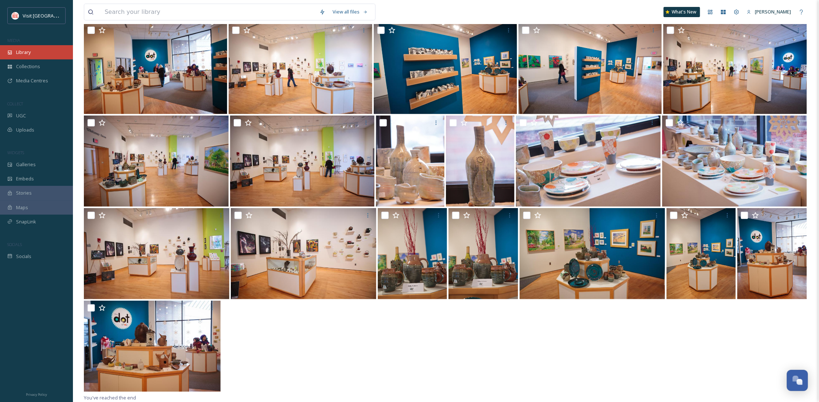
click at [55, 49] on div "Library" at bounding box center [36, 52] width 73 height 14
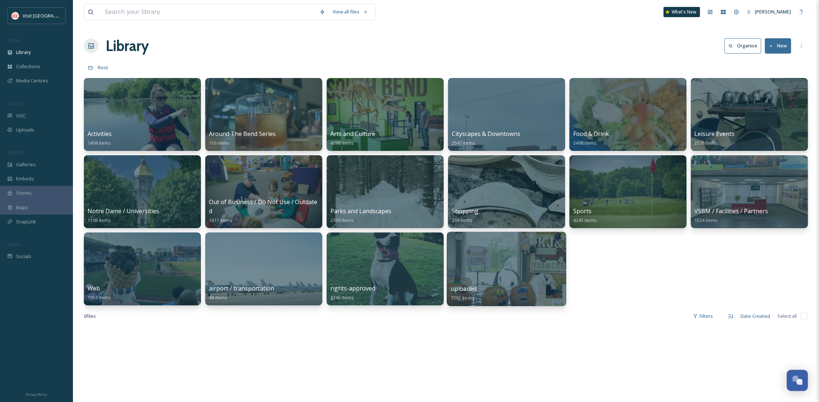
click at [514, 286] on div "uploaded 7392 items" at bounding box center [506, 293] width 112 height 18
click at [514, 274] on div at bounding box center [506, 269] width 119 height 74
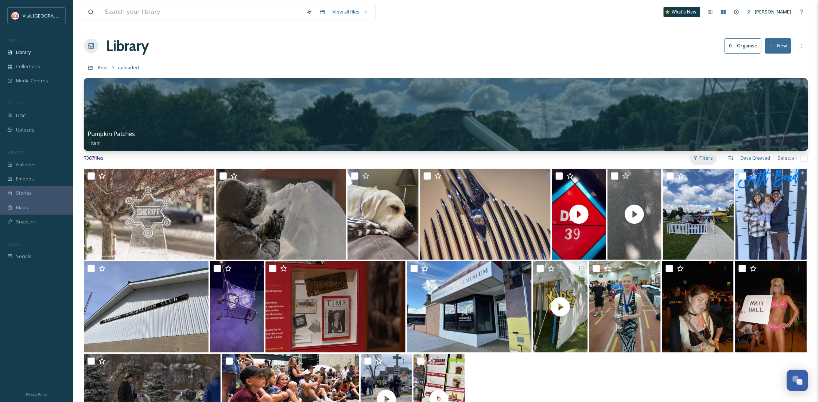
click at [707, 156] on div "Filters" at bounding box center [702, 158] width 27 height 14
click at [606, 153] on div "7387 file s Filters Date Created Select all" at bounding box center [446, 158] width 724 height 14
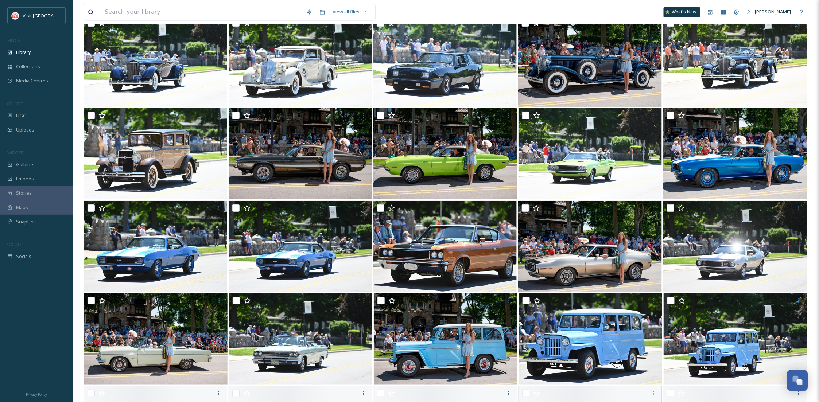
scroll to position [26534, 0]
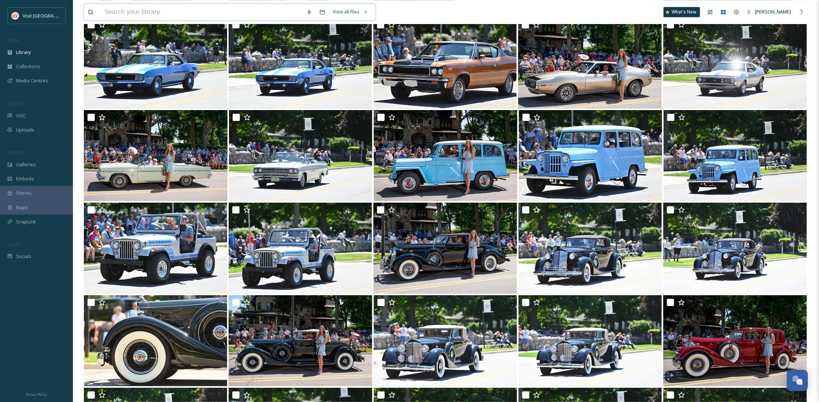
drag, startPoint x: 190, startPoint y: 14, endPoint x: 186, endPoint y: 16, distance: 4.3
click at [190, 14] on input at bounding box center [202, 12] width 202 height 16
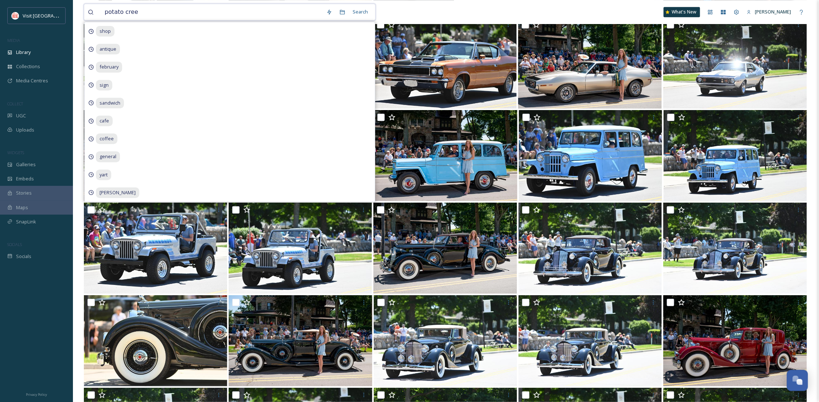
type input "potato creek"
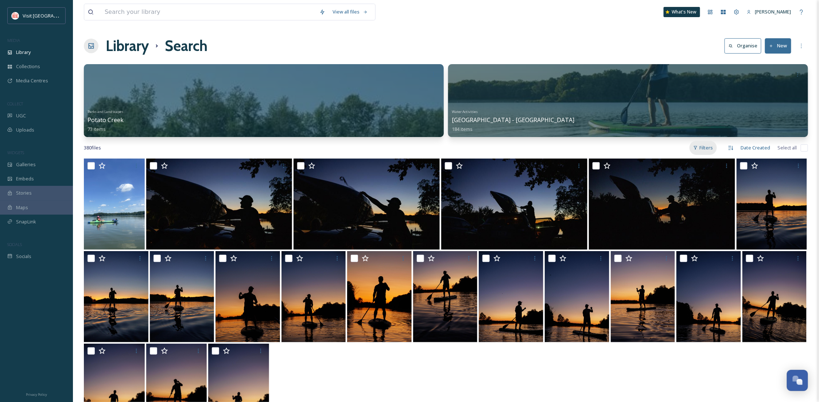
click at [706, 148] on div "Filters" at bounding box center [702, 148] width 27 height 14
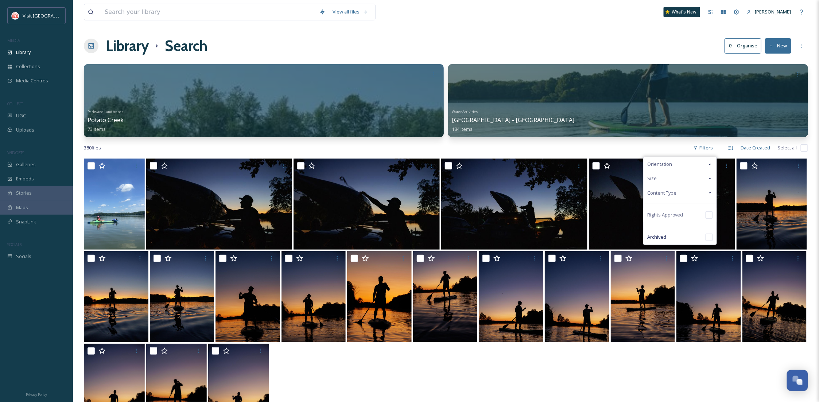
click at [694, 191] on div "Content Type" at bounding box center [679, 193] width 73 height 14
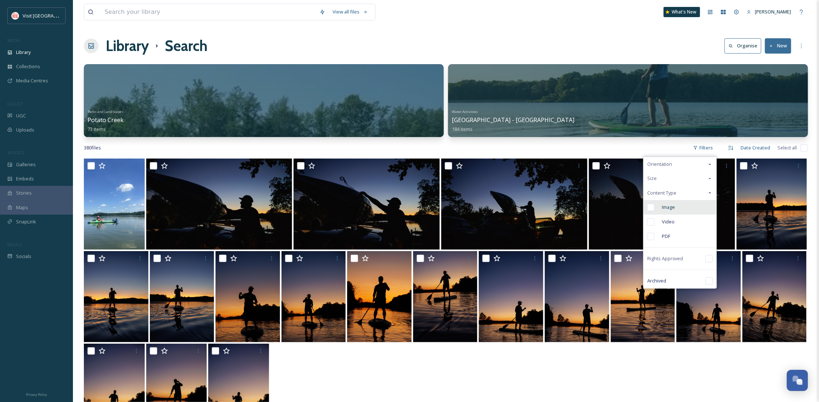
click at [680, 202] on div "Image" at bounding box center [679, 207] width 73 height 15
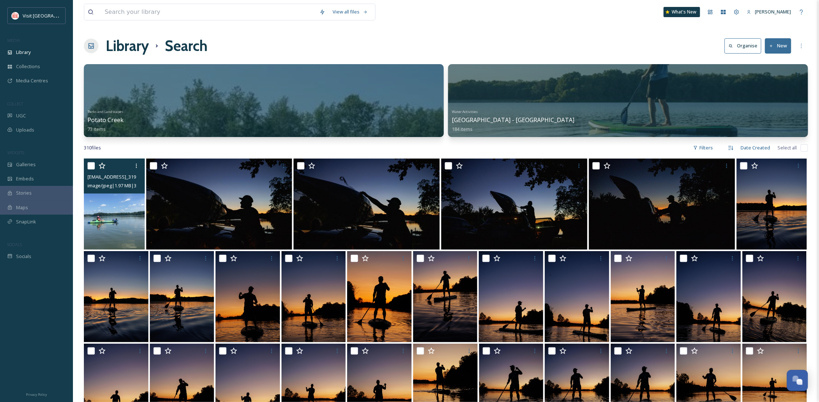
click at [120, 230] on img at bounding box center [114, 204] width 61 height 91
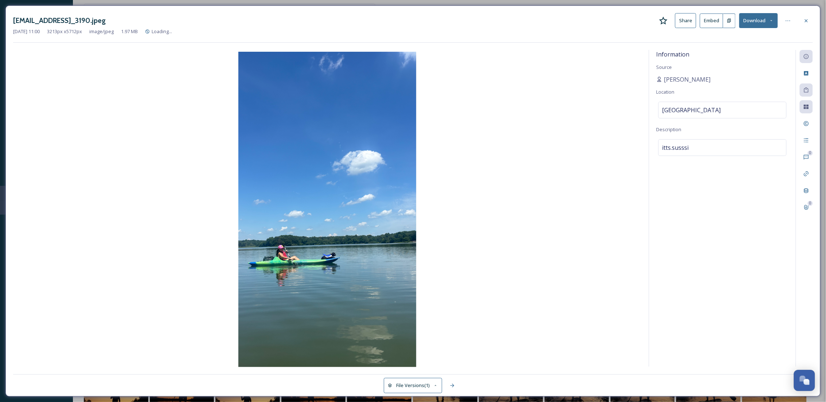
click at [770, 19] on icon at bounding box center [771, 20] width 5 height 5
click at [772, 41] on span "Download Original (3213 x 5712)" at bounding box center [739, 37] width 69 height 7
click at [805, 23] on icon at bounding box center [806, 21] width 6 height 6
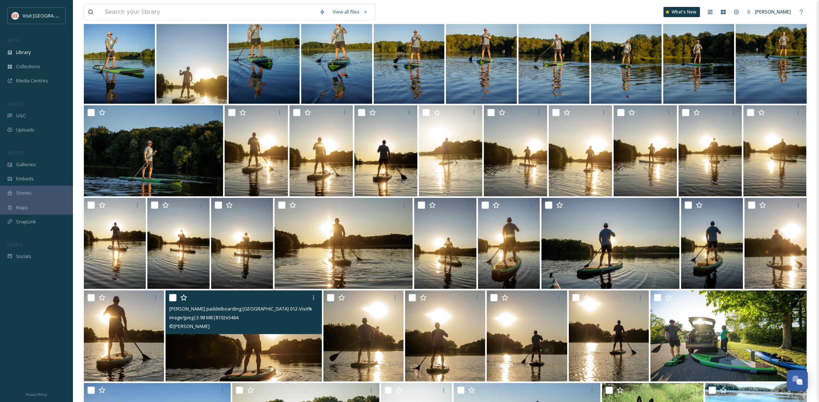
scroll to position [1718, 0]
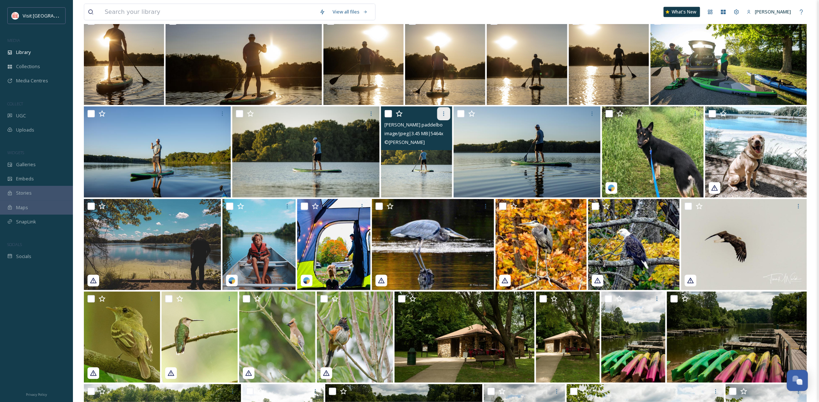
click at [440, 118] on div at bounding box center [443, 113] width 13 height 13
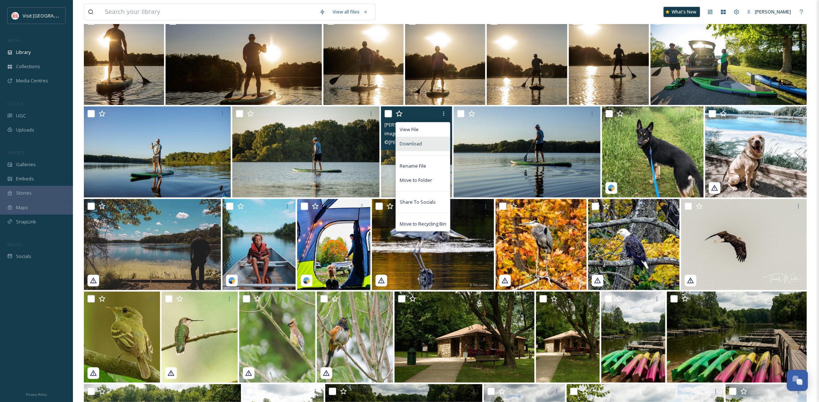
click at [433, 138] on div "Download" at bounding box center [423, 144] width 54 height 14
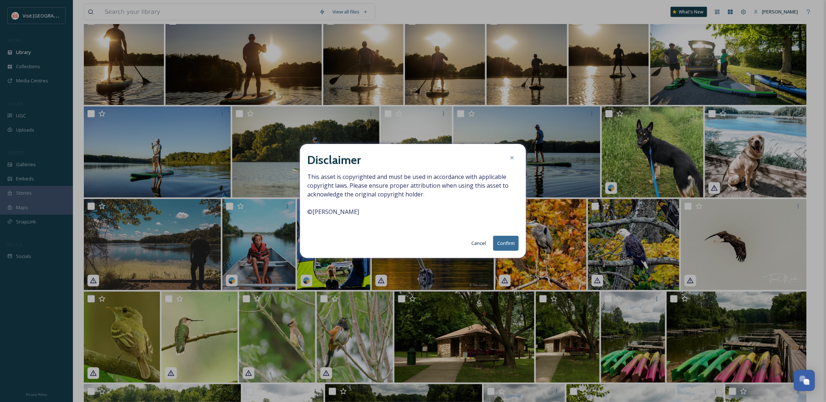
click at [501, 236] on button "Confirm" at bounding box center [506, 243] width 26 height 15
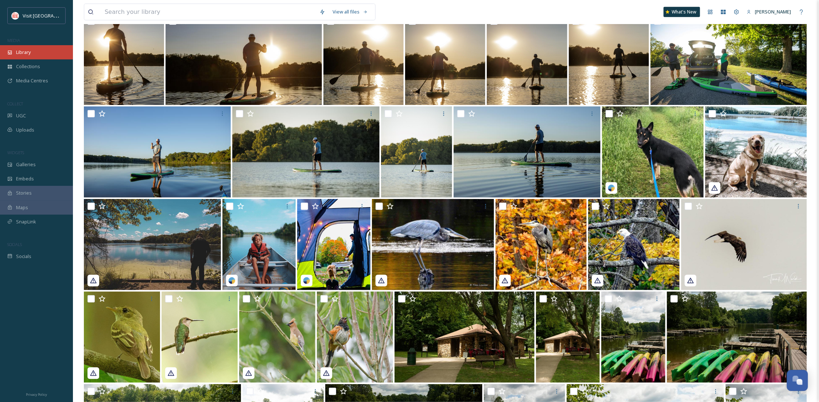
click at [19, 50] on span "Library" at bounding box center [23, 52] width 15 height 7
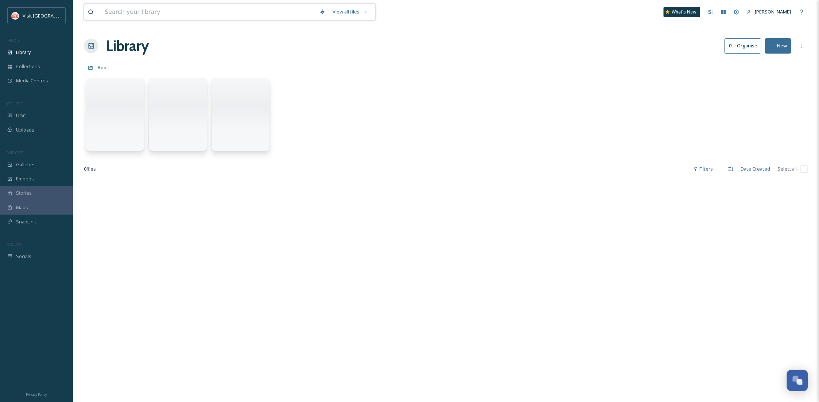
click at [128, 19] on input at bounding box center [208, 12] width 215 height 16
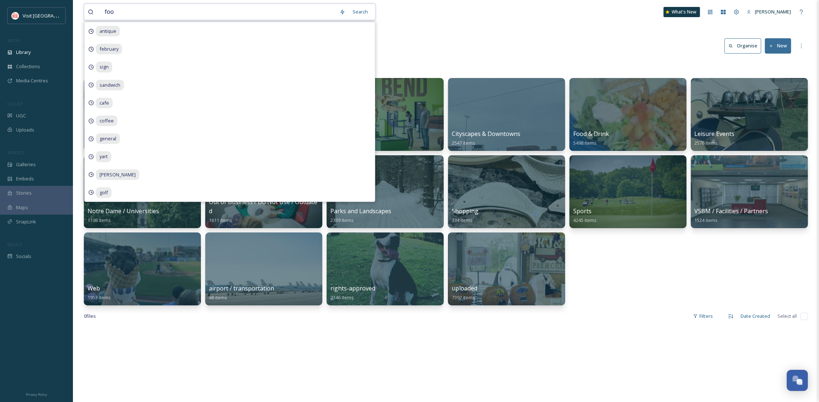
type input "food"
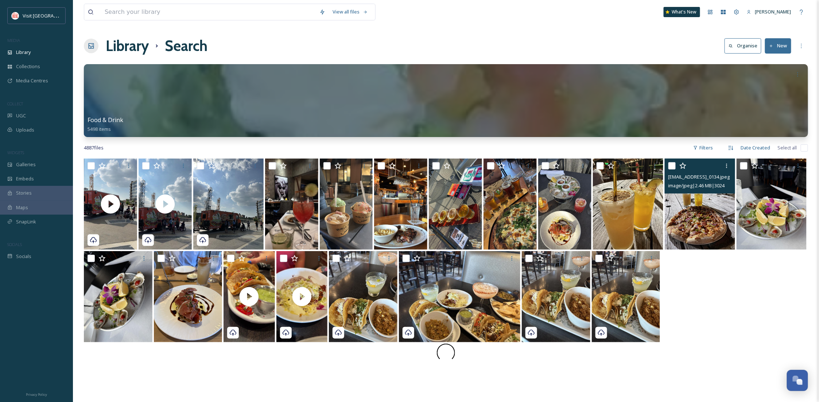
click at [686, 224] on img at bounding box center [699, 204] width 70 height 91
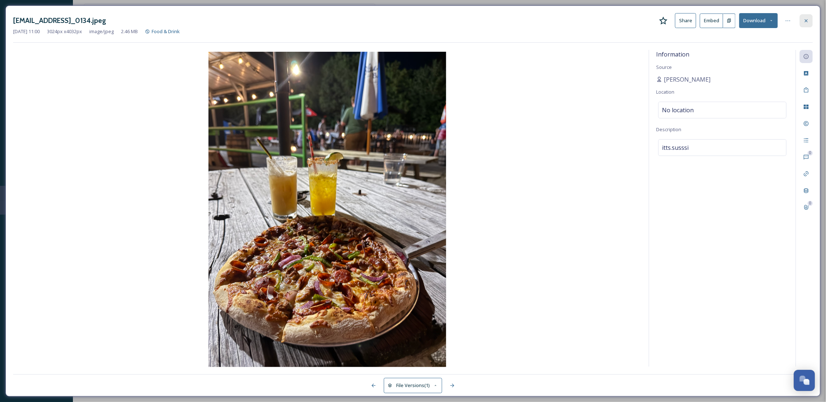
click at [809, 19] on div at bounding box center [806, 20] width 13 height 13
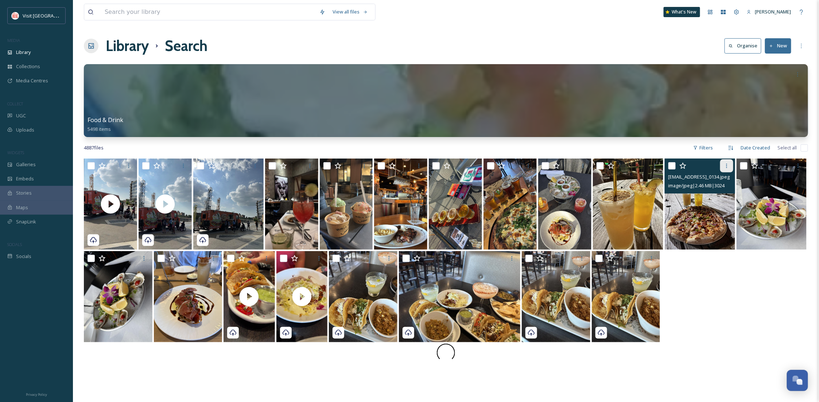
click at [731, 168] on div at bounding box center [726, 165] width 13 height 13
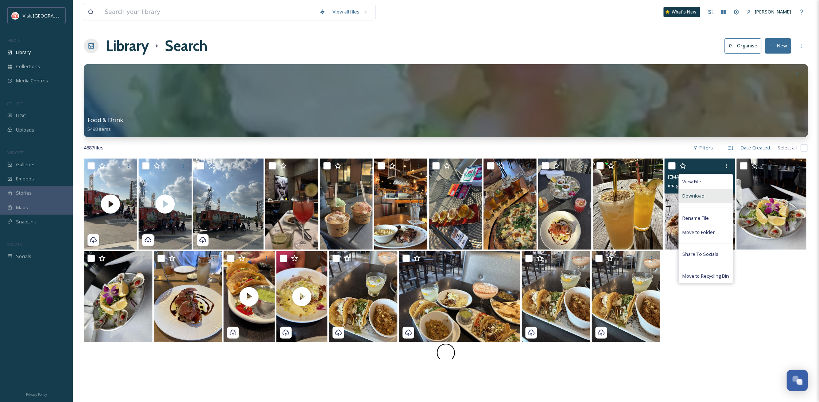
click at [700, 200] on div "Download" at bounding box center [706, 196] width 54 height 14
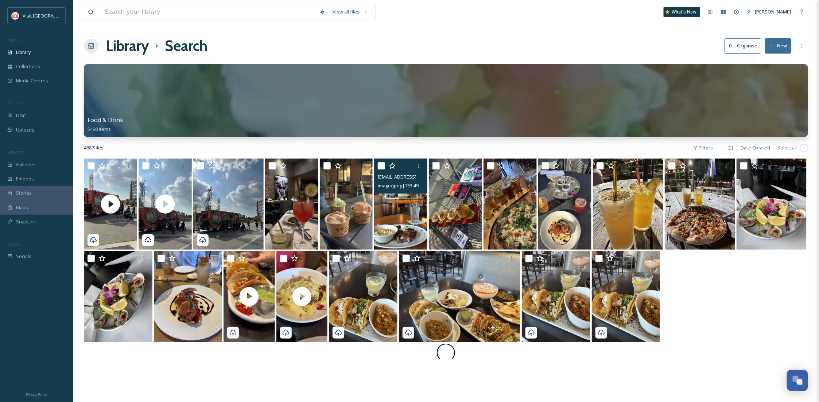
click at [421, 229] on img at bounding box center [400, 204] width 53 height 91
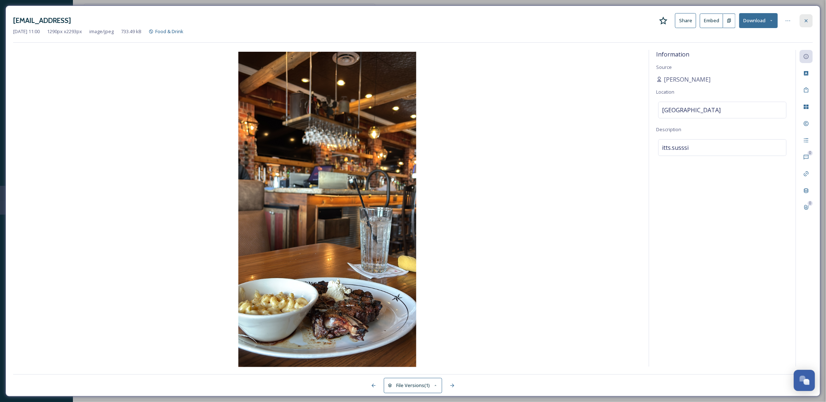
click at [801, 21] on div at bounding box center [806, 20] width 13 height 13
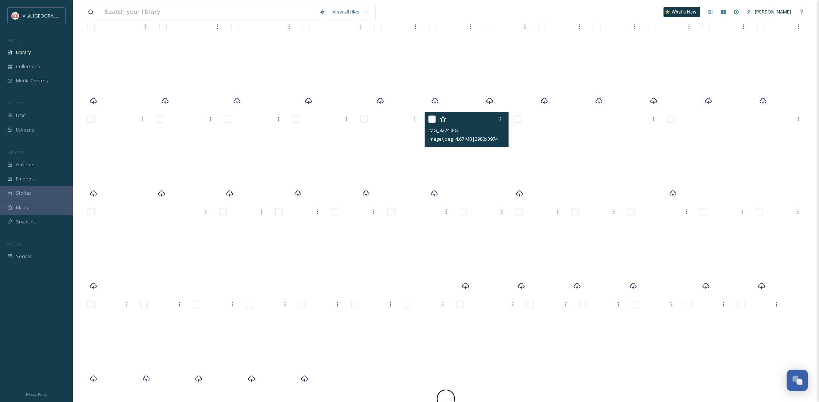
scroll to position [2737, 0]
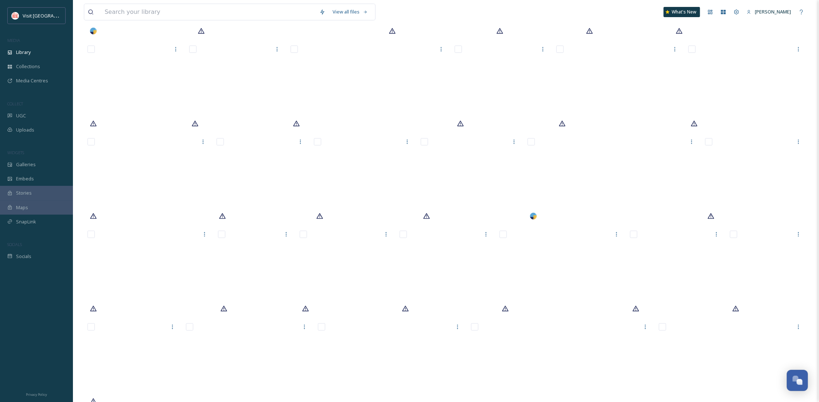
scroll to position [5421, 0]
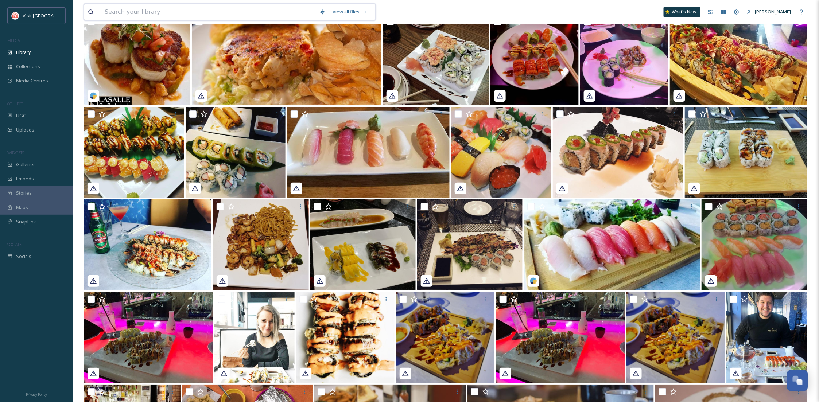
click at [144, 14] on input at bounding box center [208, 12] width 215 height 16
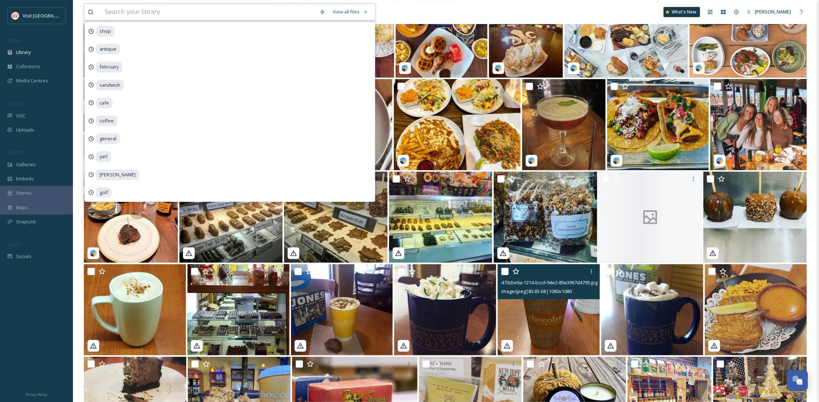
scroll to position [6976, 0]
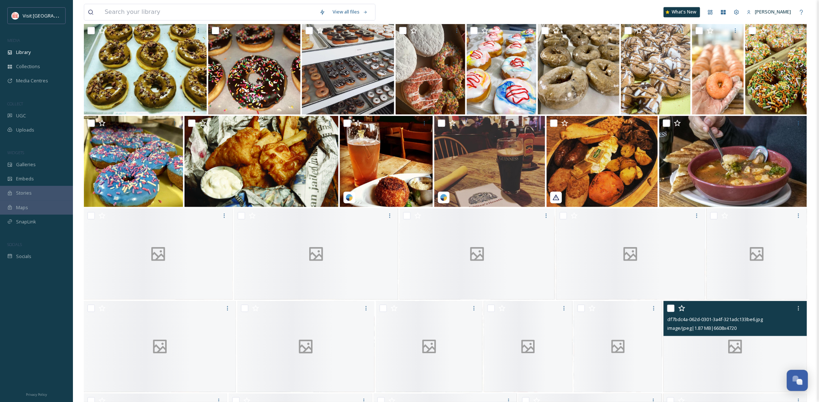
scroll to position [7559, 0]
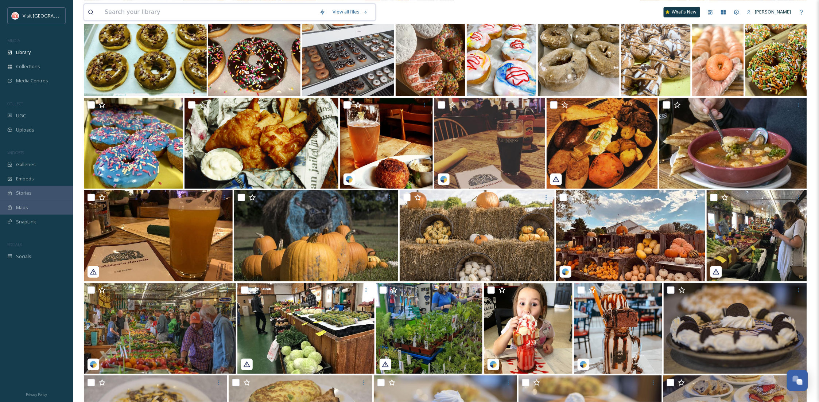
click at [152, 17] on input at bounding box center [208, 12] width 215 height 16
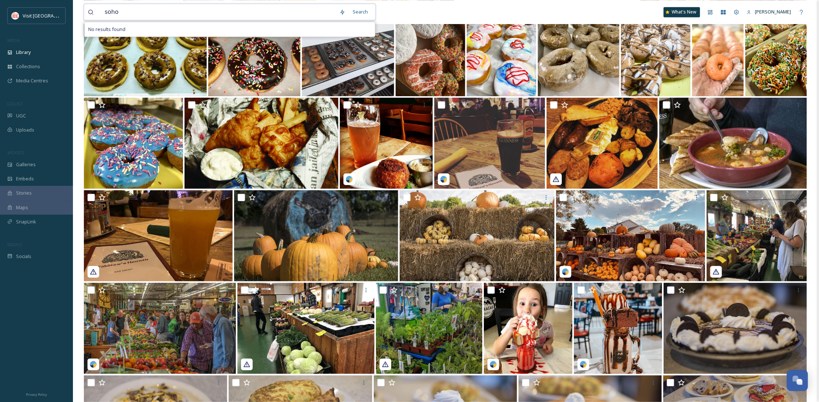
drag, startPoint x: 183, startPoint y: 12, endPoint x: 93, endPoint y: 11, distance: 89.7
click at [93, 11] on div "soho" at bounding box center [212, 12] width 248 height 16
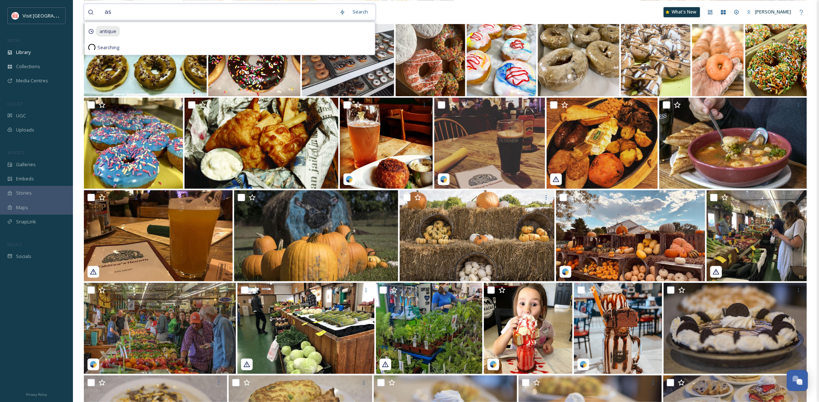
type input "a"
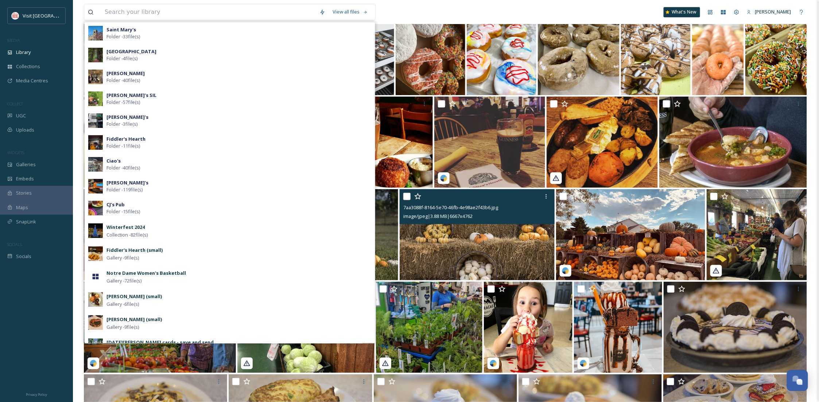
scroll to position [7818, 0]
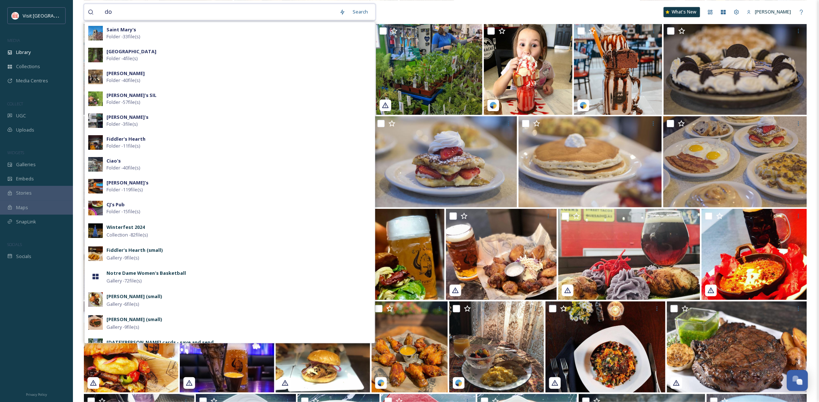
type input "doc"
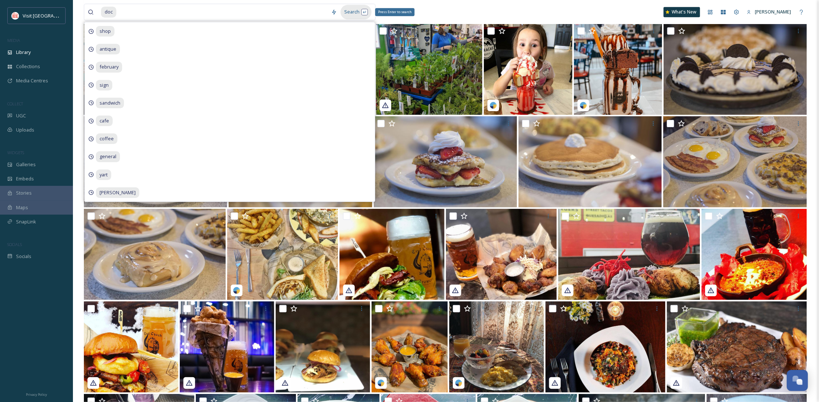
click at [351, 12] on div "Search Press Enter to search" at bounding box center [355, 12] width 31 height 14
click at [352, 11] on div "Search Press Enter to search" at bounding box center [355, 12] width 31 height 14
click at [48, 59] on div "Collections" at bounding box center [36, 66] width 73 height 14
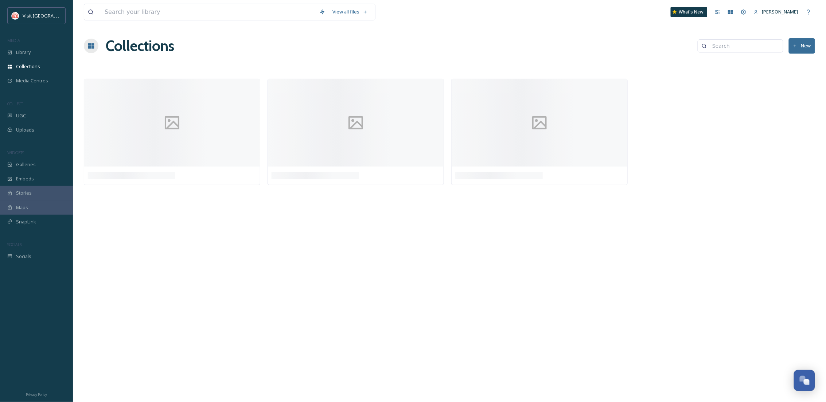
click at [46, 52] on div "Library" at bounding box center [36, 52] width 73 height 14
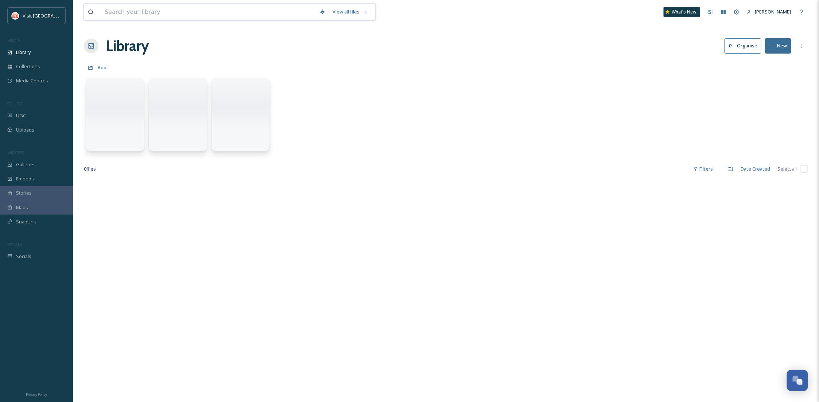
click at [120, 9] on input at bounding box center [208, 12] width 215 height 16
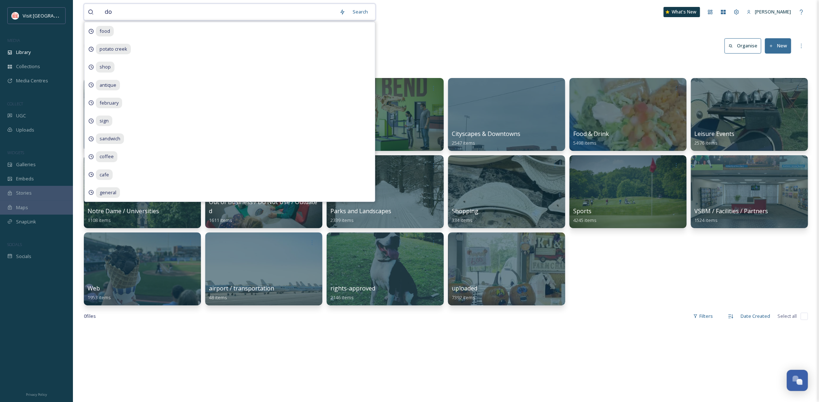
type input "doc"
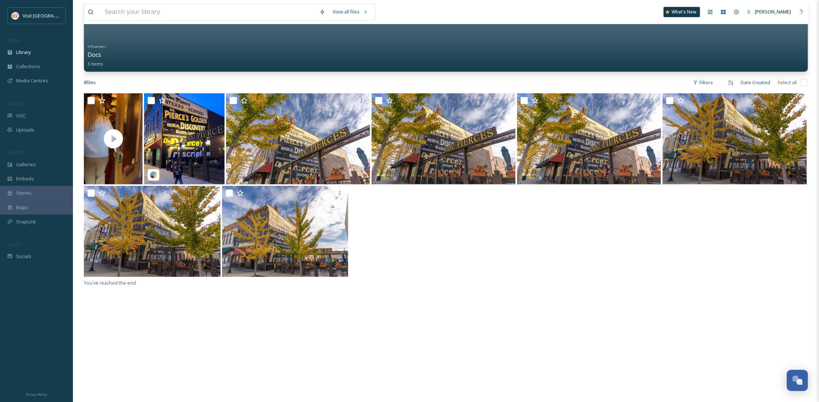
scroll to position [29, 0]
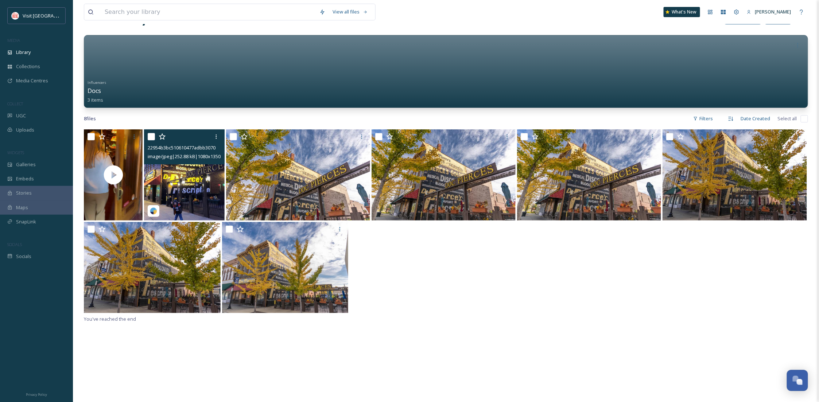
click at [209, 202] on img at bounding box center [184, 174] width 81 height 91
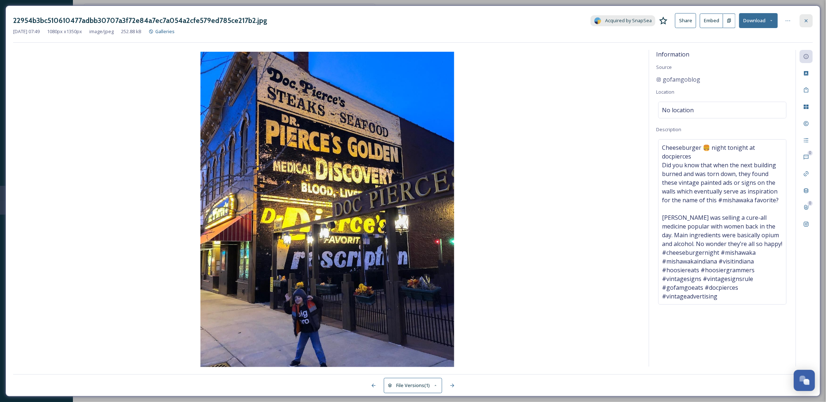
click at [808, 20] on icon at bounding box center [806, 21] width 6 height 6
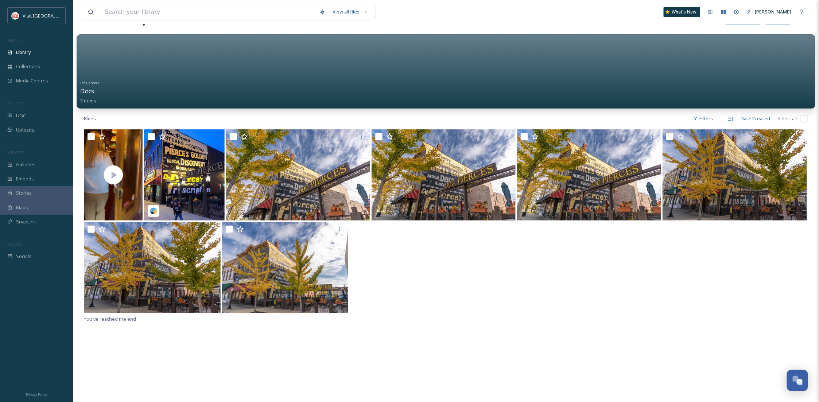
click at [175, 64] on div at bounding box center [446, 71] width 738 height 74
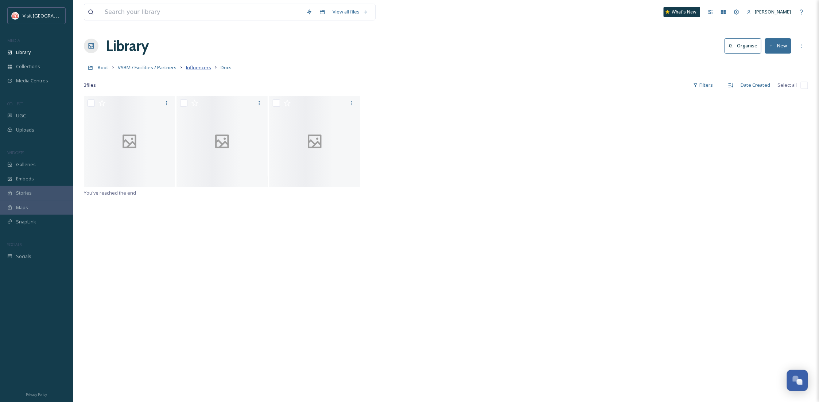
click at [202, 66] on span "Influencers" at bounding box center [198, 67] width 25 height 7
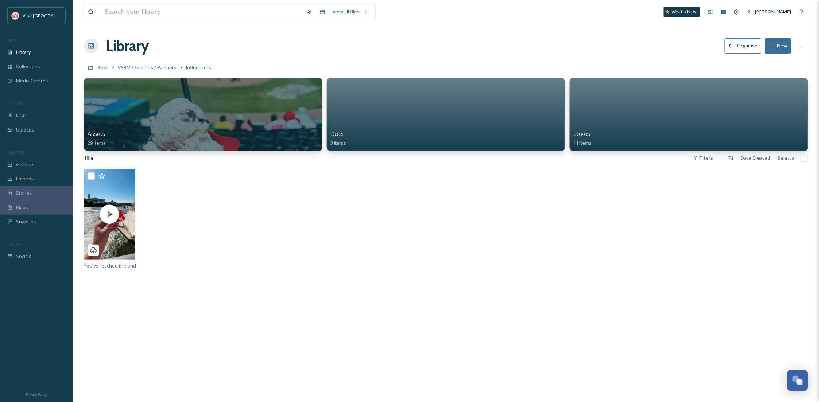
click at [281, 64] on div "Root VSBM / Facilities / Partners Influencers" at bounding box center [446, 67] width 724 height 14
click at [33, 68] on span "Collections" at bounding box center [28, 66] width 24 height 7
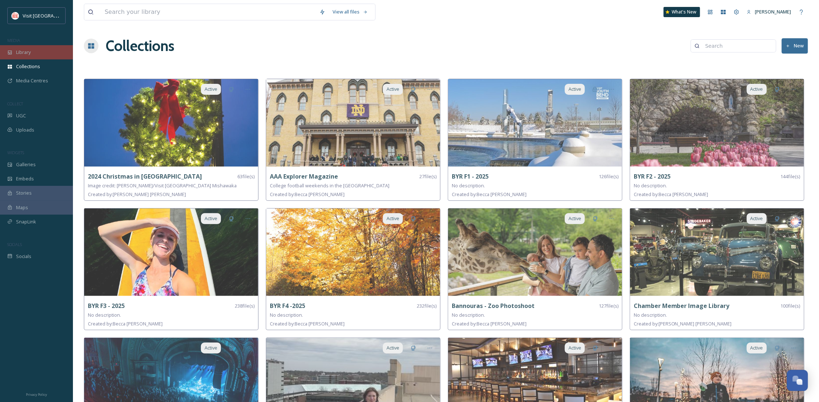
click at [44, 54] on div "Library" at bounding box center [36, 52] width 73 height 14
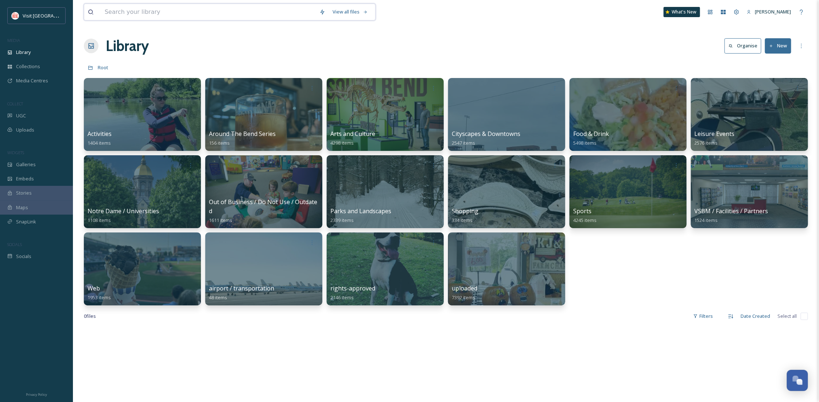
click at [132, 17] on input at bounding box center [208, 12] width 215 height 16
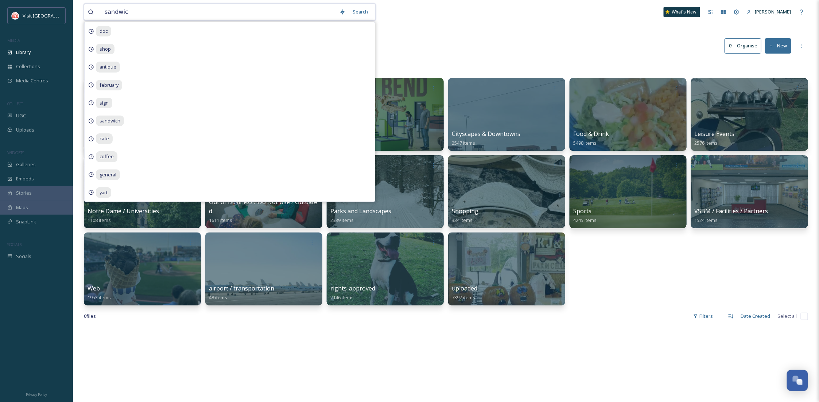
type input "sandwich"
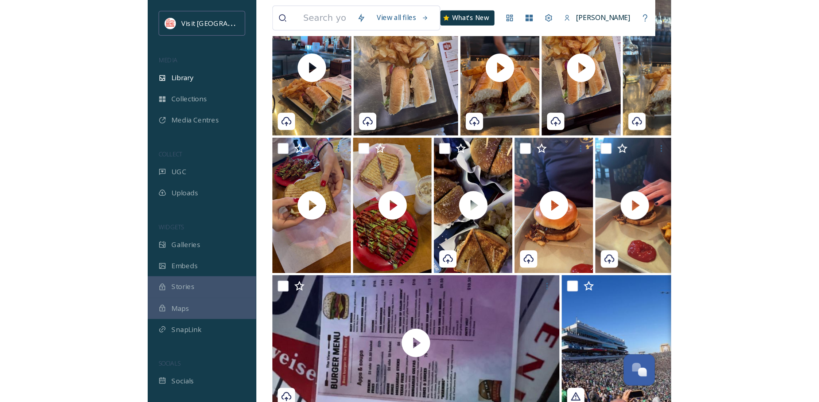
scroll to position [110, 0]
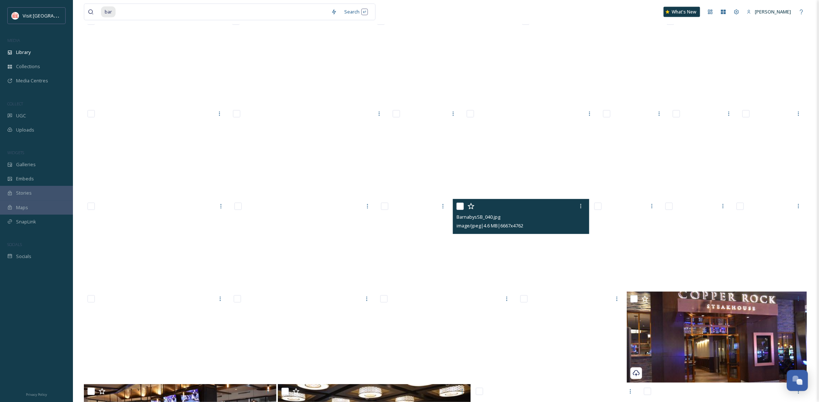
scroll to position [4763, 0]
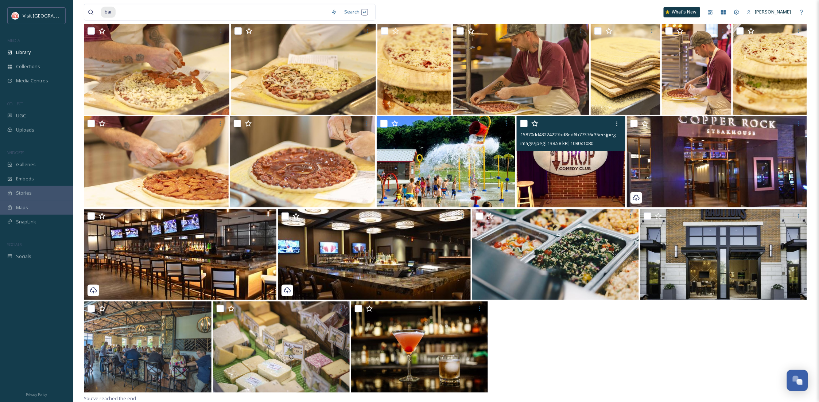
click at [563, 160] on img at bounding box center [570, 161] width 108 height 91
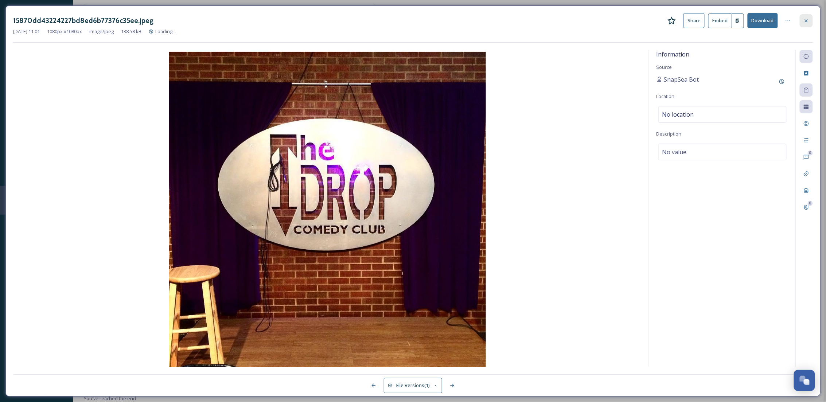
click at [803, 24] on div at bounding box center [806, 20] width 13 height 13
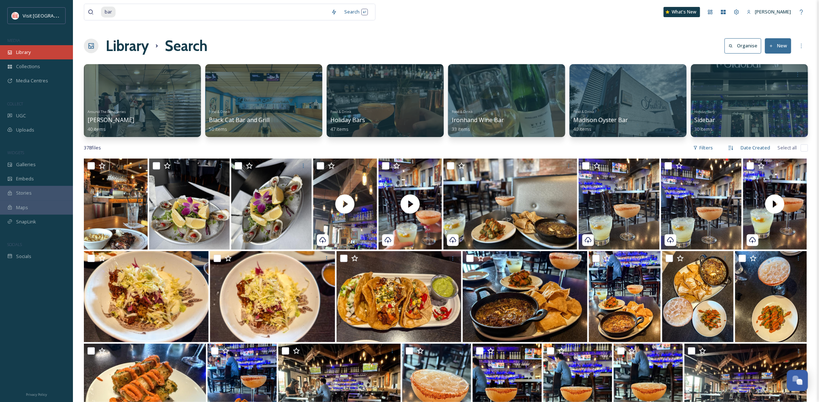
drag, startPoint x: 42, startPoint y: 43, endPoint x: 43, endPoint y: 47, distance: 4.4
click at [42, 45] on div "Visit South Bend Mishawaka MEDIA Library Collections Media Centres COLLECT UGC …" at bounding box center [36, 135] width 73 height 256
click at [43, 47] on div "Library" at bounding box center [36, 52] width 73 height 14
